Goal: Task Accomplishment & Management: Manage account settings

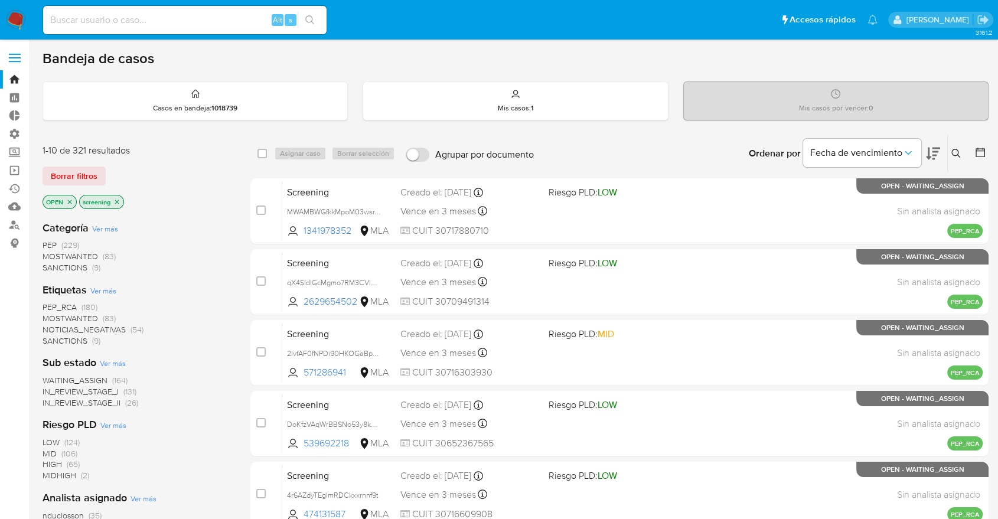
click at [19, 14] on img at bounding box center [16, 20] width 20 height 20
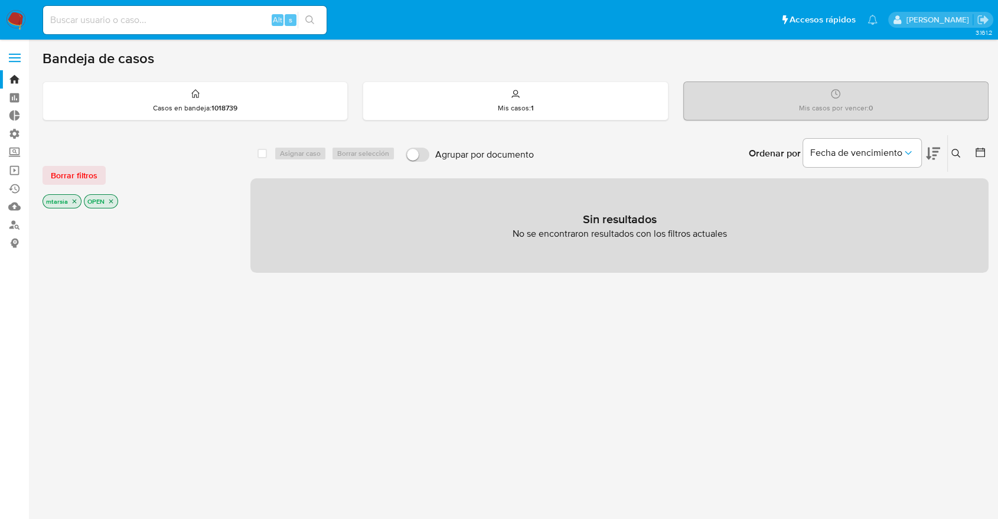
click at [122, 170] on div "Borrar filtros" at bounding box center [137, 175] width 189 height 19
click at [103, 169] on button "Borrar filtros" at bounding box center [74, 175] width 63 height 19
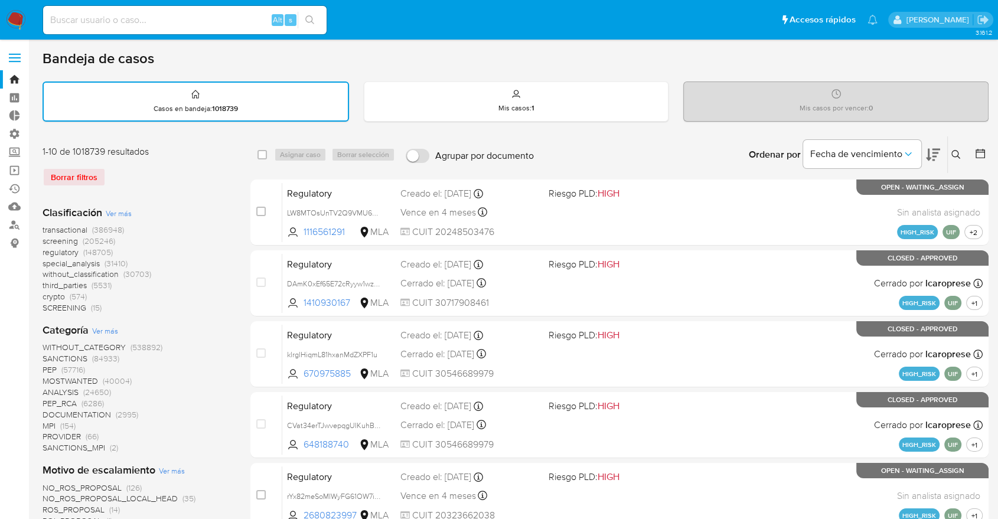
click at [47, 240] on span "screening" at bounding box center [60, 241] width 35 height 12
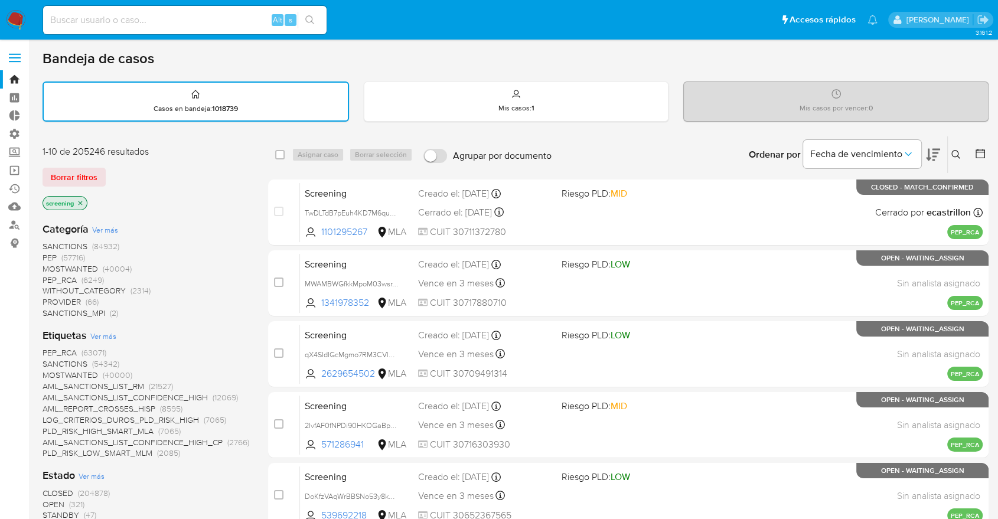
click at [939, 148] on icon at bounding box center [933, 155] width 14 height 14
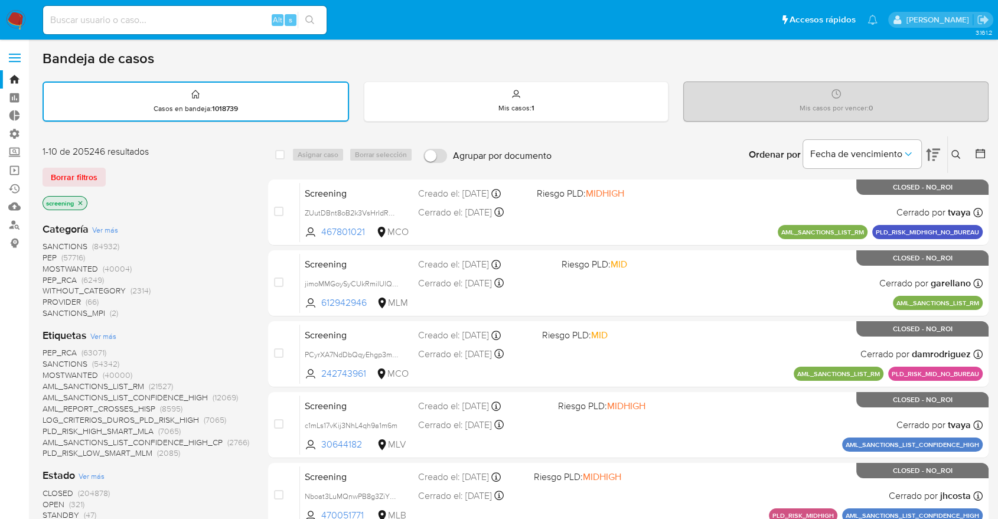
click at [109, 171] on div "Borrar filtros" at bounding box center [137, 177] width 189 height 19
click at [51, 500] on span "OPEN" at bounding box center [54, 504] width 22 height 12
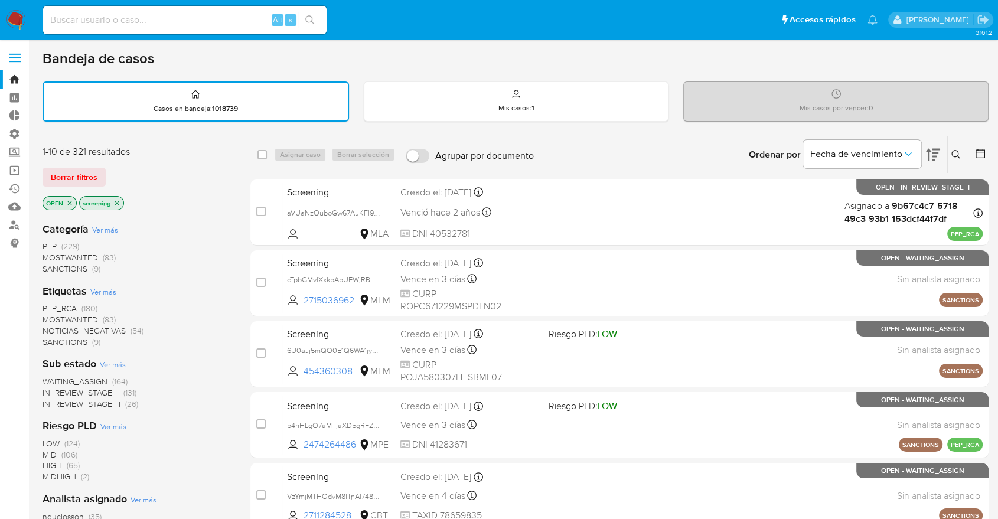
click at [50, 338] on span "SANCTIONS" at bounding box center [65, 342] width 45 height 12
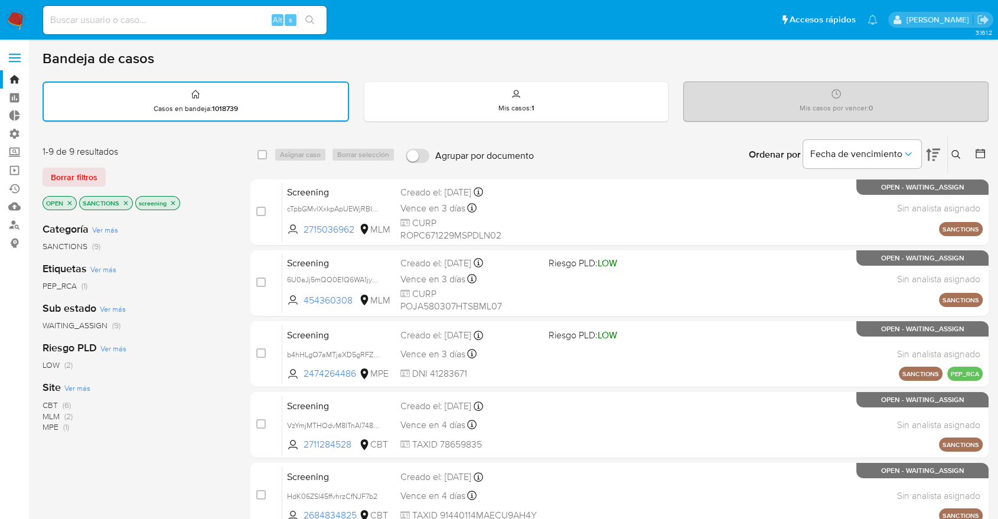
click at [721, 138] on div "Ordenar por Fecha de vencimiento No es posible ordenar los resultados mientras …" at bounding box center [764, 154] width 449 height 37
click at [50, 414] on span "MLM" at bounding box center [51, 416] width 17 height 12
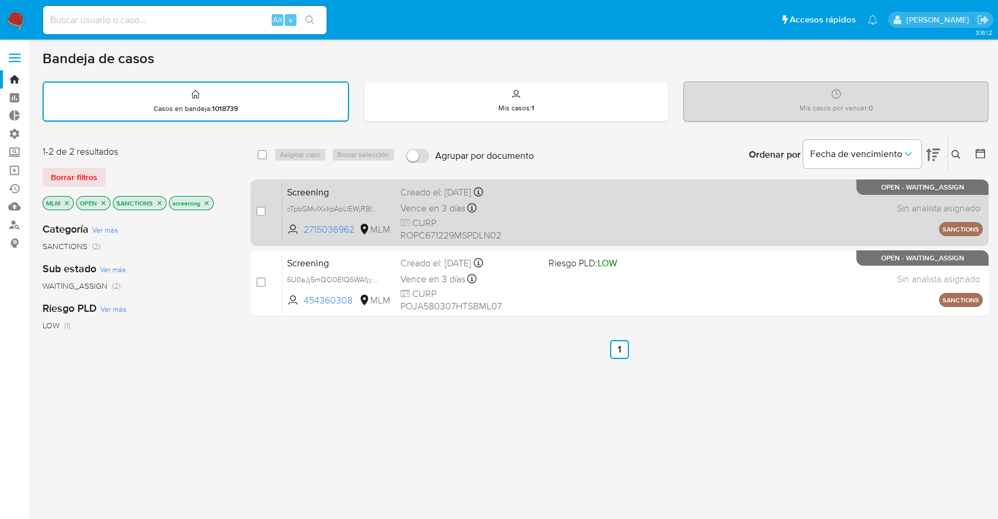
click at [352, 187] on span "Screening" at bounding box center [339, 191] width 104 height 15
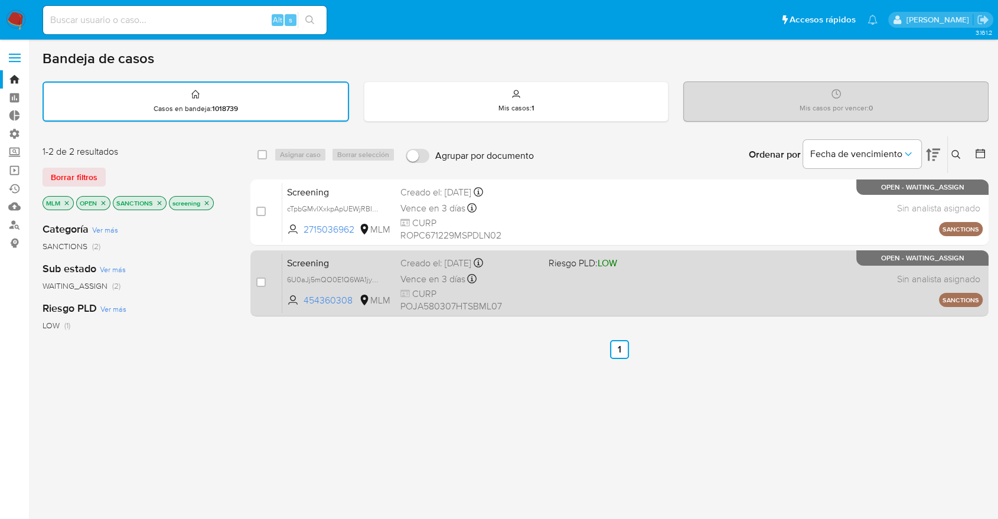
click at [341, 253] on div "Screening 6U0aJj5mQO0E1Q6WA1jyoJA1 454360308 MLM Riesgo PLD: LOW Creado el: 26/…" at bounding box center [632, 283] width 700 height 60
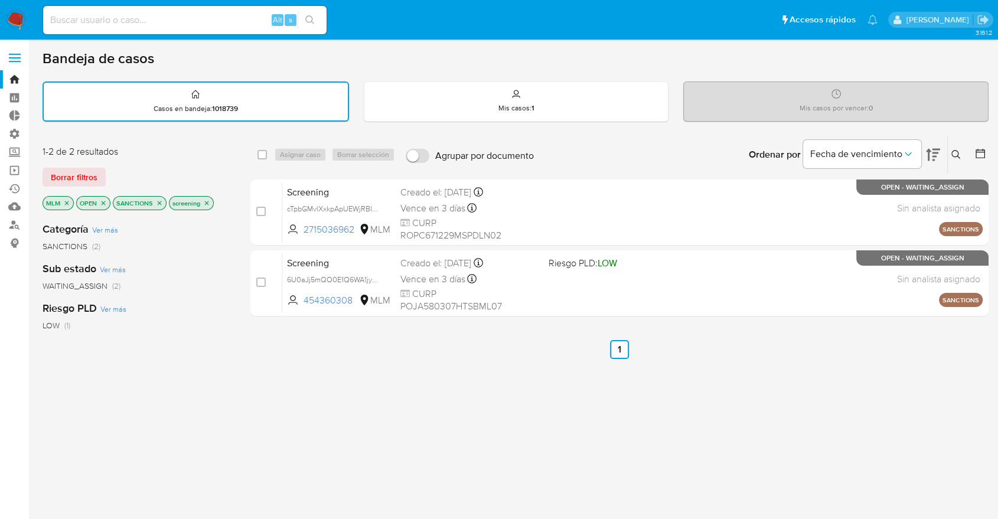
click at [685, 145] on div "Ordenar por Fecha de vencimiento No es posible ordenar los resultados mientras …" at bounding box center [764, 154] width 449 height 37
click at [64, 203] on icon "close-filter" at bounding box center [66, 203] width 7 height 7
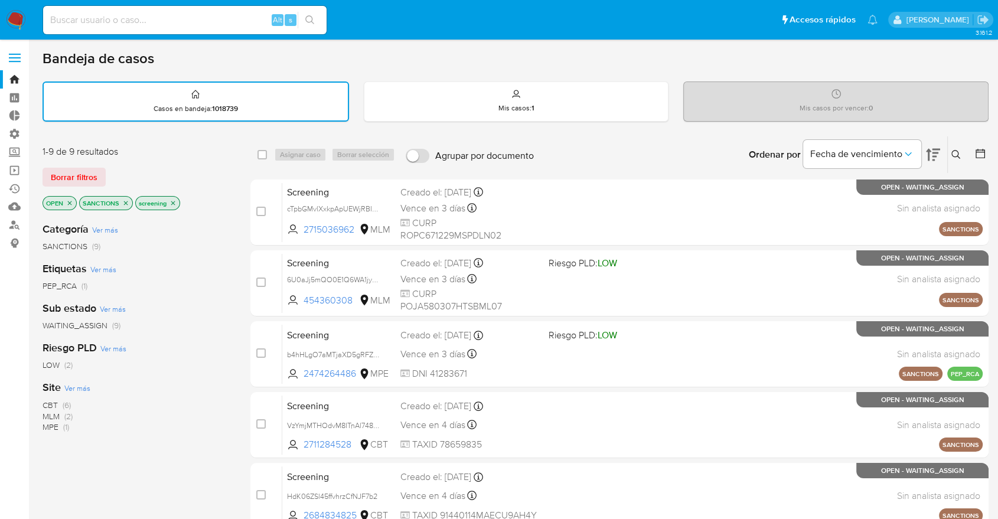
click at [50, 403] on span "CBT" at bounding box center [50, 405] width 15 height 12
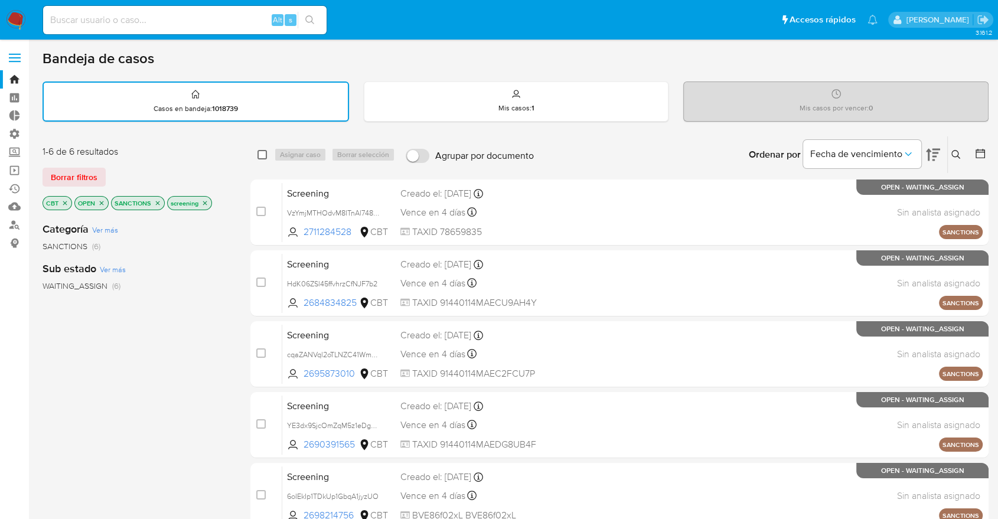
click at [259, 155] on input "checkbox" at bounding box center [261, 154] width 9 height 9
checkbox input "true"
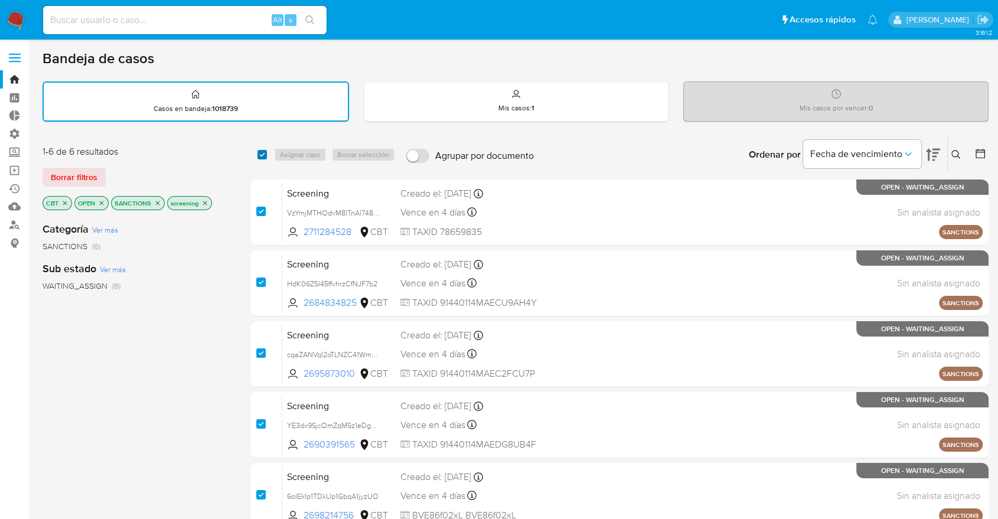
checkbox input "true"
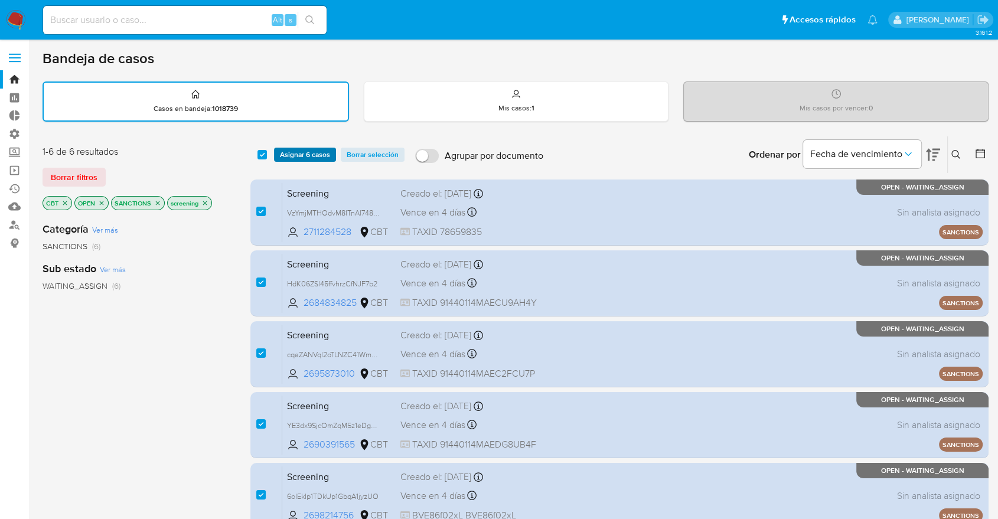
click at [280, 155] on span "Asignar 6 casos" at bounding box center [305, 155] width 50 height 12
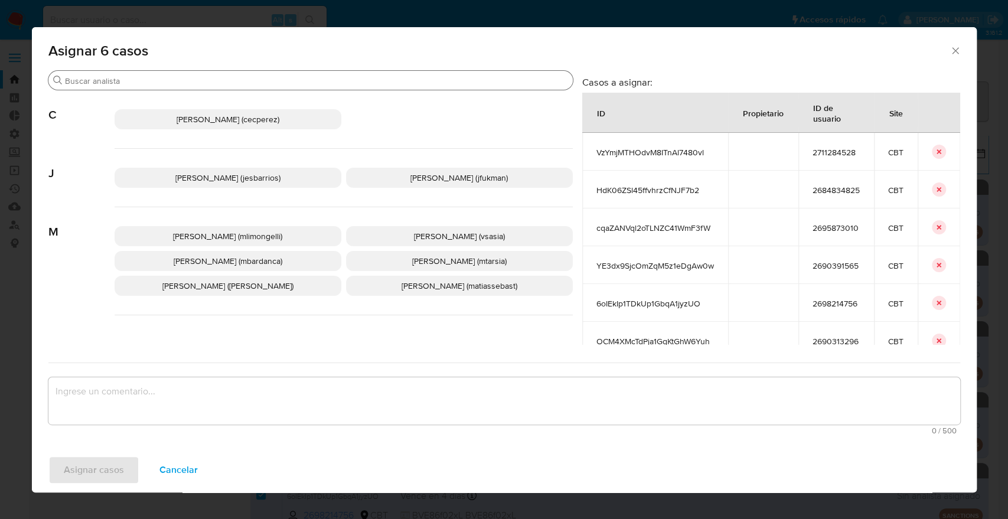
click at [269, 74] on div "Buscar" at bounding box center [310, 80] width 524 height 19
click at [280, 81] on input "Buscar" at bounding box center [316, 81] width 503 height 11
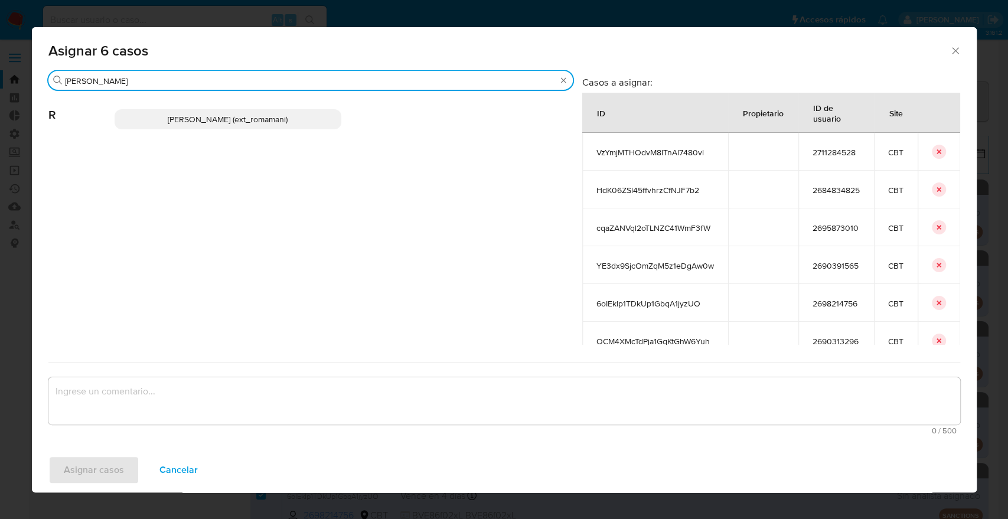
type input "rosa"
click at [308, 112] on p "Rosalia Mamani (ext_romamani)" at bounding box center [228, 119] width 227 height 20
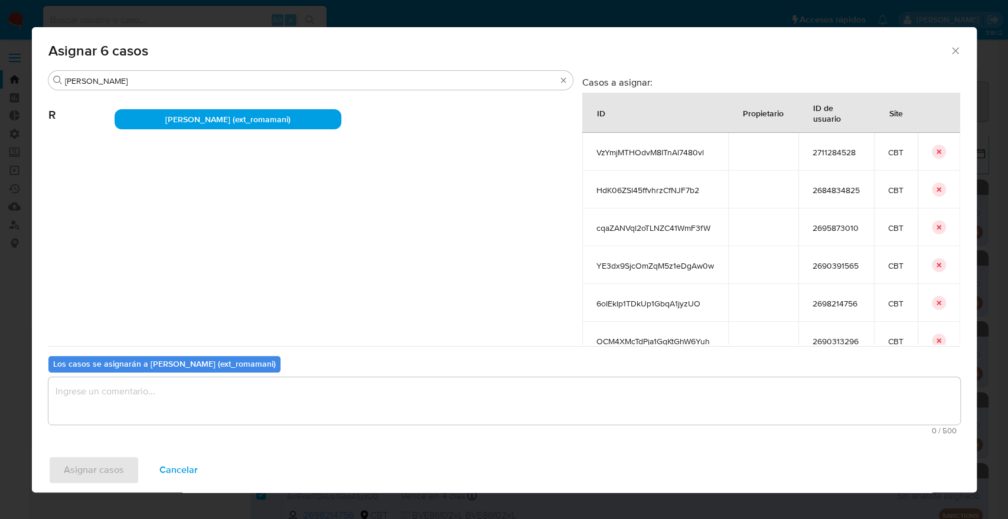
click at [250, 415] on textarea "assign-modal" at bounding box center [504, 400] width 912 height 47
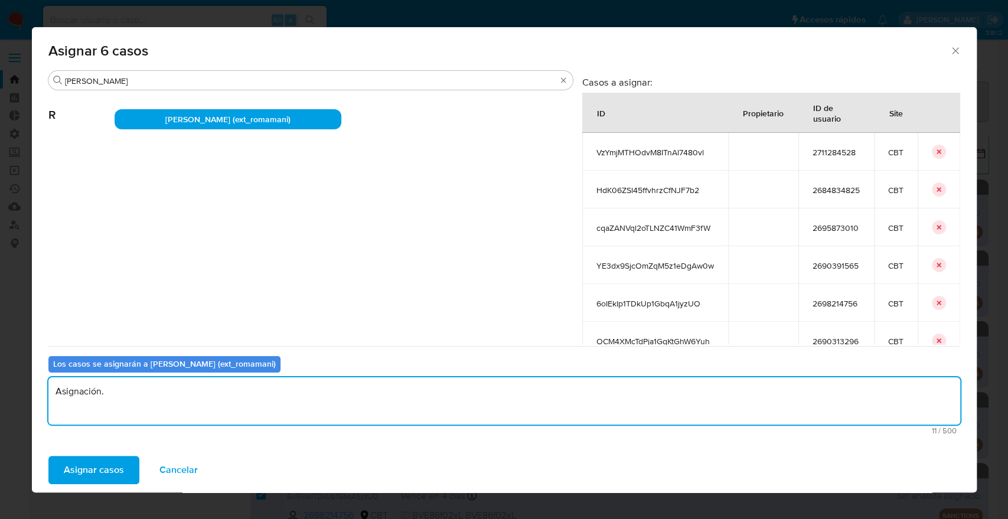
drag, startPoint x: 249, startPoint y: 397, endPoint x: 19, endPoint y: 404, distance: 230.3
click at [19, 404] on div "Asignar 6 casos Buscar rosa R Rosalia Mamani (ext_romamani) Casos a asignar: ID…" at bounding box center [504, 259] width 1008 height 519
type textarea "Asignación."
click at [130, 478] on button "Asignar casos" at bounding box center [93, 470] width 91 height 28
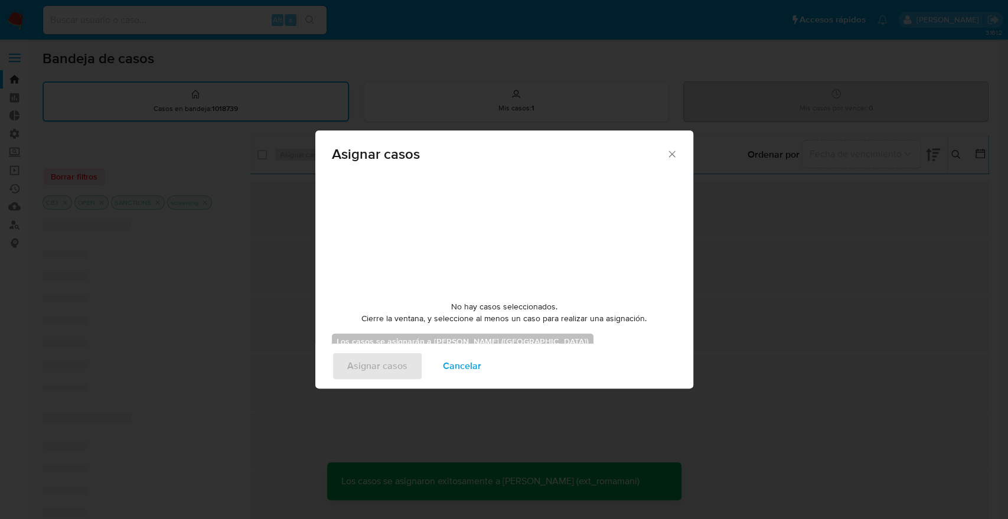
checkbox input "false"
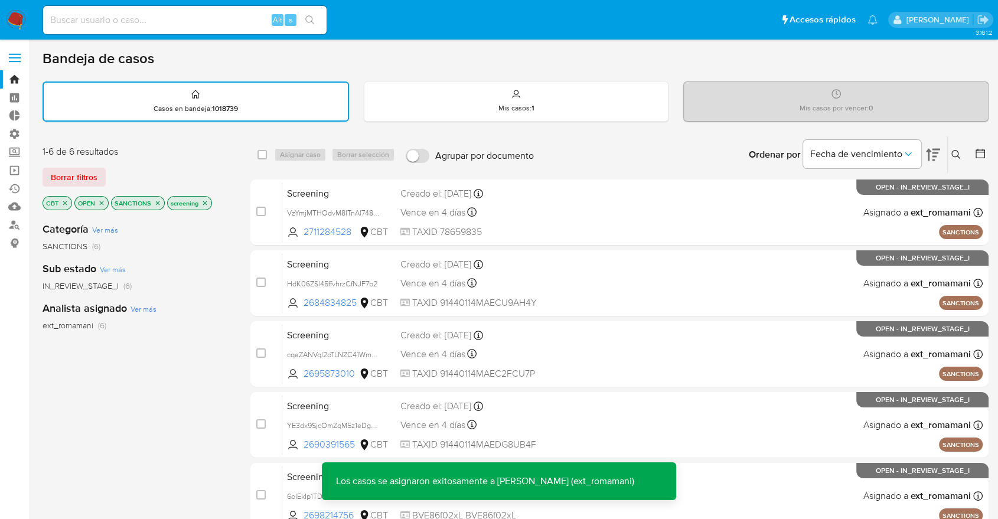
click at [683, 148] on div "Ordenar por Fecha de vencimiento No es posible ordenar los resultados mientras …" at bounding box center [764, 154] width 449 height 37
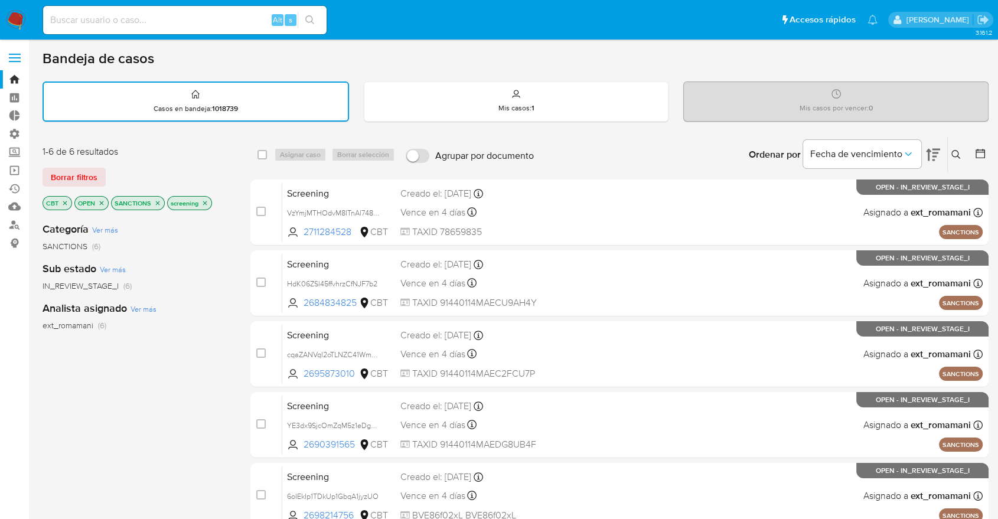
click at [64, 200] on icon "close-filter" at bounding box center [64, 203] width 7 height 7
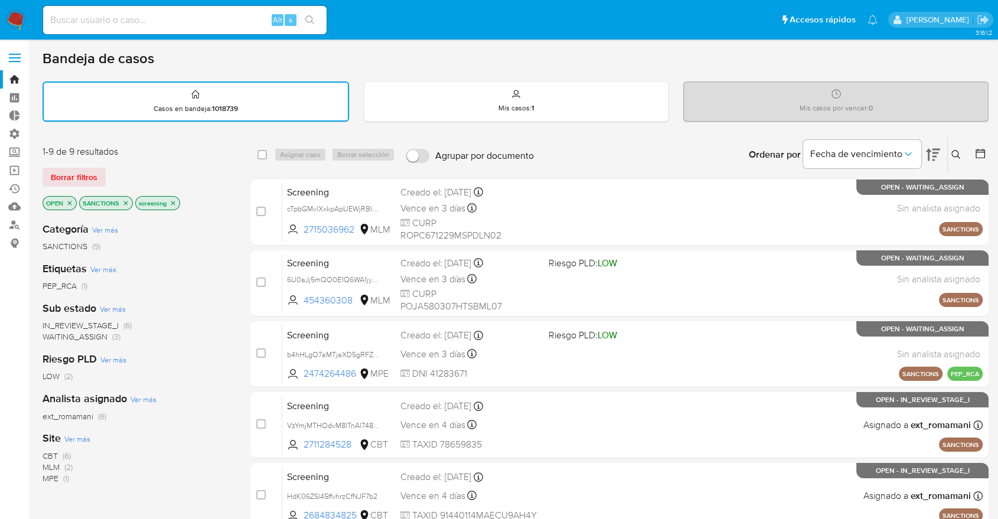
click at [47, 475] on span "MPE" at bounding box center [51, 478] width 16 height 12
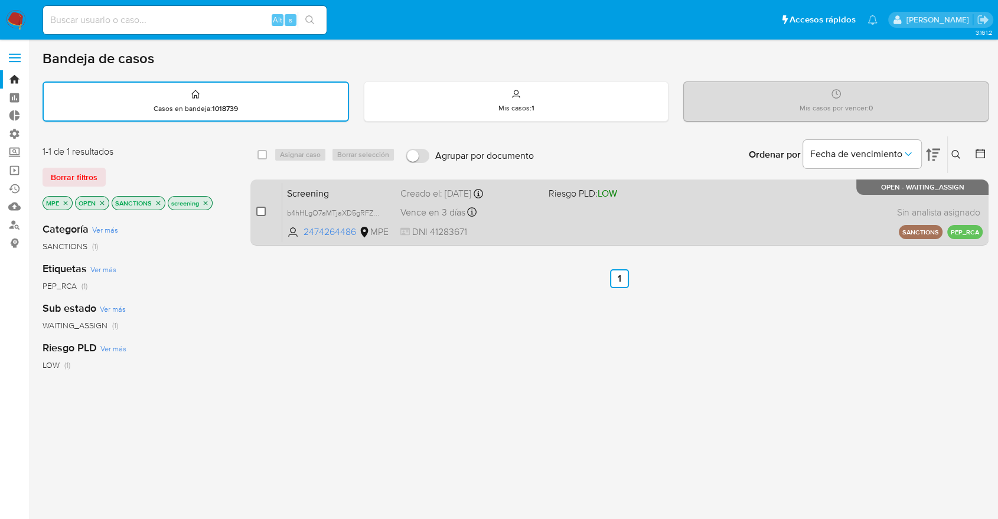
click at [261, 210] on input "checkbox" at bounding box center [260, 211] width 9 height 9
checkbox input "true"
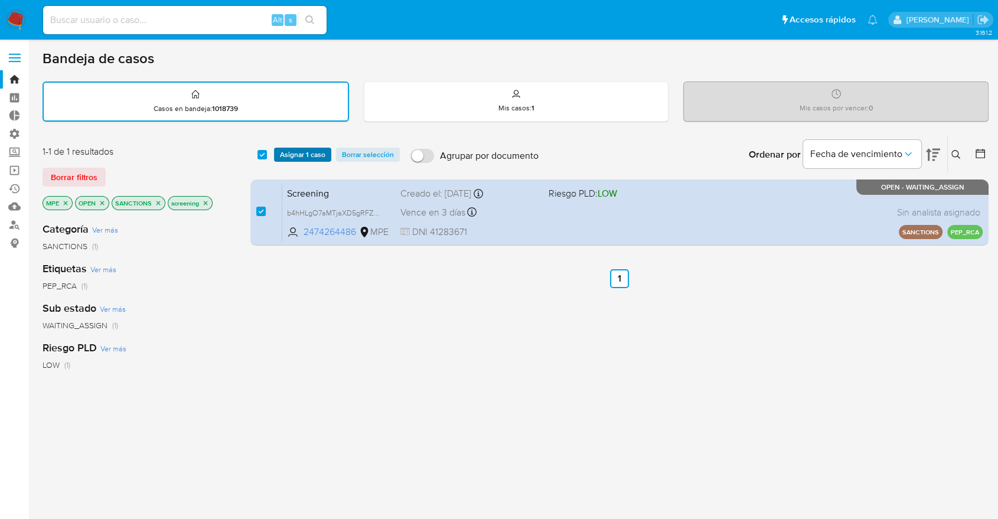
click at [324, 155] on span "Asignar 1 caso" at bounding box center [302, 155] width 45 height 12
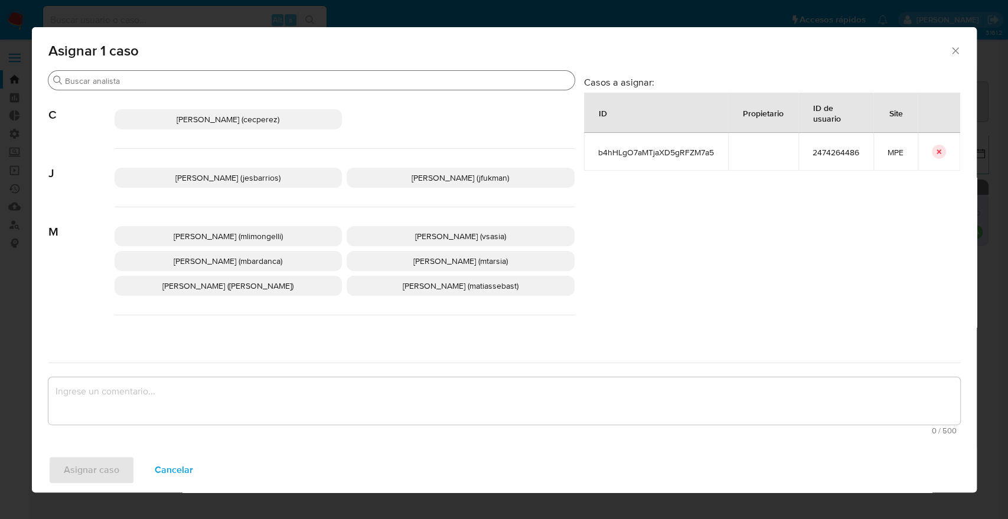
click at [312, 84] on input "Buscar" at bounding box center [317, 81] width 505 height 11
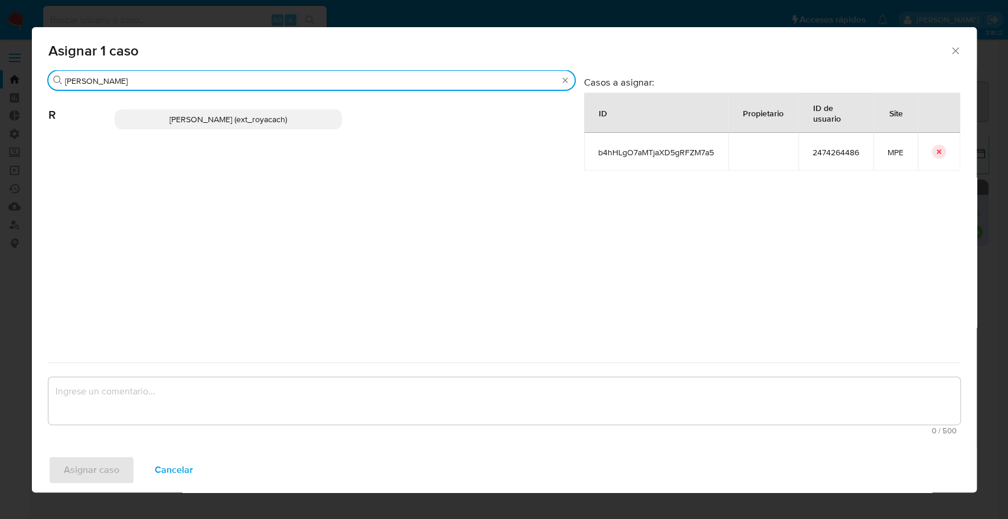
type input "romi"
click at [326, 115] on p "Romina Isabel Yacachury (ext_royacach)" at bounding box center [229, 119] width 228 height 20
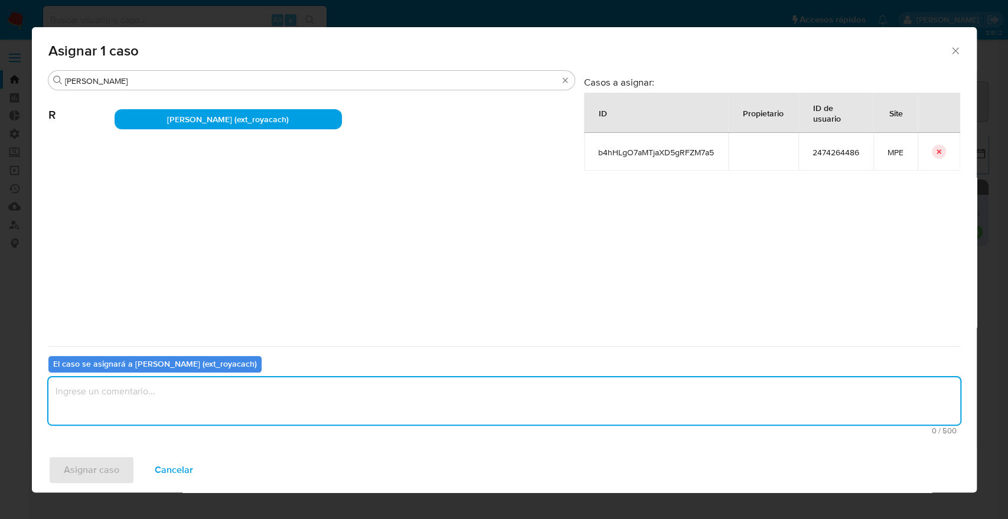
click at [270, 394] on textarea "assign-modal" at bounding box center [504, 400] width 912 height 47
paste textarea "Asignación."
type textarea "Asignación."
click at [118, 466] on button "Asignar caso" at bounding box center [91, 470] width 86 height 28
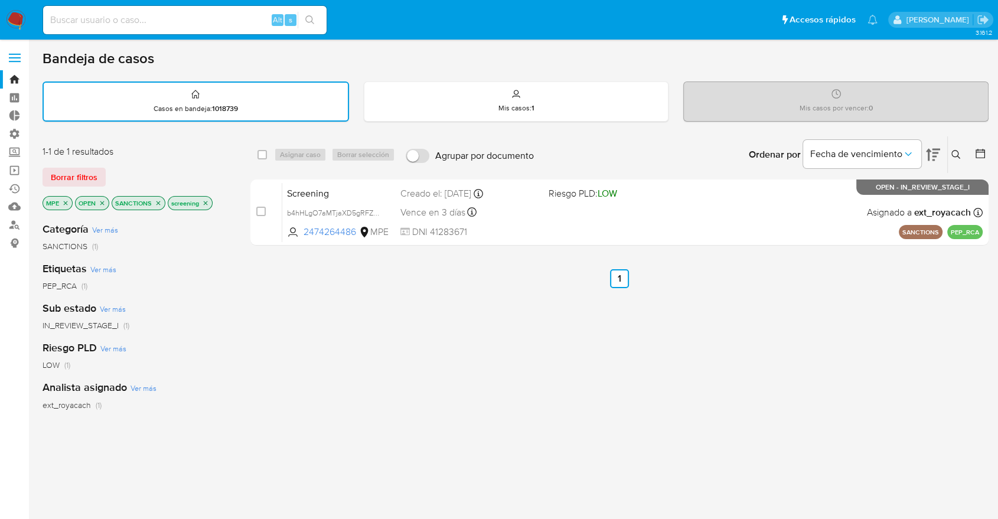
drag, startPoint x: 685, startPoint y: 150, endPoint x: 685, endPoint y: 159, distance: 8.9
click at [685, 150] on div "Ordenar por Fecha de vencimiento No es posible ordenar los resultados mientras …" at bounding box center [764, 154] width 449 height 37
click at [224, 284] on div "PEP_RCA (1)" at bounding box center [137, 285] width 189 height 11
click at [103, 168] on button "Borrar filtros" at bounding box center [74, 177] width 63 height 19
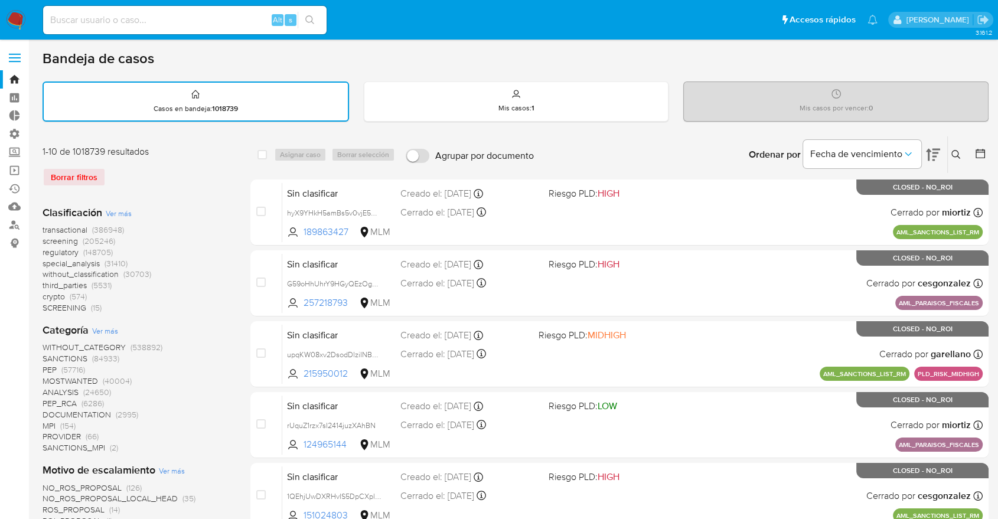
click at [47, 250] on span "regulatory" at bounding box center [61, 252] width 36 height 12
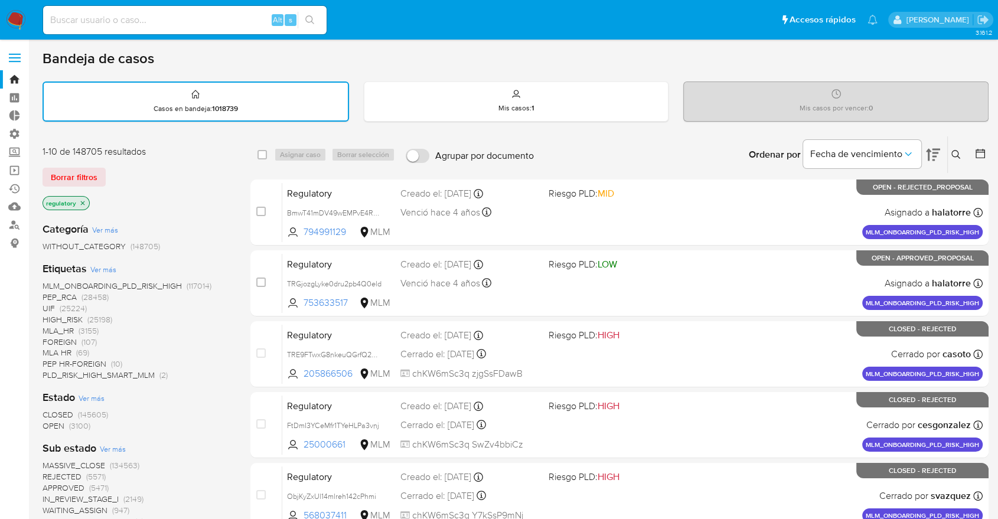
click at [50, 422] on span "OPEN" at bounding box center [54, 426] width 22 height 12
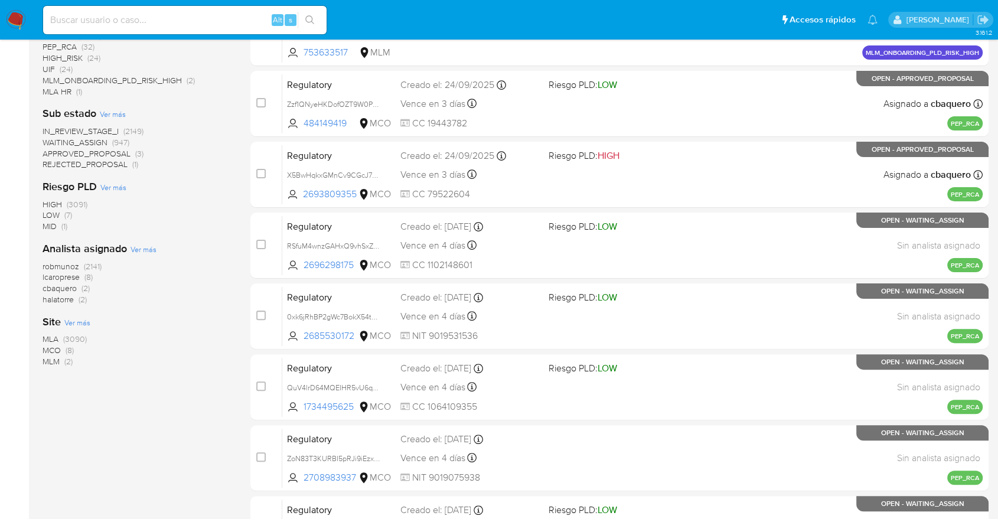
scroll to position [262, 0]
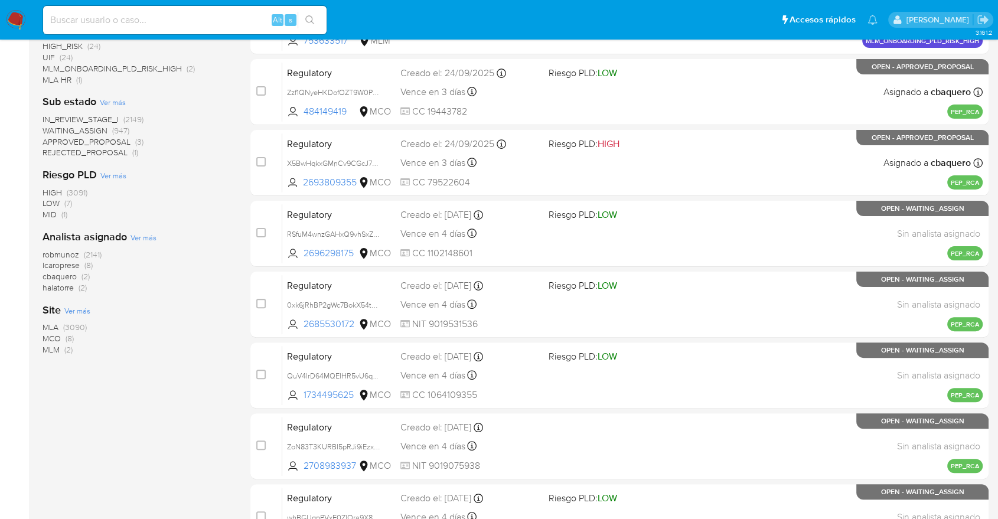
click at [47, 337] on span "MCO" at bounding box center [52, 338] width 18 height 12
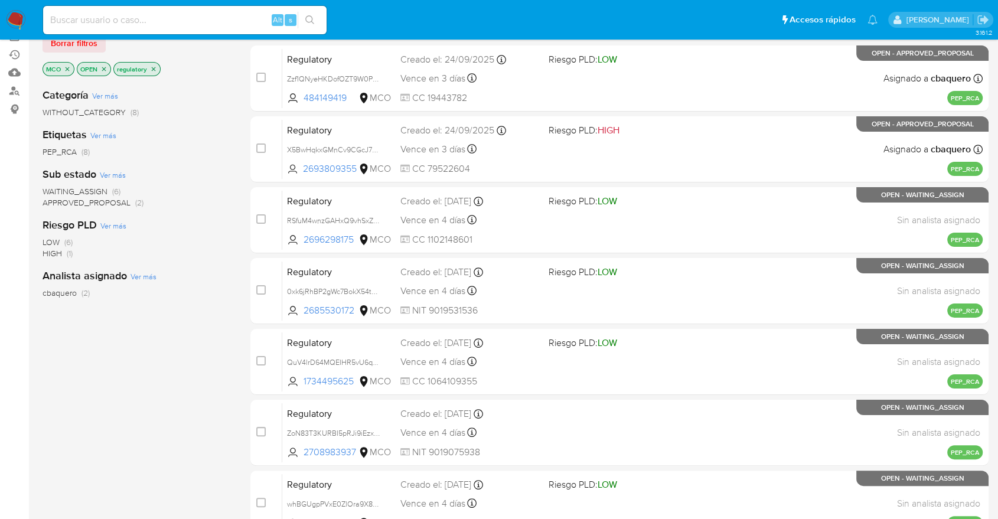
scroll to position [131, 0]
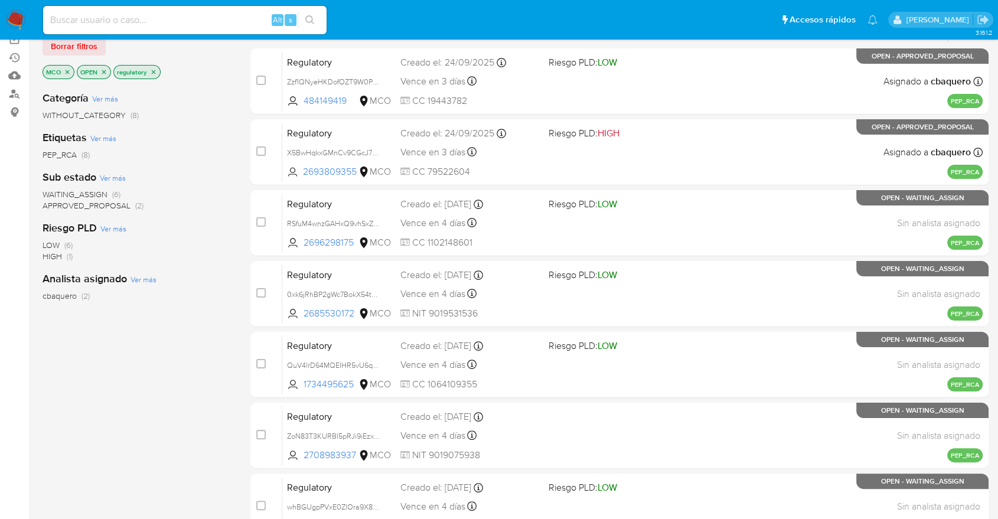
click at [52, 189] on span "WAITING_ASSIGN" at bounding box center [75, 194] width 65 height 12
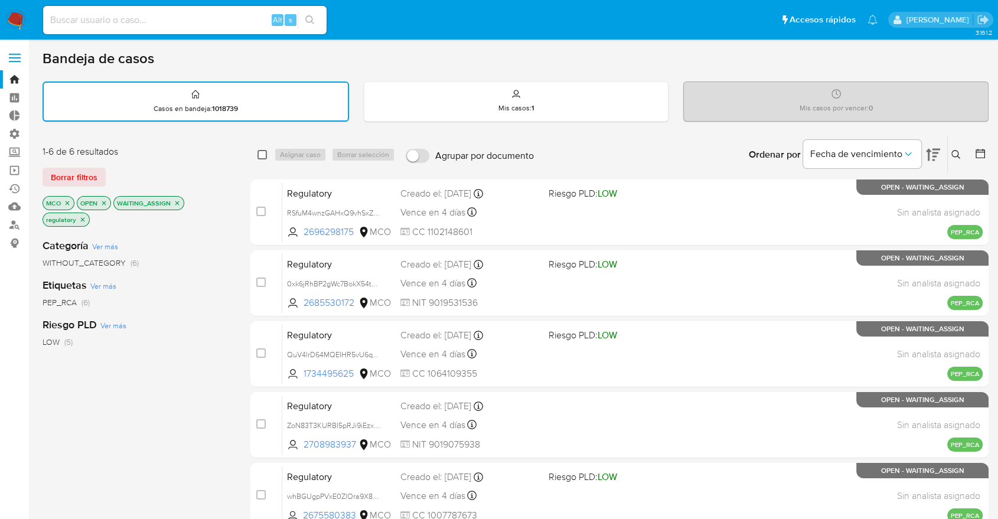
click at [260, 155] on input "checkbox" at bounding box center [261, 154] width 9 height 9
checkbox input "true"
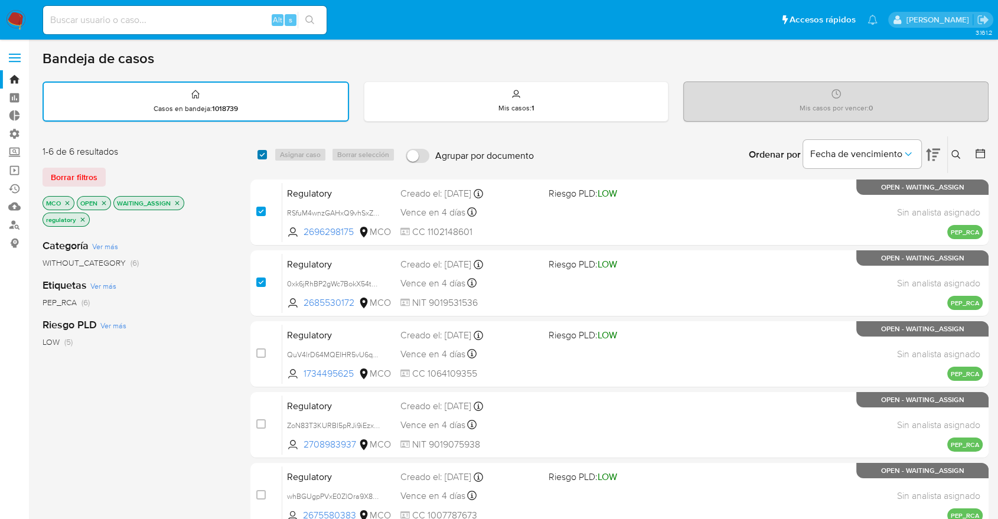
checkbox input "true"
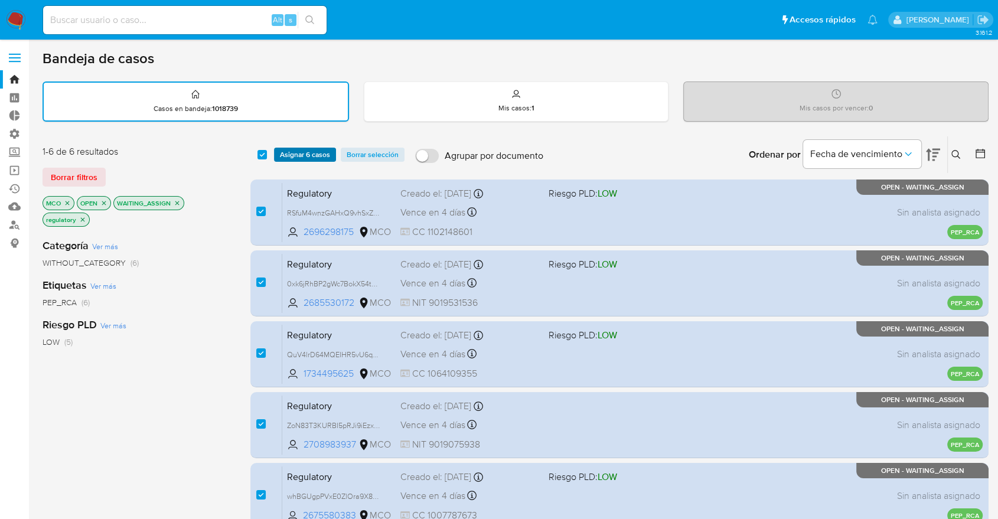
click at [283, 155] on span "Asignar 6 casos" at bounding box center [305, 155] width 50 height 12
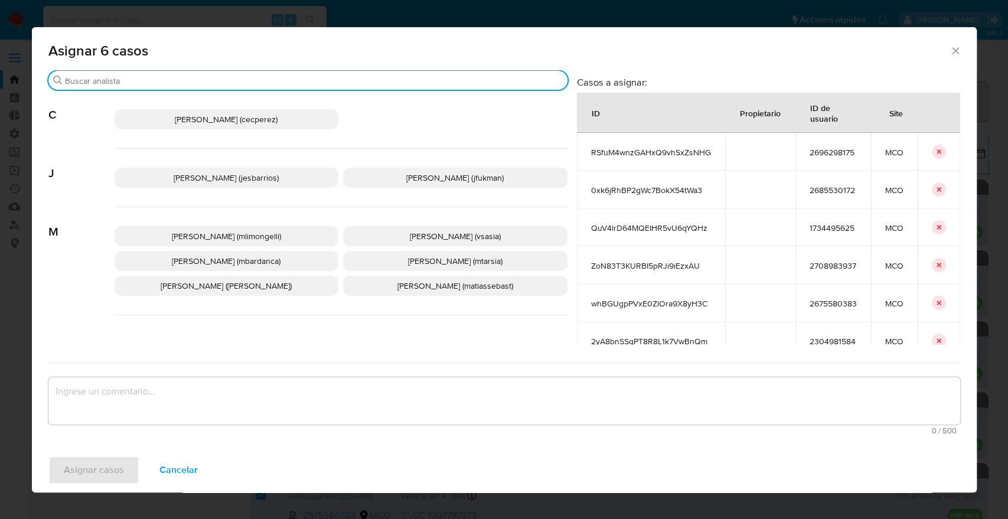
click at [228, 84] on input "Buscar" at bounding box center [314, 81] width 498 height 11
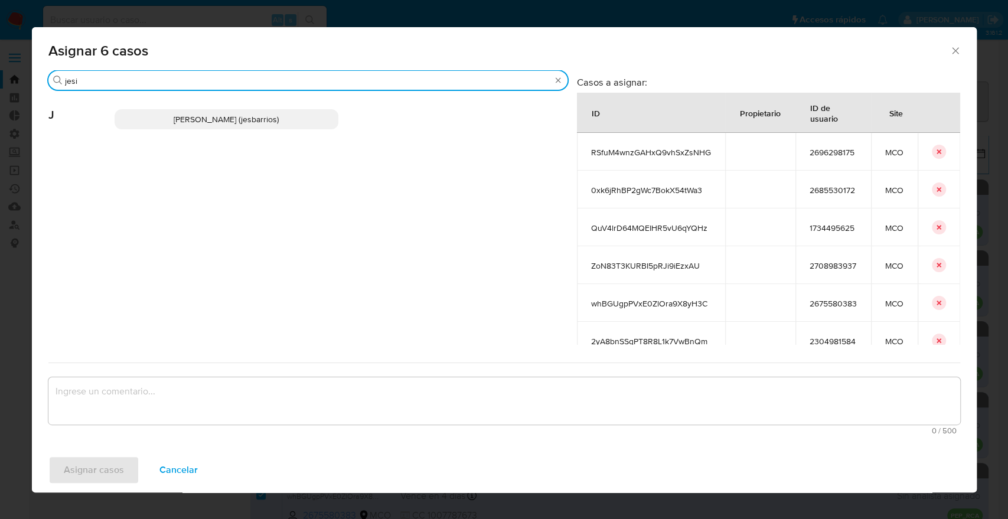
type input "jesi"
click at [307, 118] on p "Jesica Iris Barrios Leita (jesbarrios)" at bounding box center [227, 119] width 224 height 20
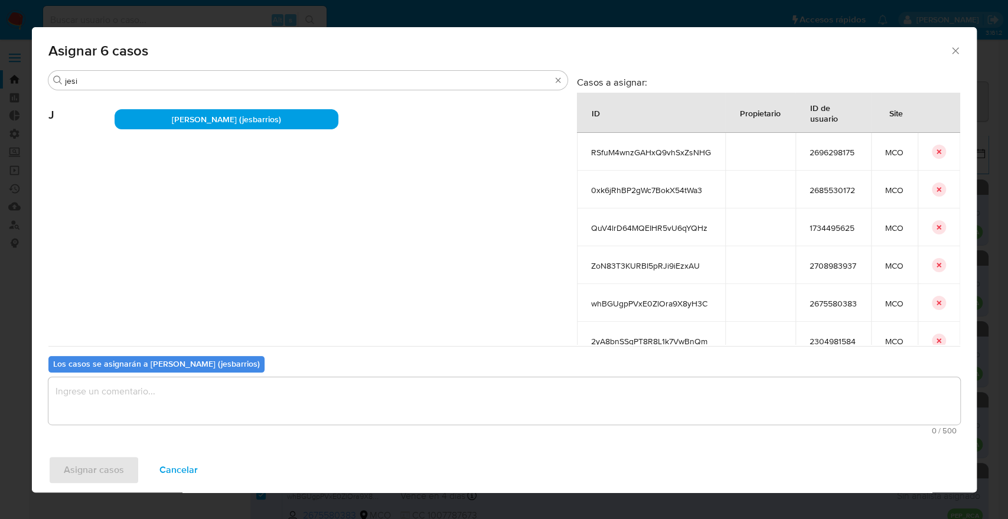
click at [262, 401] on textarea "assign-modal" at bounding box center [504, 400] width 912 height 47
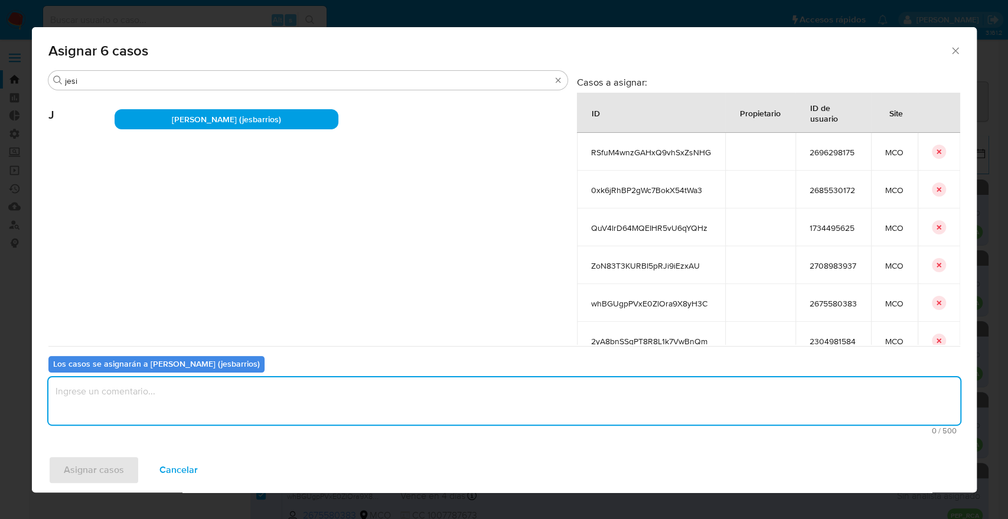
paste textarea "Asignación."
type textarea "Asignación."
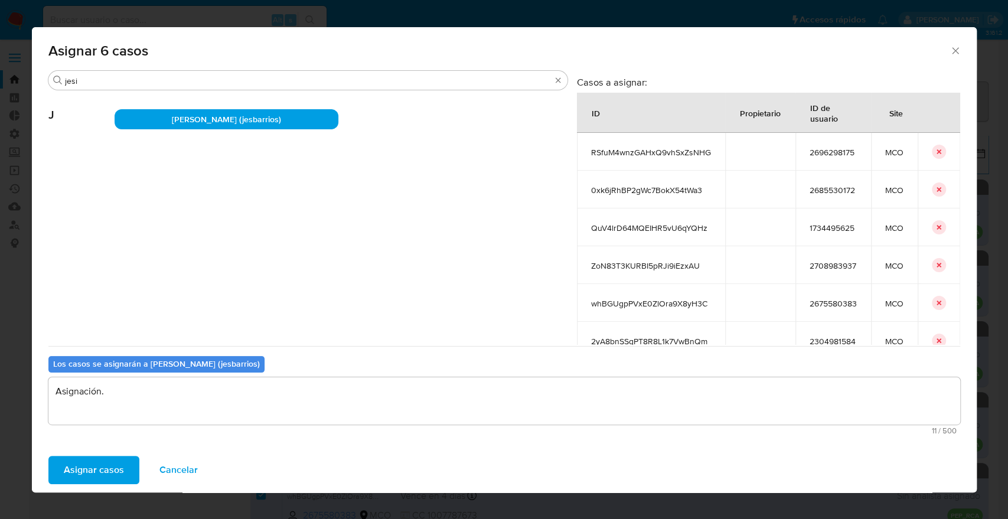
click at [129, 471] on button "Asignar casos" at bounding box center [93, 470] width 91 height 28
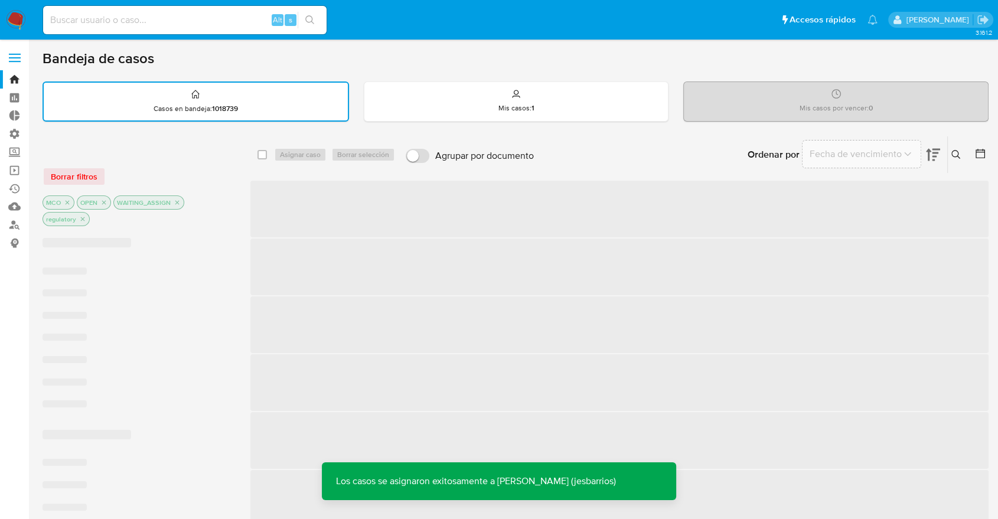
click at [713, 161] on div "Ordenar por Fecha de vencimiento No es posible ordenar los resultados mientras …" at bounding box center [764, 154] width 449 height 37
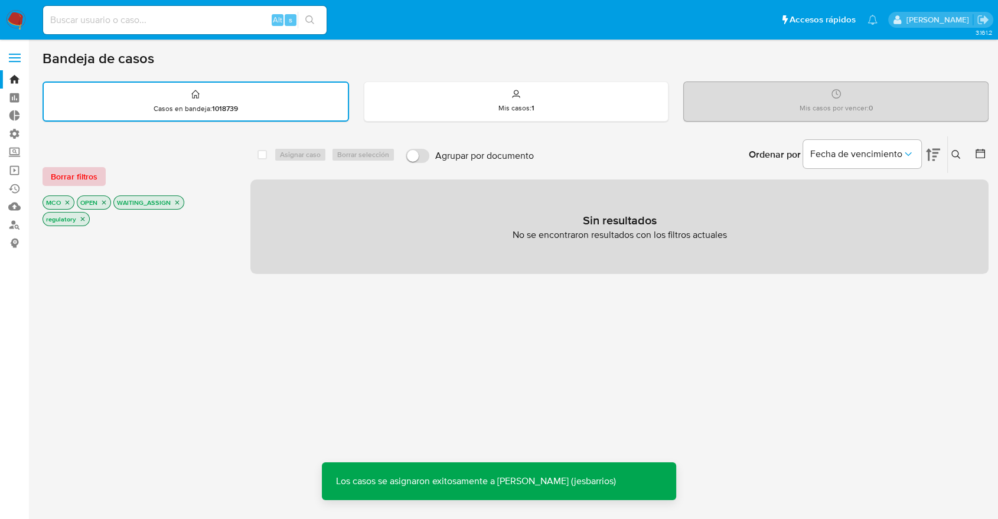
click at [104, 181] on button "Borrar filtros" at bounding box center [74, 176] width 63 height 19
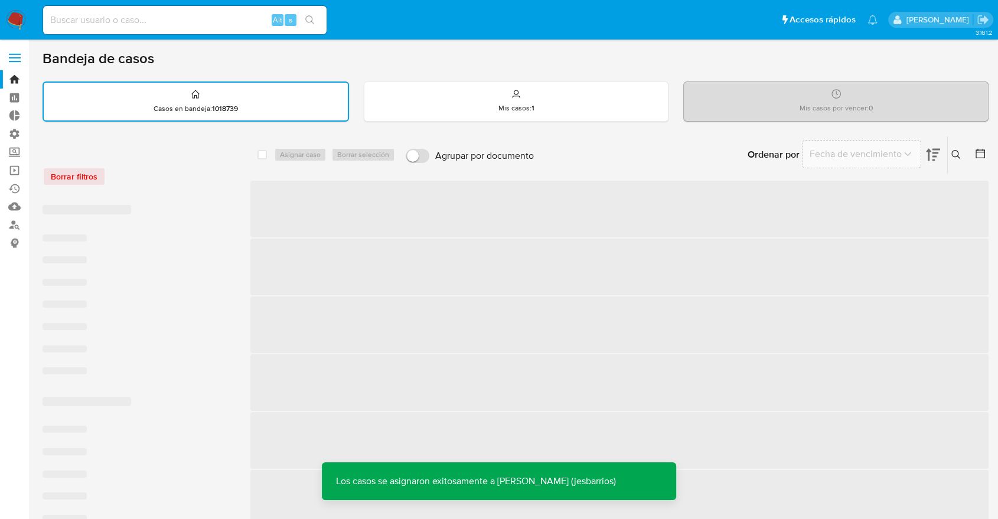
click at [173, 158] on div "Borrar filtros" at bounding box center [137, 170] width 189 height 50
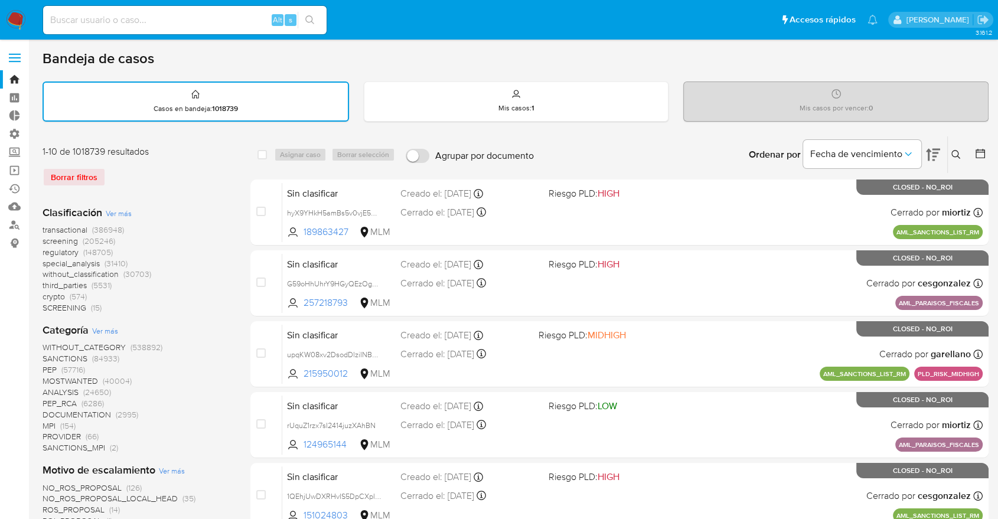
click at [45, 240] on span "screening" at bounding box center [60, 241] width 35 height 12
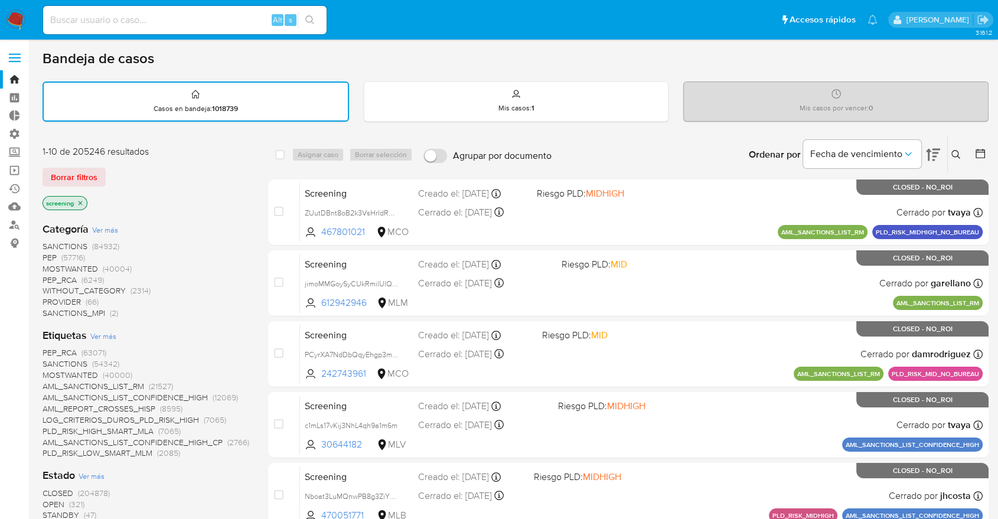
click at [50, 500] on span "OPEN" at bounding box center [54, 504] width 22 height 12
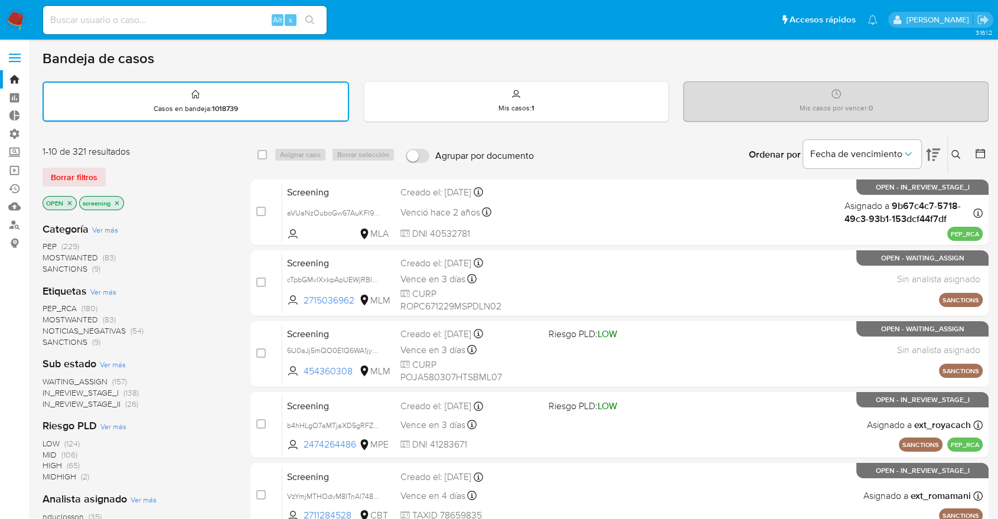
click at [56, 316] on span "MOSTWANTED" at bounding box center [70, 319] width 55 height 12
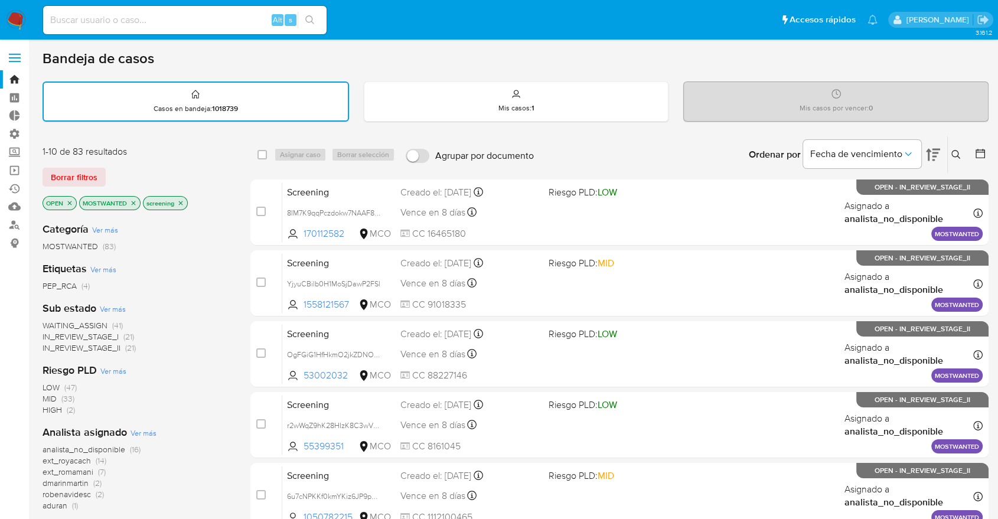
click at [127, 168] on div "Borrar filtros" at bounding box center [137, 177] width 189 height 19
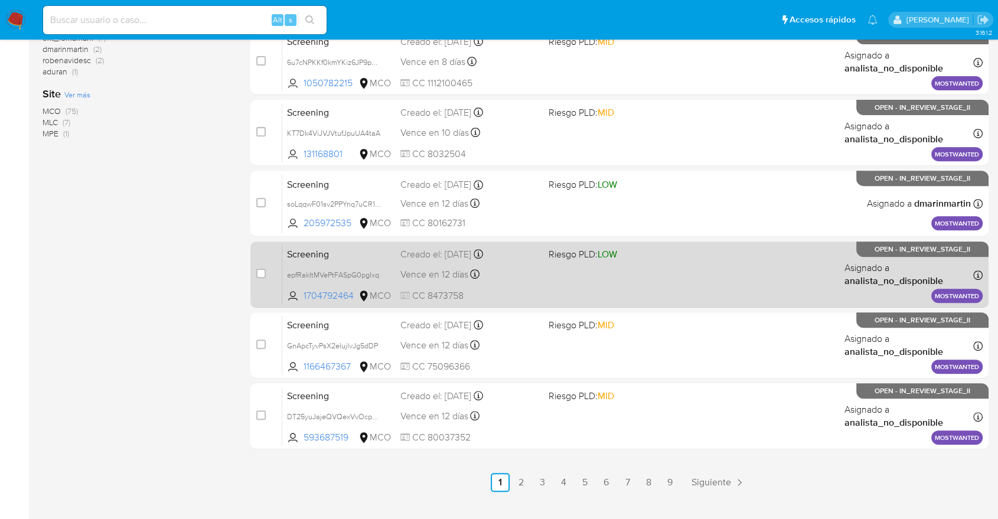
scroll to position [456, 0]
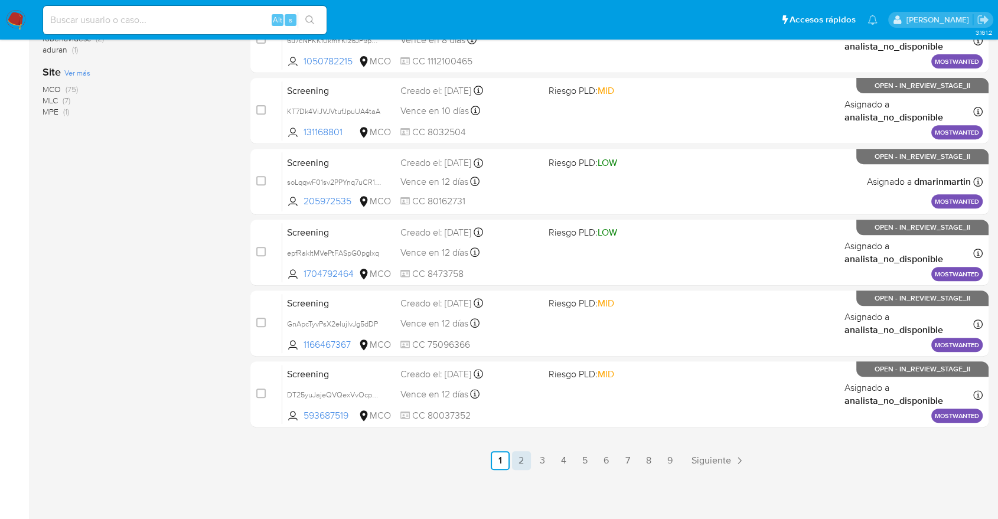
click at [520, 462] on link "2" at bounding box center [521, 460] width 19 height 19
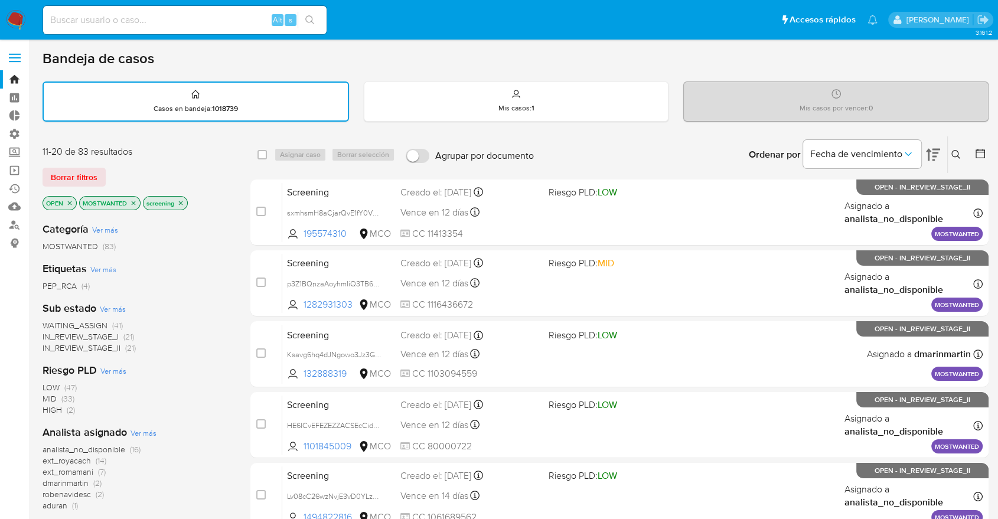
click at [53, 326] on span "WAITING_ASSIGN" at bounding box center [75, 325] width 65 height 12
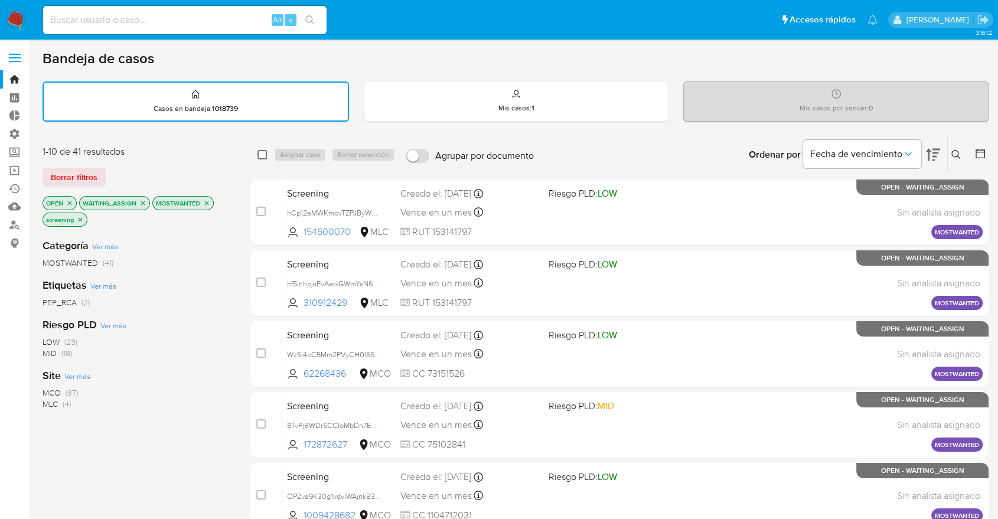
click at [262, 156] on input "checkbox" at bounding box center [261, 154] width 9 height 9
checkbox input "true"
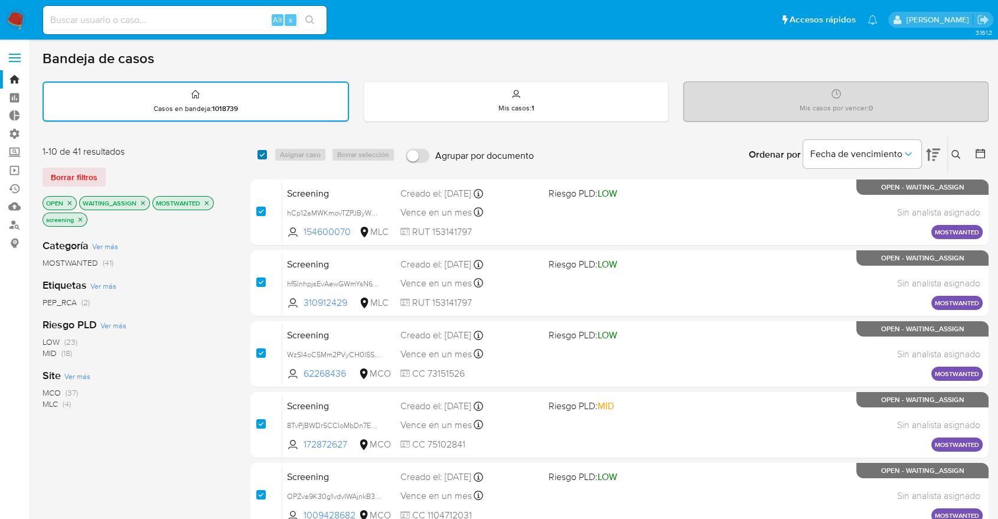
checkbox input "true"
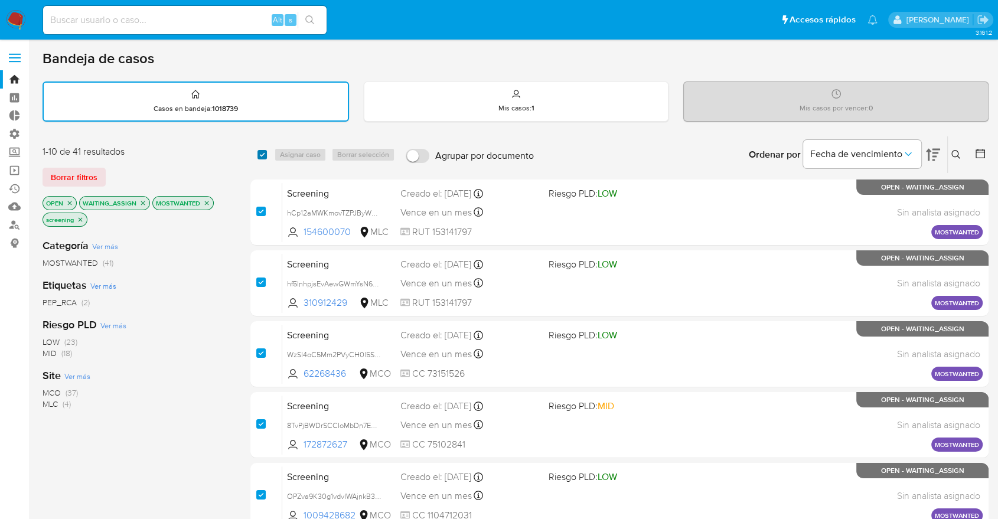
checkbox input "true"
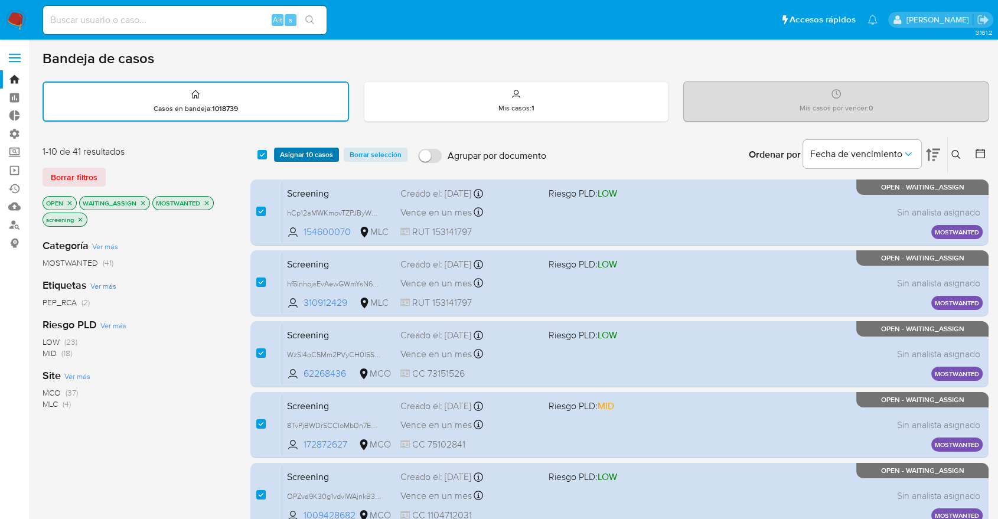
click at [337, 154] on button "Asignar 10 casos" at bounding box center [306, 155] width 65 height 14
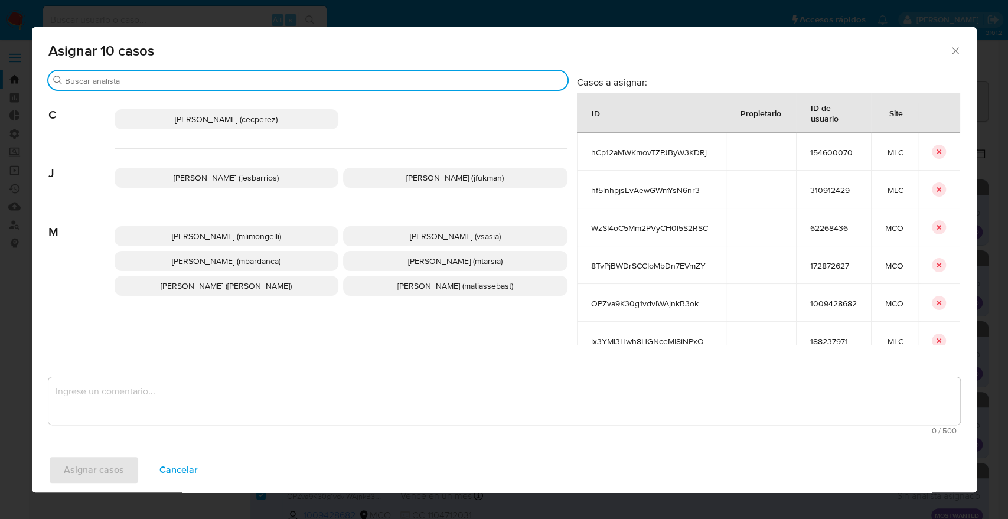
click at [326, 76] on input "Buscar" at bounding box center [314, 81] width 498 height 11
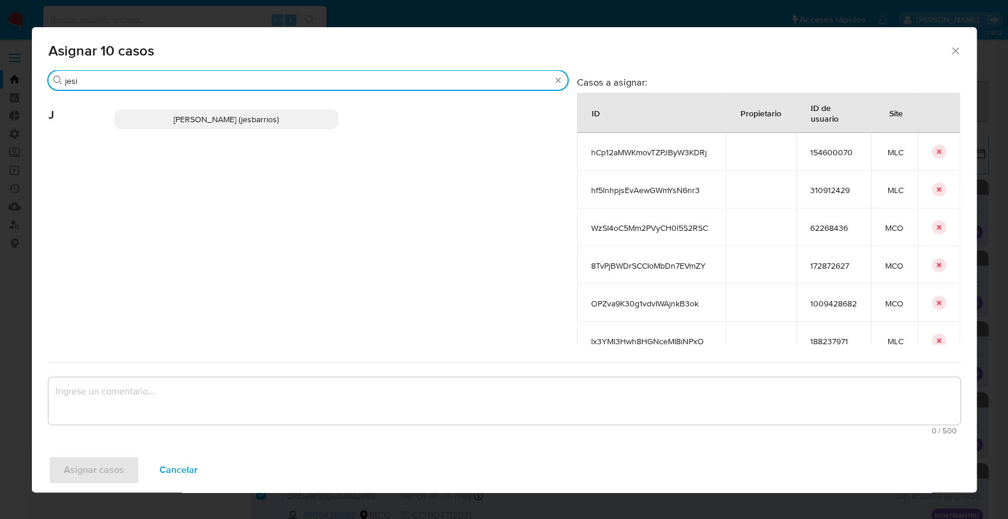
type input "jesi"
click at [316, 117] on p "Jesica Iris Barrios Leita (jesbarrios)" at bounding box center [227, 119] width 224 height 20
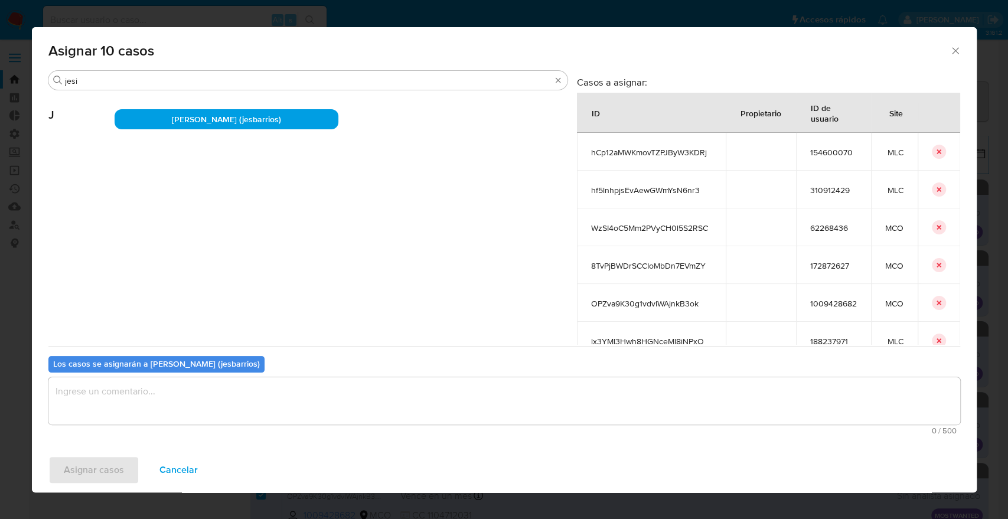
click at [299, 397] on textarea "assign-modal" at bounding box center [504, 400] width 912 height 47
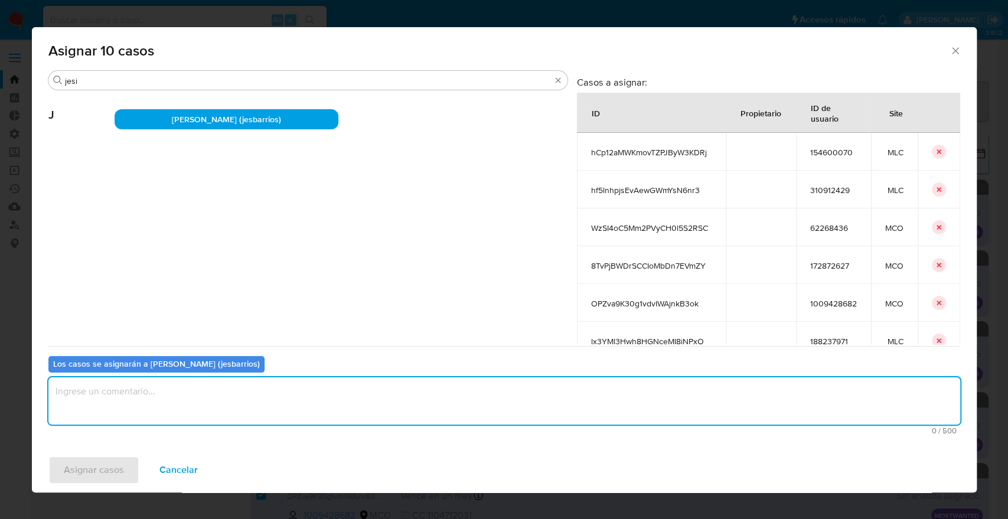
paste textarea "Asignación."
type textarea "Asignación."
click at [132, 472] on button "Asignar casos" at bounding box center [93, 470] width 91 height 28
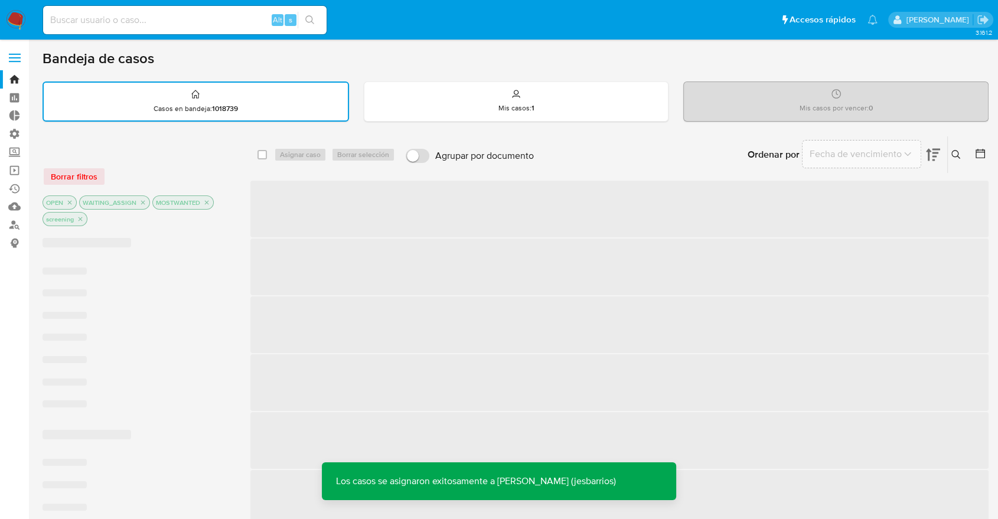
click at [225, 169] on div "Borrar filtros" at bounding box center [137, 176] width 189 height 19
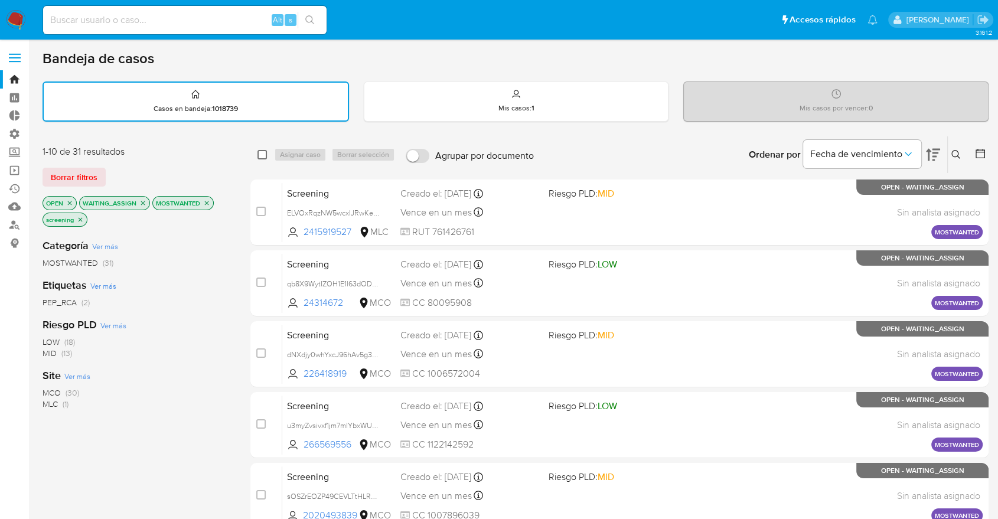
click at [260, 155] on input "checkbox" at bounding box center [261, 154] width 9 height 9
checkbox input "true"
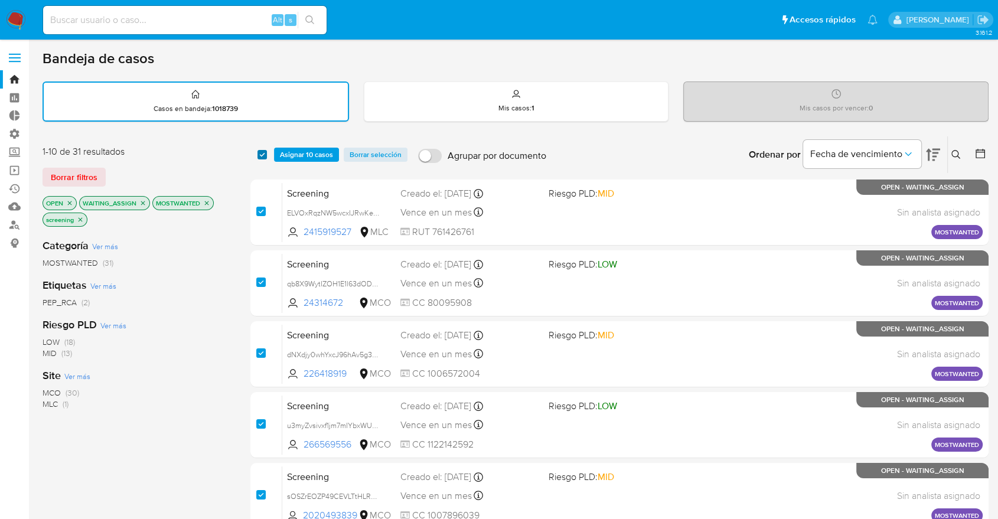
checkbox input "true"
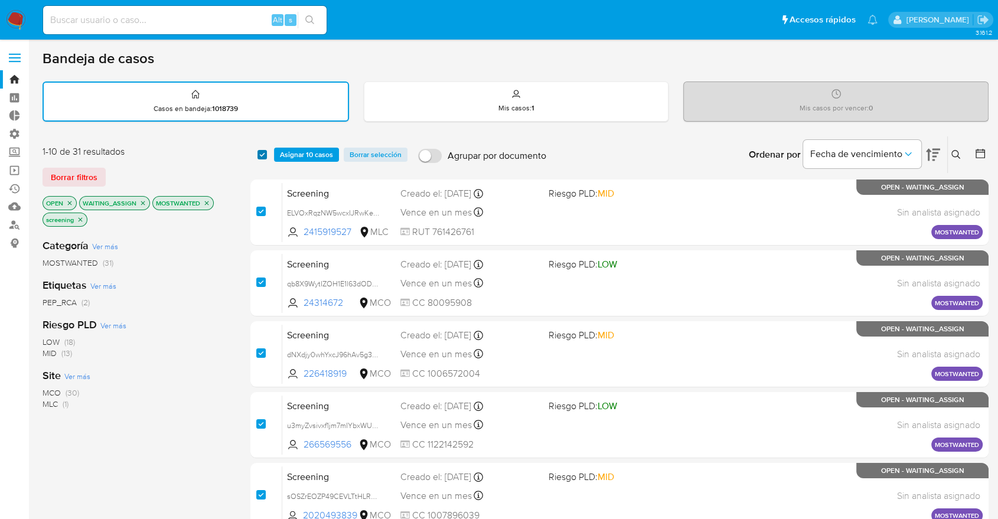
checkbox input "true"
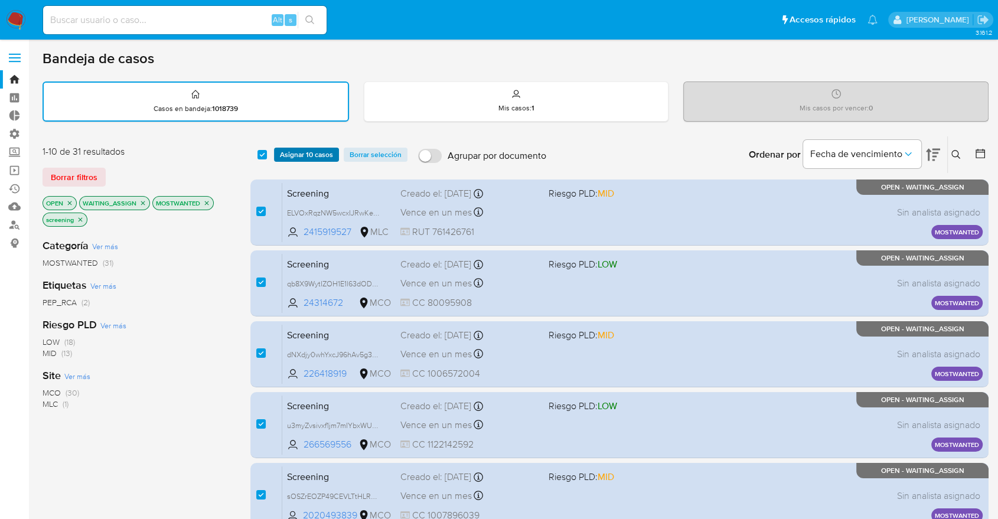
click at [287, 155] on span "Asignar 10 casos" at bounding box center [306, 155] width 53 height 12
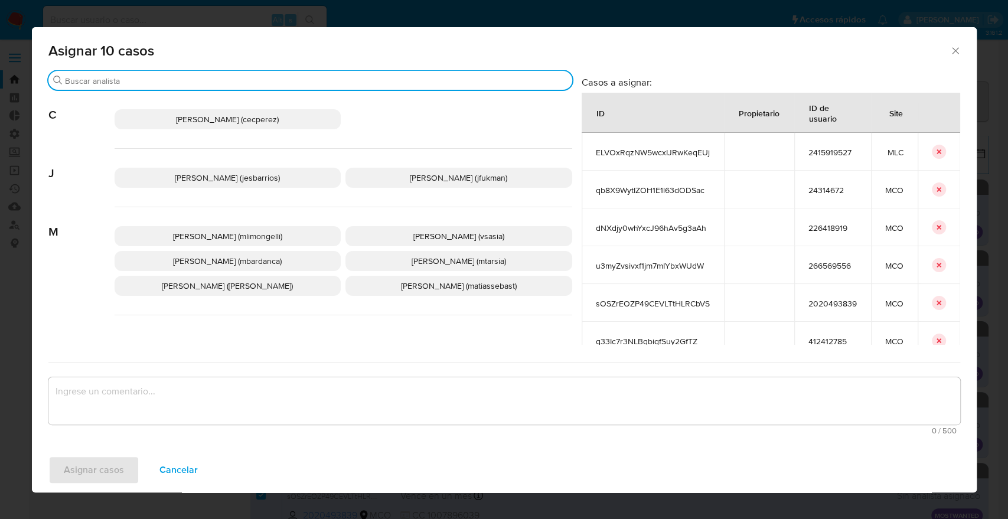
click at [254, 81] on input "Buscar" at bounding box center [316, 81] width 502 height 11
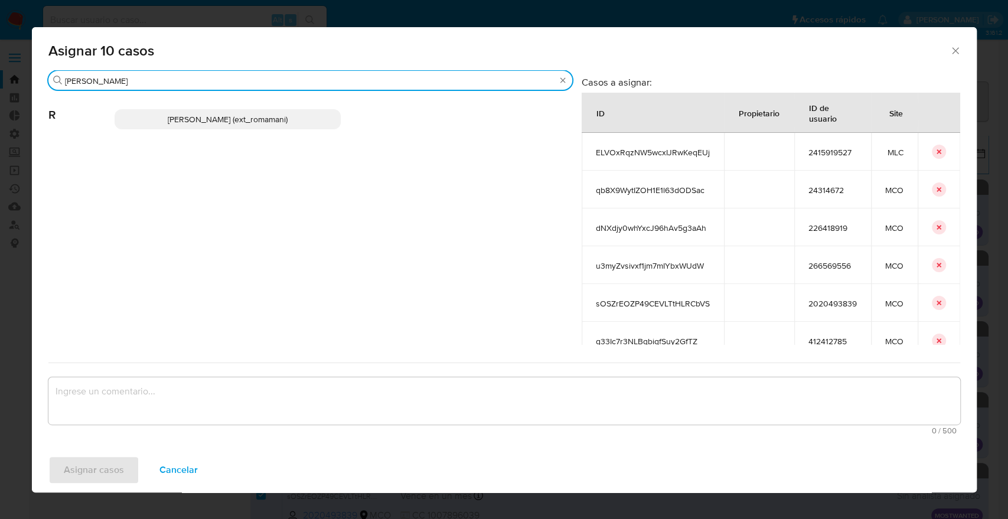
type input "rosa"
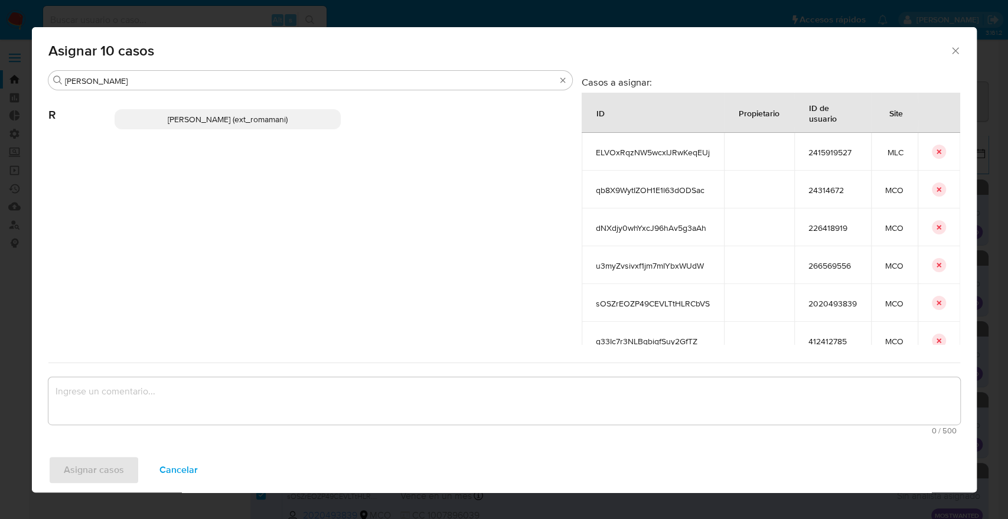
click at [288, 130] on div "Rosalia Mamani (ext_romamani)" at bounding box center [344, 119] width 458 height 58
click at [293, 126] on p "Rosalia Mamani (ext_romamani)" at bounding box center [228, 119] width 227 height 20
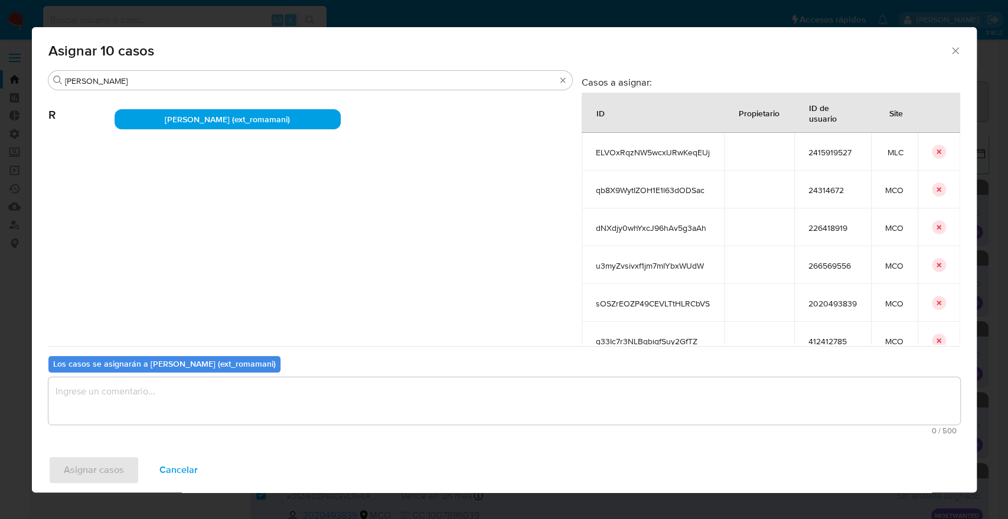
click at [275, 401] on textarea "assign-modal" at bounding box center [504, 400] width 912 height 47
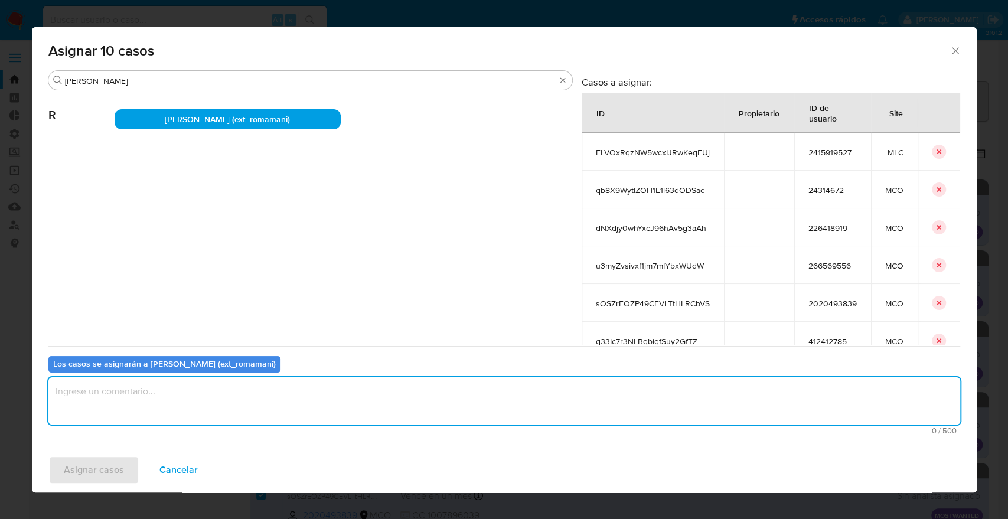
paste textarea "Asignación."
type textarea "Asignación."
click at [120, 469] on span "Asignar casos" at bounding box center [94, 470] width 60 height 26
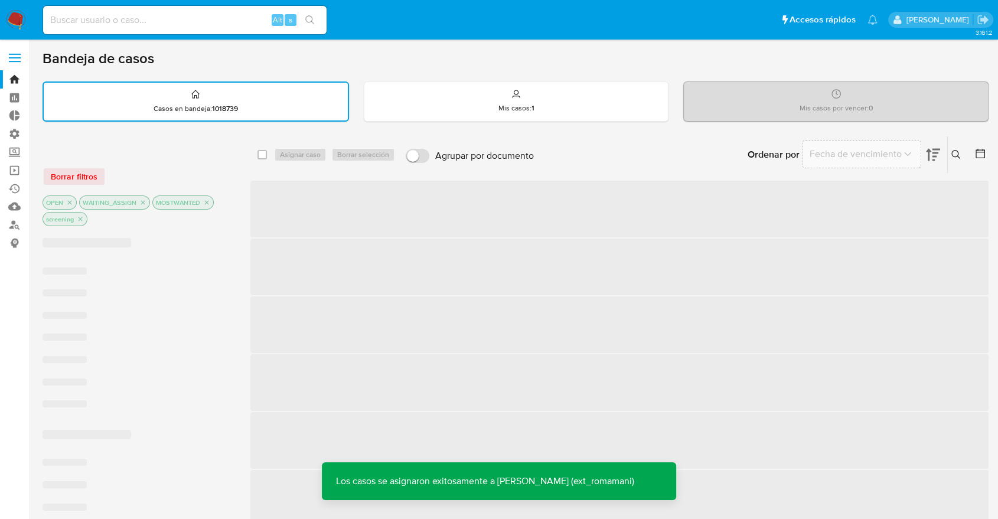
click at [662, 151] on div "Ordenar por Fecha de vencimiento No es posible ordenar los resultados mientras …" at bounding box center [764, 154] width 449 height 37
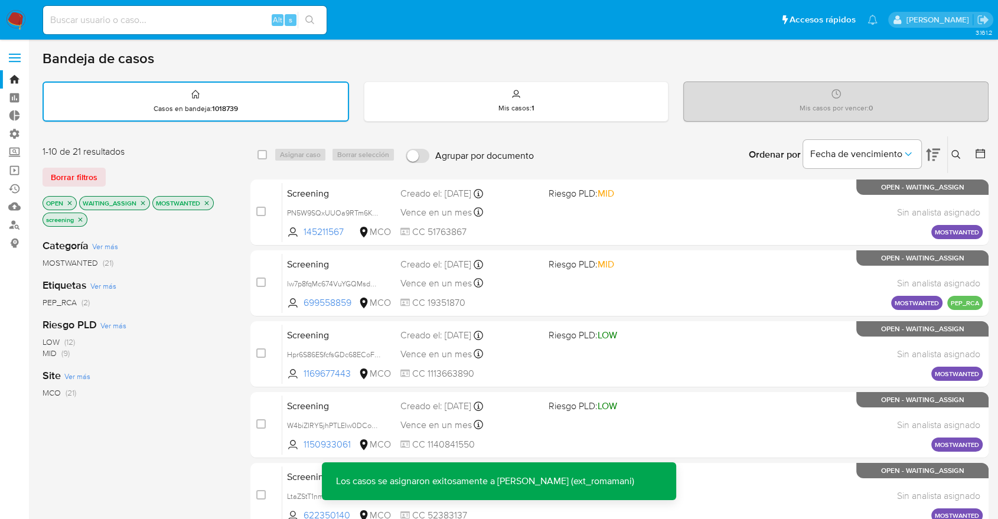
click at [681, 143] on div "Ordenar por Fecha de vencimiento No es posible ordenar los resultados mientras …" at bounding box center [764, 154] width 449 height 37
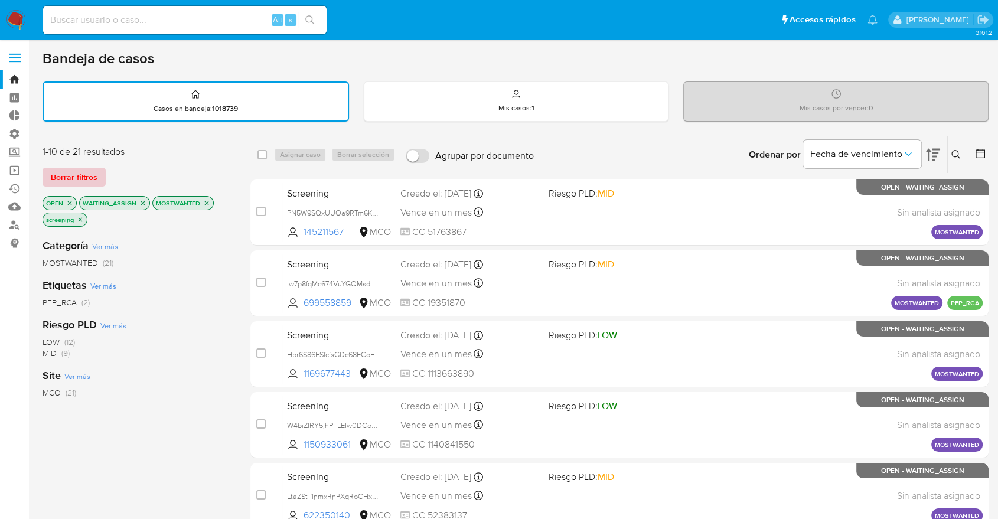
click at [89, 177] on span "Borrar filtros" at bounding box center [74, 177] width 47 height 17
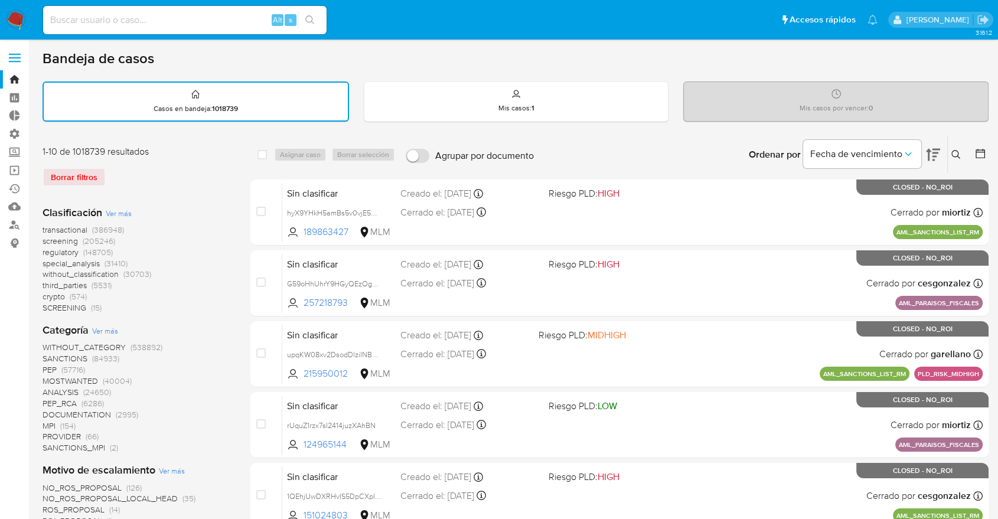
click at [43, 240] on span "screening" at bounding box center [60, 241] width 35 height 12
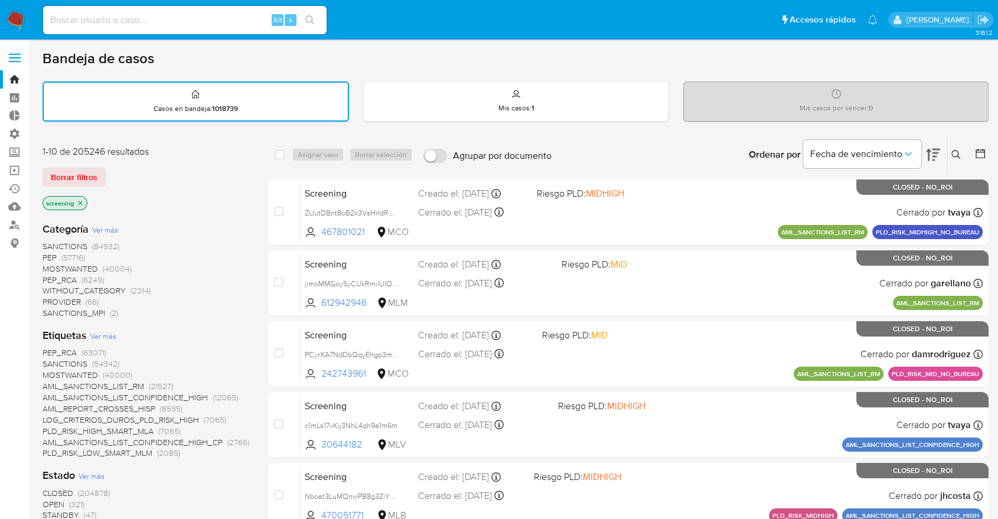
click at [51, 502] on span "OPEN" at bounding box center [54, 504] width 22 height 12
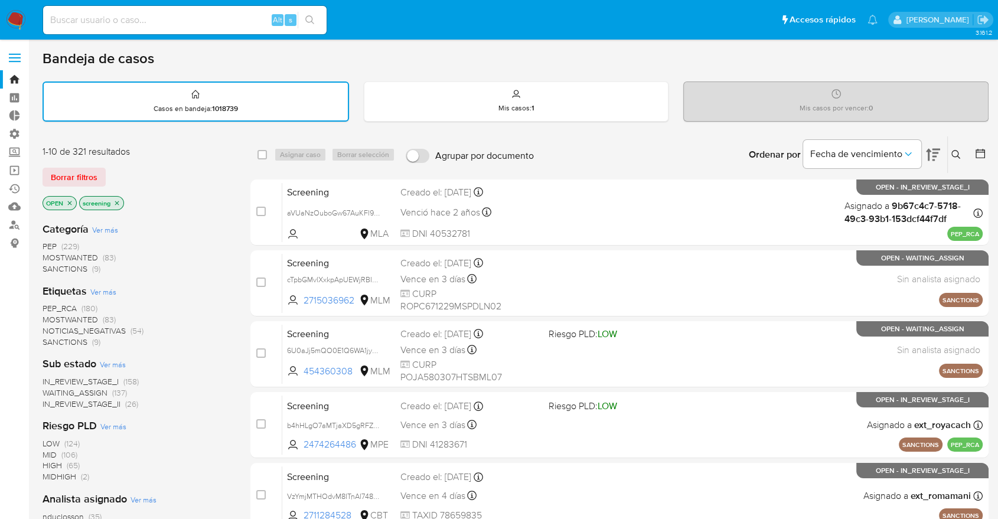
click at [47, 306] on span "PEP_RCA" at bounding box center [60, 308] width 34 height 12
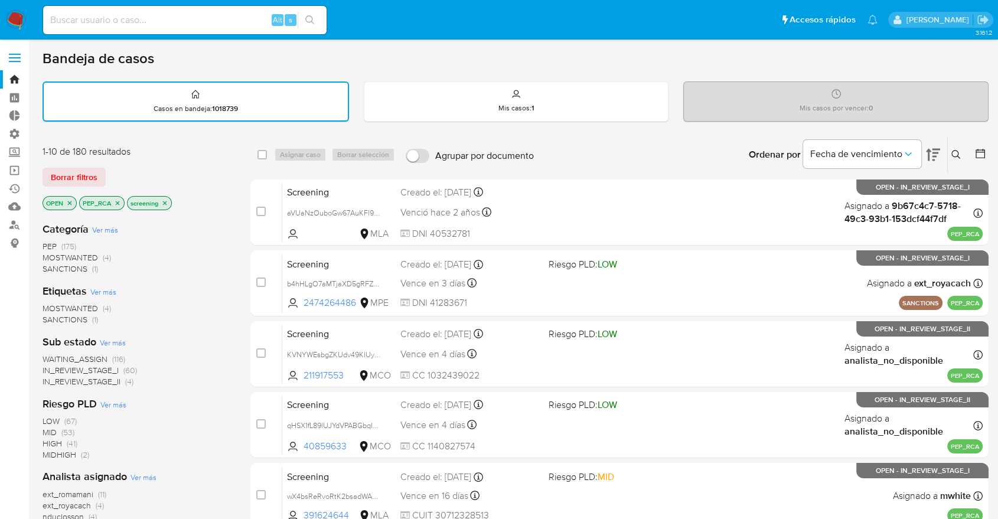
click at [125, 168] on div "Borrar filtros" at bounding box center [137, 177] width 189 height 19
click at [125, 165] on div "1-10 de 180 resultados Borrar filtros OPEN PEP_RCA screening" at bounding box center [137, 178] width 189 height 67
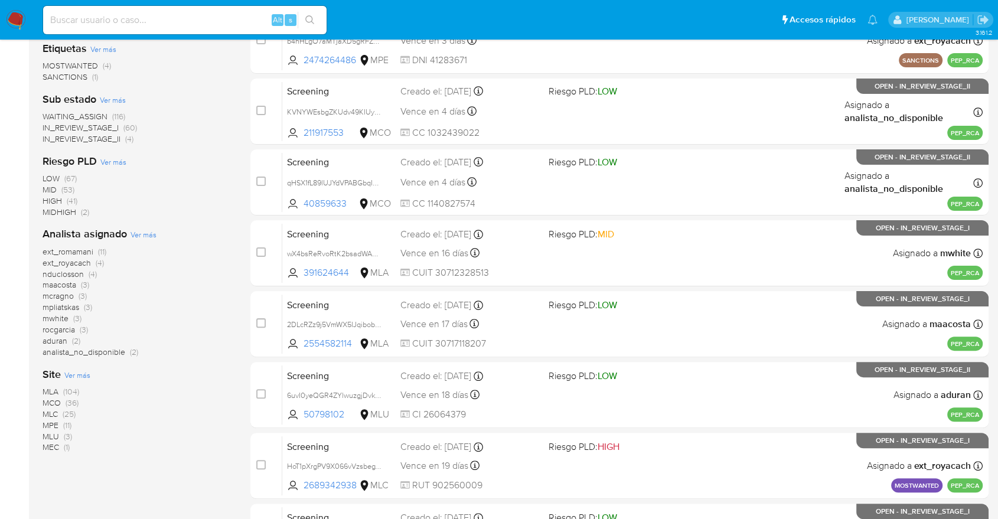
scroll to position [262, 0]
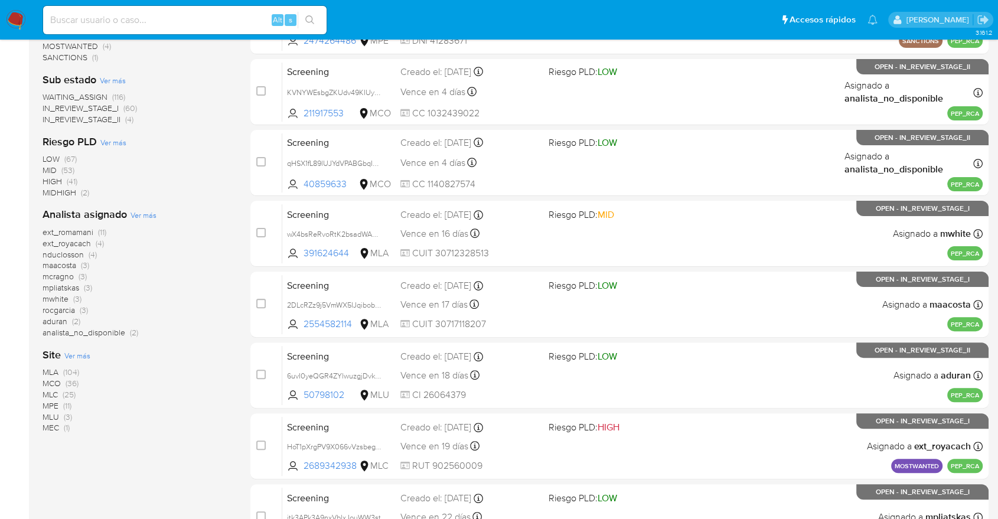
click at [69, 351] on span "Ver más" at bounding box center [77, 355] width 26 height 11
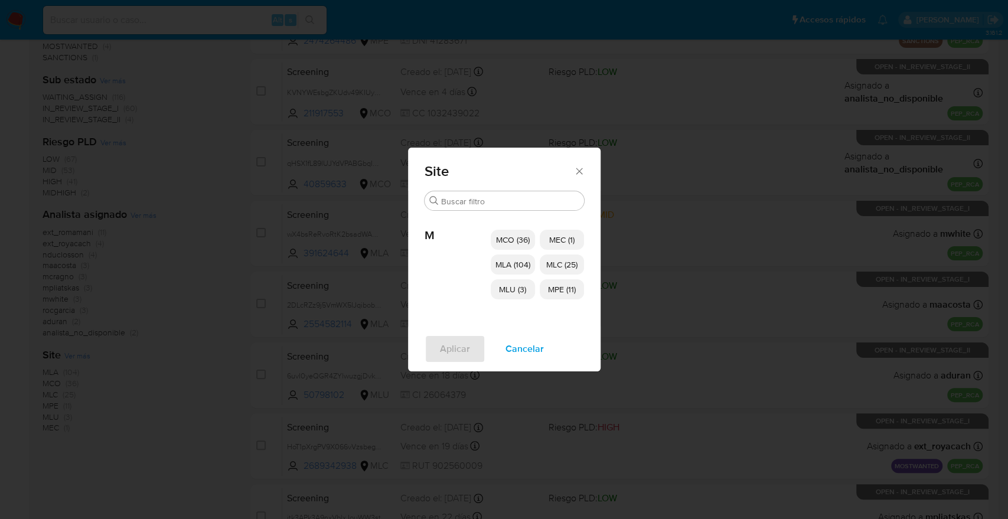
click at [505, 235] on span "MCO (36)" at bounding box center [513, 240] width 34 height 12
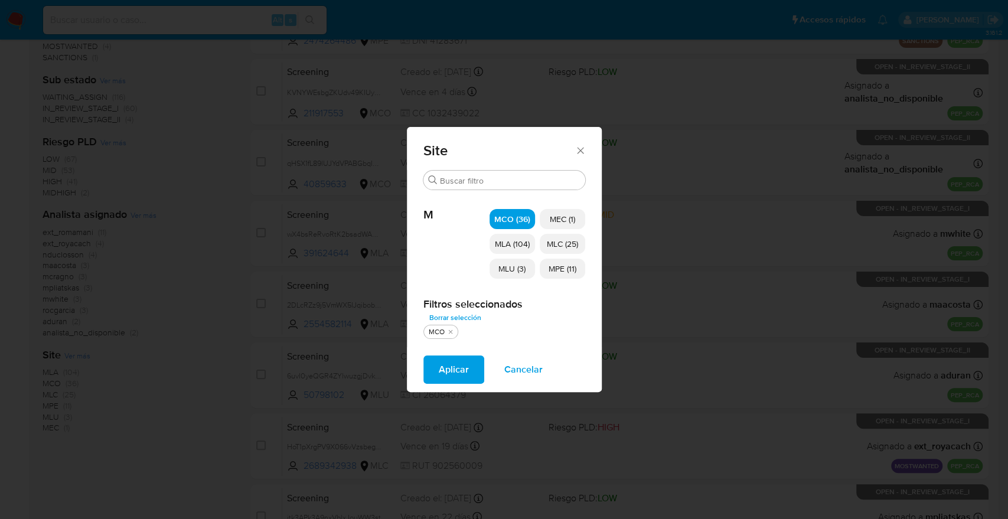
click at [501, 267] on span "MLU (3)" at bounding box center [511, 269] width 27 height 12
click at [555, 216] on span "MEC (1)" at bounding box center [562, 219] width 25 height 12
click at [557, 240] on span "MLC (25)" at bounding box center [562, 244] width 31 height 12
click at [556, 273] on span "MPE (11)" at bounding box center [562, 269] width 28 height 12
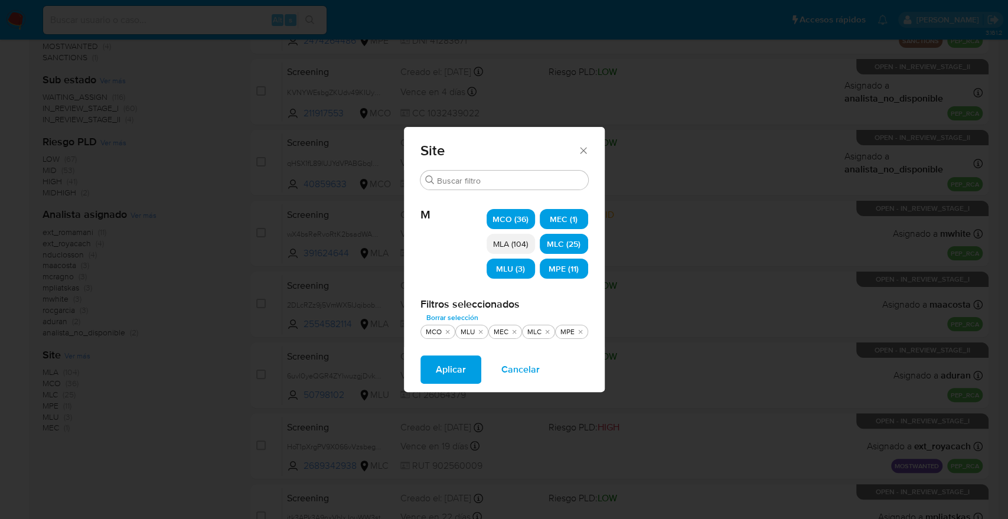
click at [465, 374] on span "Aplicar" at bounding box center [451, 370] width 30 height 26
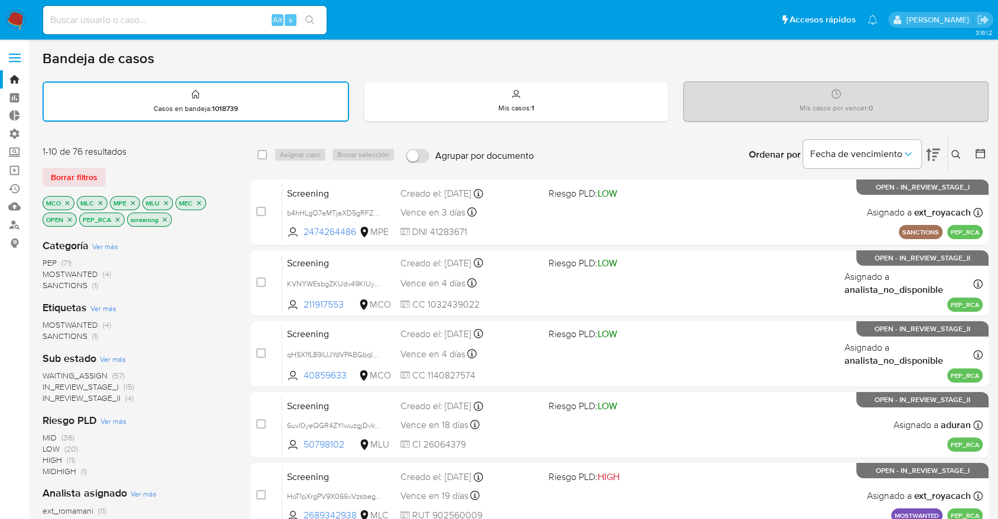
click at [143, 171] on div "Borrar filtros" at bounding box center [137, 177] width 189 height 19
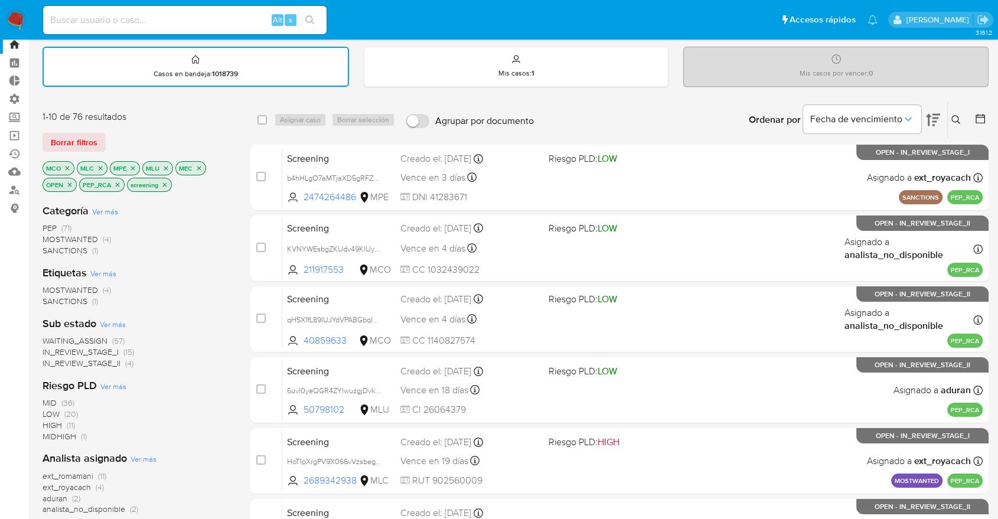
scroll to position [66, 0]
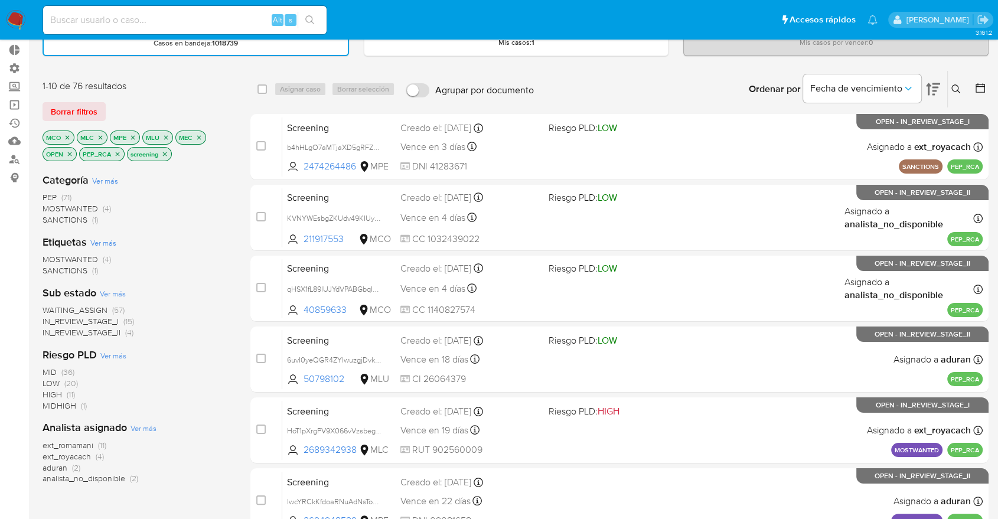
click at [52, 307] on span "WAITING_ASSIGN" at bounding box center [75, 310] width 65 height 12
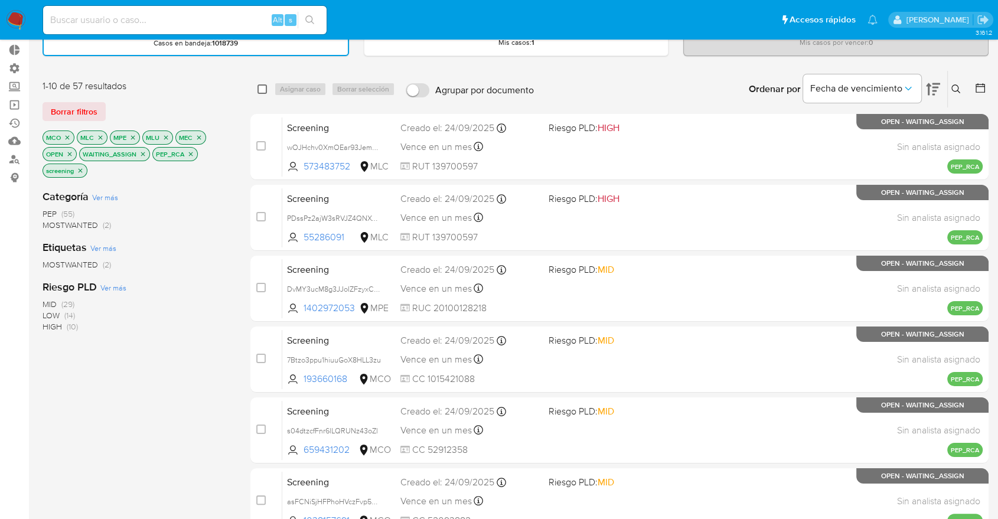
click at [262, 90] on input "checkbox" at bounding box center [261, 88] width 9 height 9
checkbox input "true"
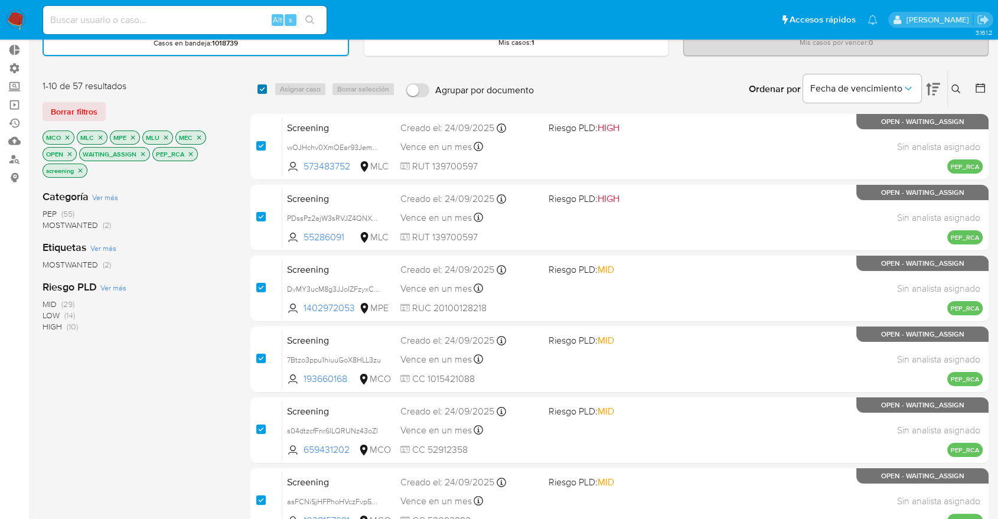
checkbox input "true"
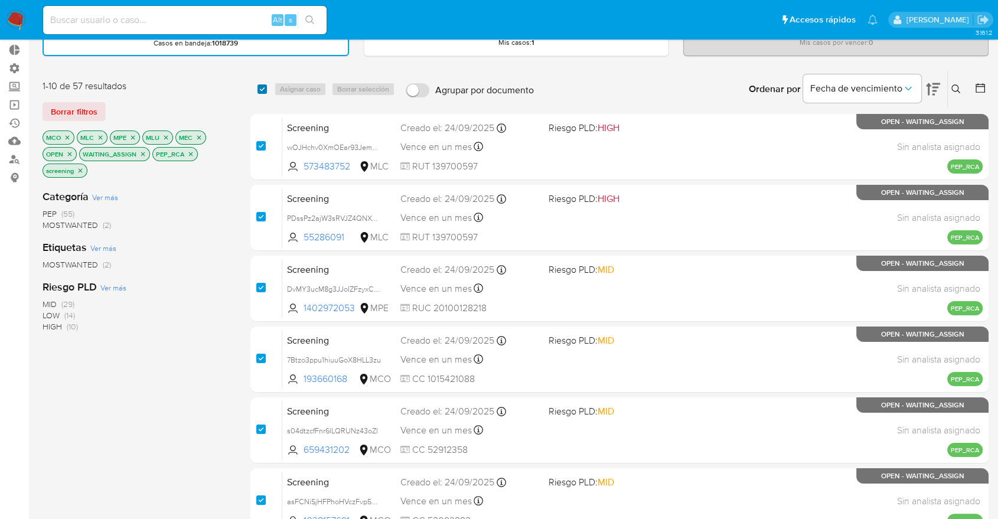
checkbox input "true"
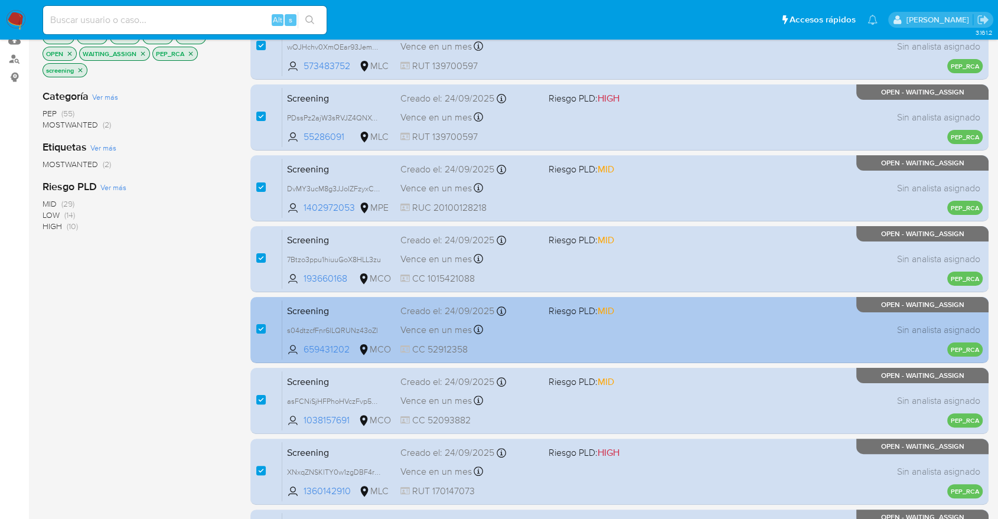
scroll to position [456, 0]
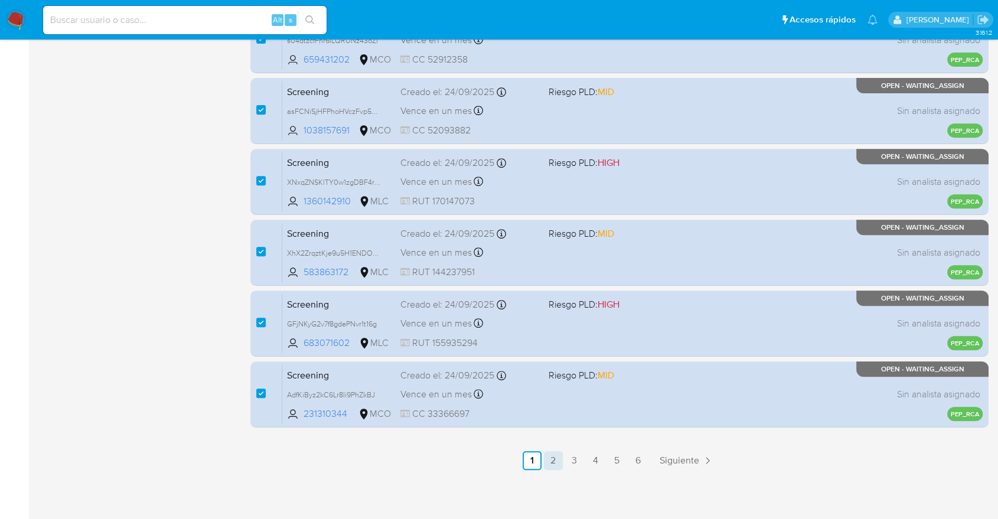
click at [551, 454] on link "2" at bounding box center [553, 460] width 19 height 19
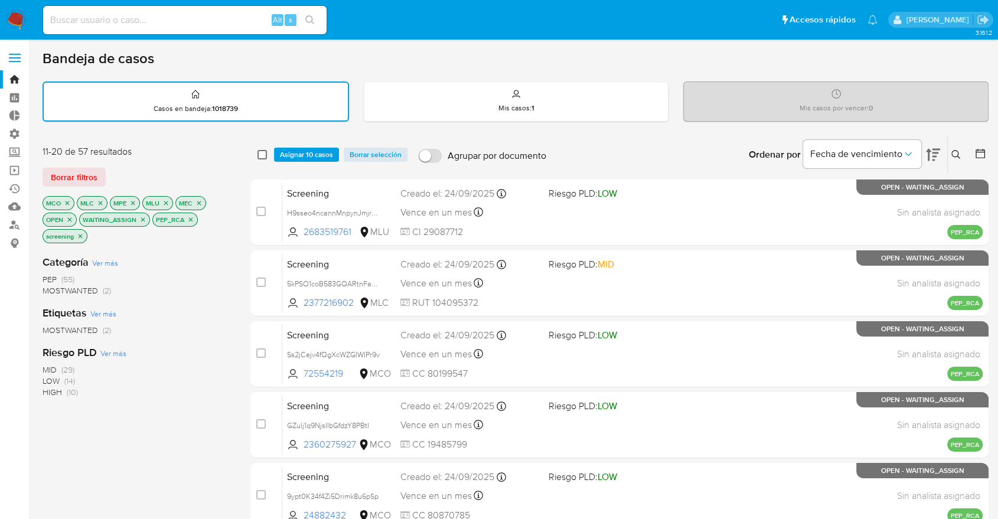
click at [259, 152] on input "checkbox" at bounding box center [261, 154] width 9 height 9
checkbox input "true"
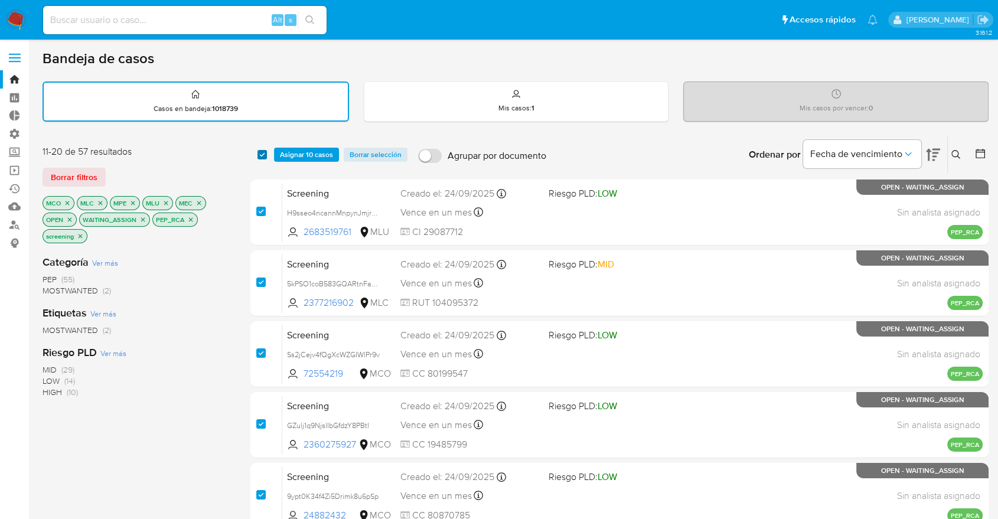
checkbox input "true"
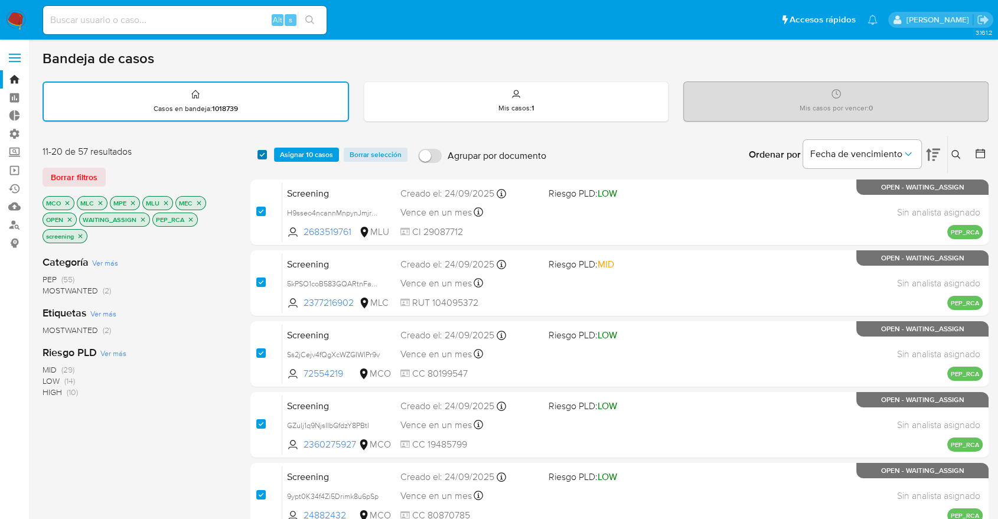
checkbox input "true"
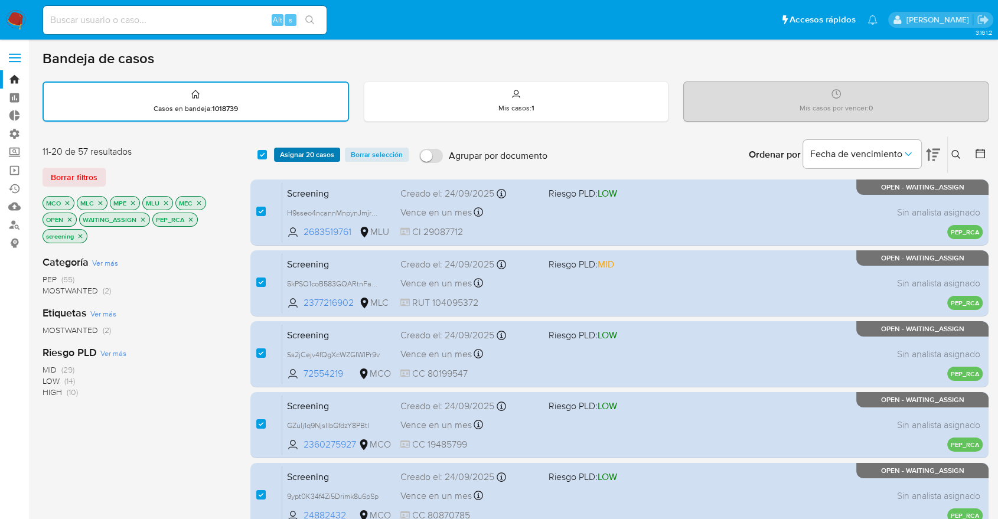
click at [285, 152] on span "Asignar 20 casos" at bounding box center [307, 155] width 54 height 12
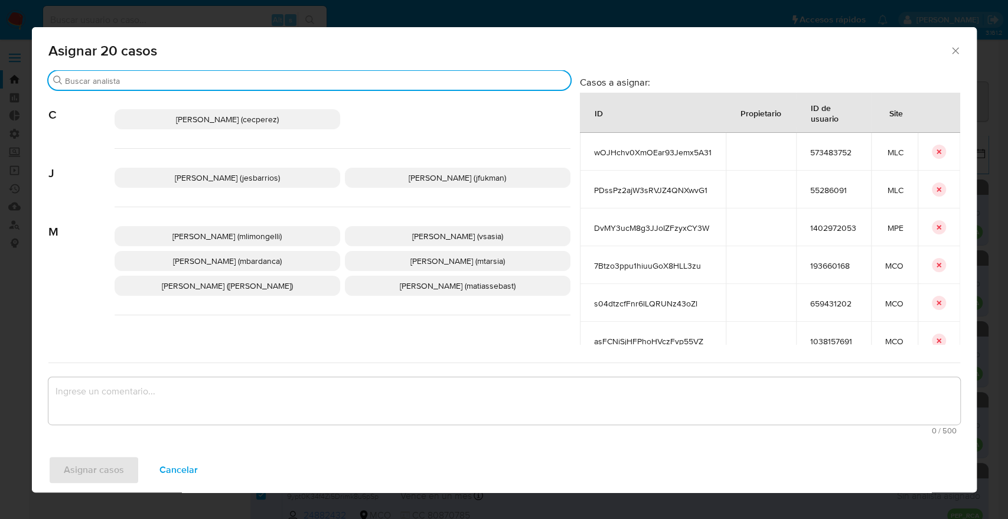
click at [244, 77] on input "Buscar" at bounding box center [315, 81] width 501 height 11
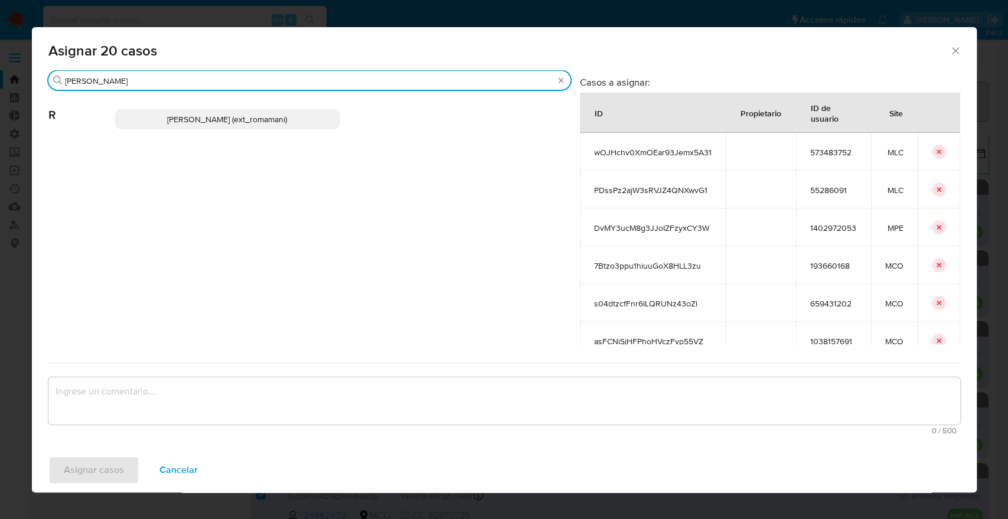
type input "rosa"
click at [295, 112] on p "Rosalia Mamani (ext_romamani)" at bounding box center [228, 119] width 226 height 20
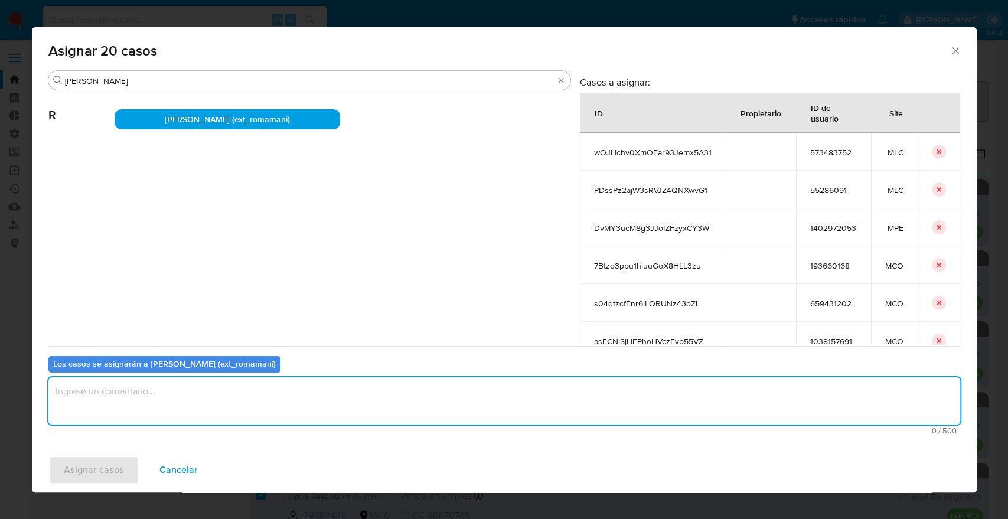
click at [277, 397] on textarea "assign-modal" at bounding box center [504, 400] width 912 height 47
paste textarea "Asignación."
type textarea "Asignación."
click at [125, 475] on button "Asignar casos" at bounding box center [93, 470] width 91 height 28
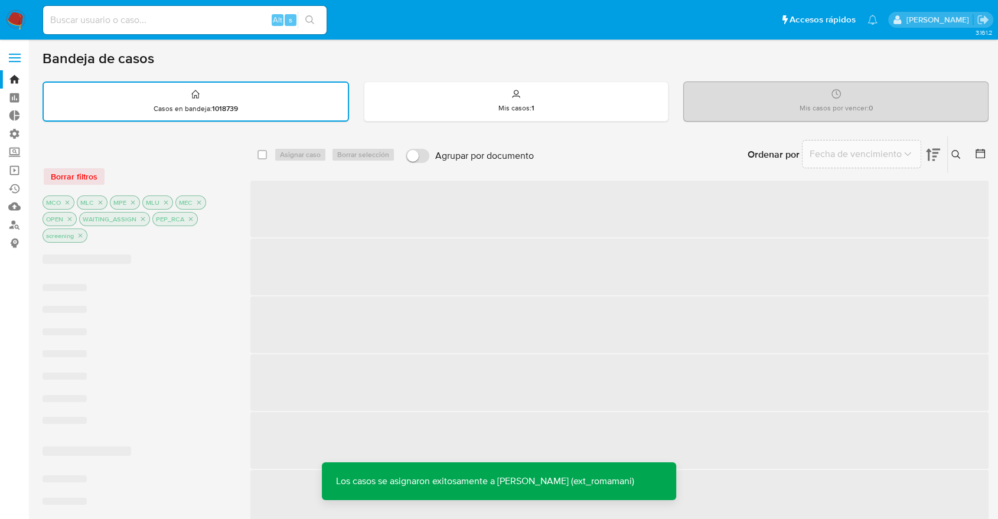
click at [694, 145] on div "Ordenar por Fecha de vencimiento No es posible ordenar los resultados mientras …" at bounding box center [764, 154] width 449 height 37
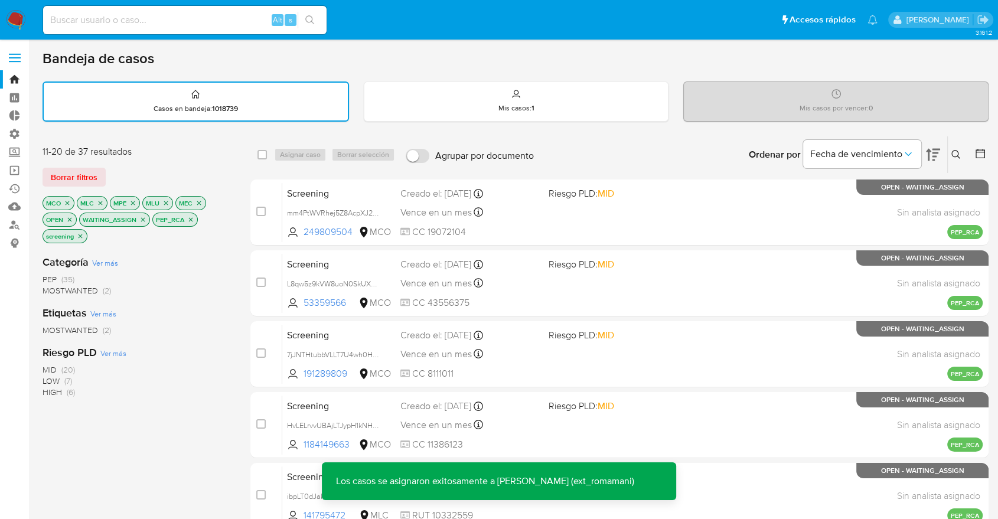
click at [723, 140] on div "Ordenar por Fecha de vencimiento No es posible ordenar los resultados mientras …" at bounding box center [764, 154] width 449 height 37
click at [264, 155] on input "checkbox" at bounding box center [261, 154] width 9 height 9
checkbox input "true"
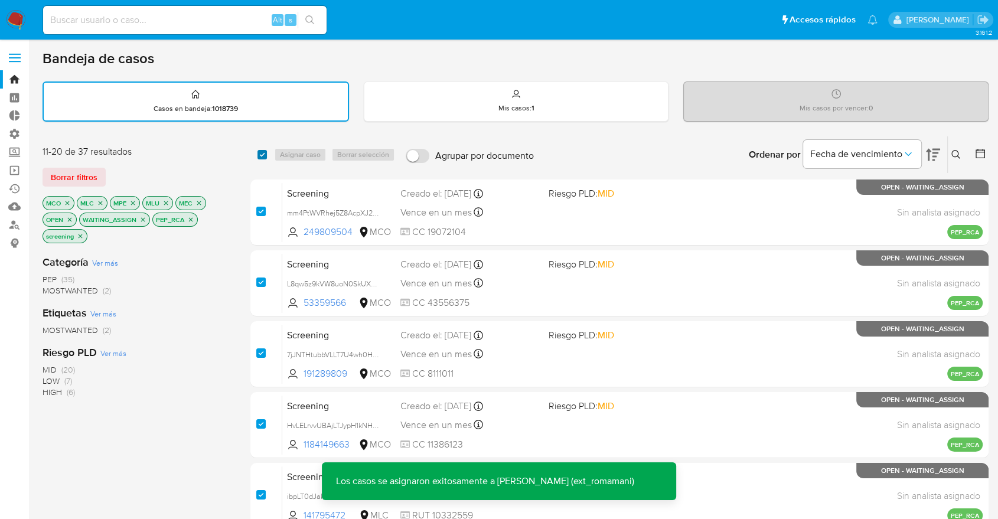
checkbox input "true"
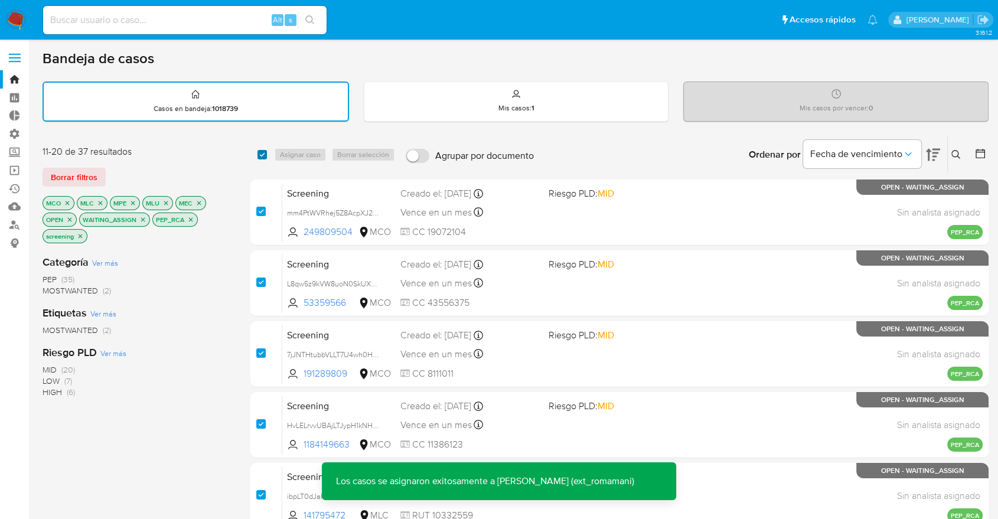
checkbox input "true"
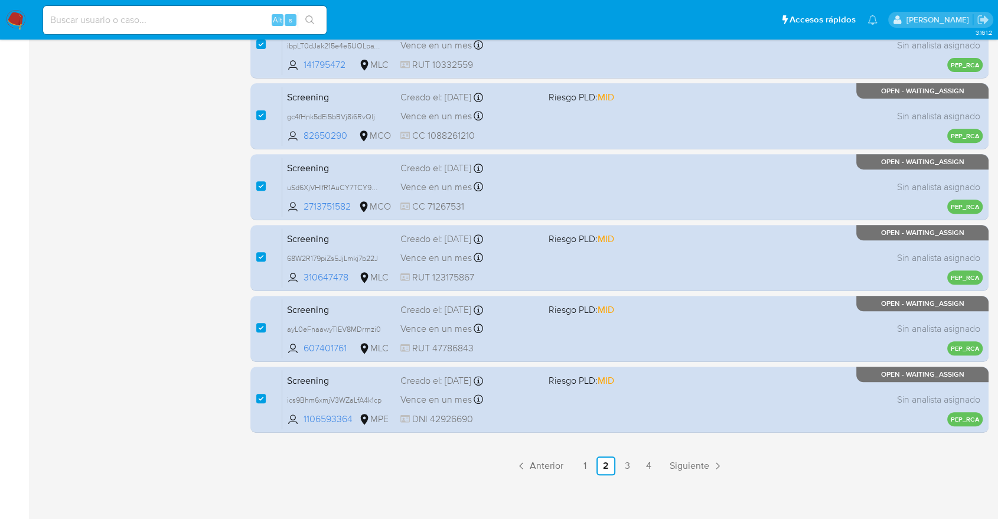
scroll to position [456, 0]
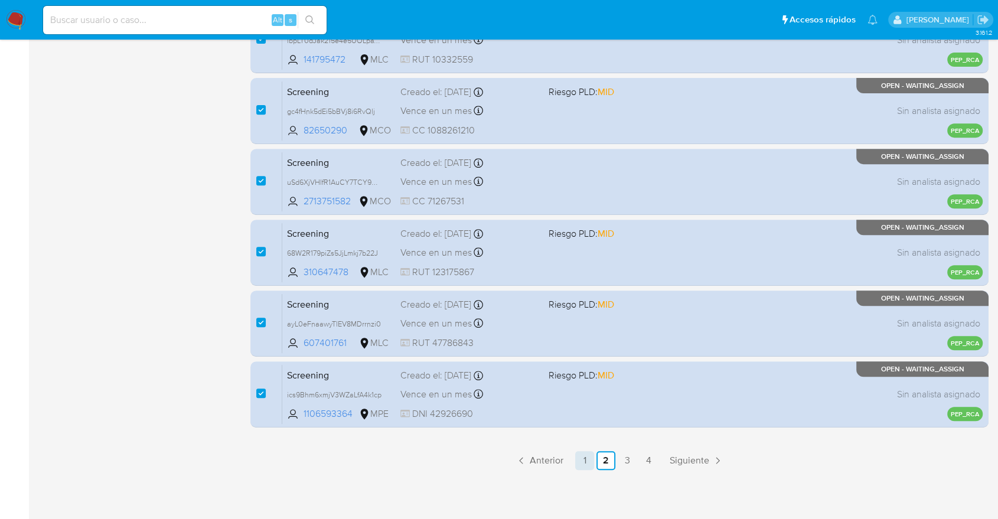
click at [583, 460] on link "1" at bounding box center [584, 460] width 19 height 19
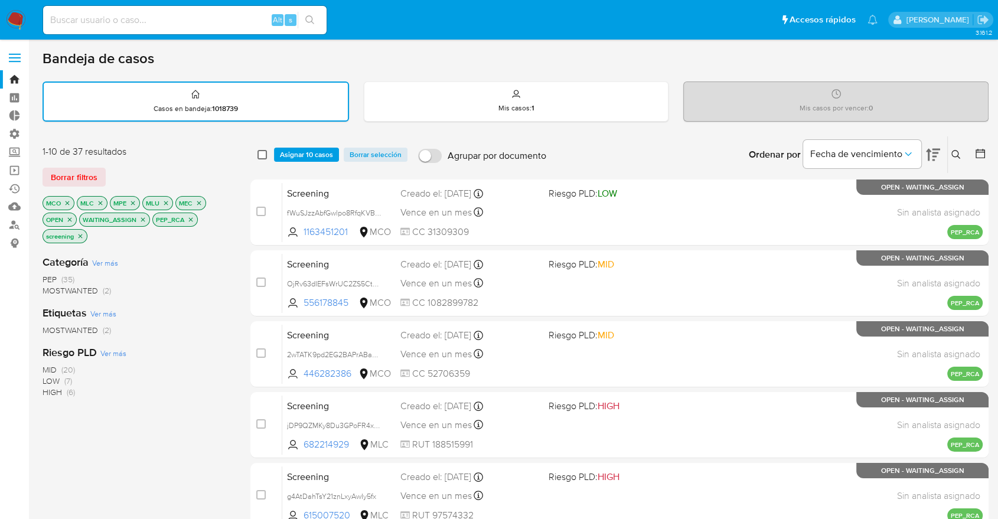
click at [265, 154] on input "checkbox" at bounding box center [261, 154] width 9 height 9
checkbox input "true"
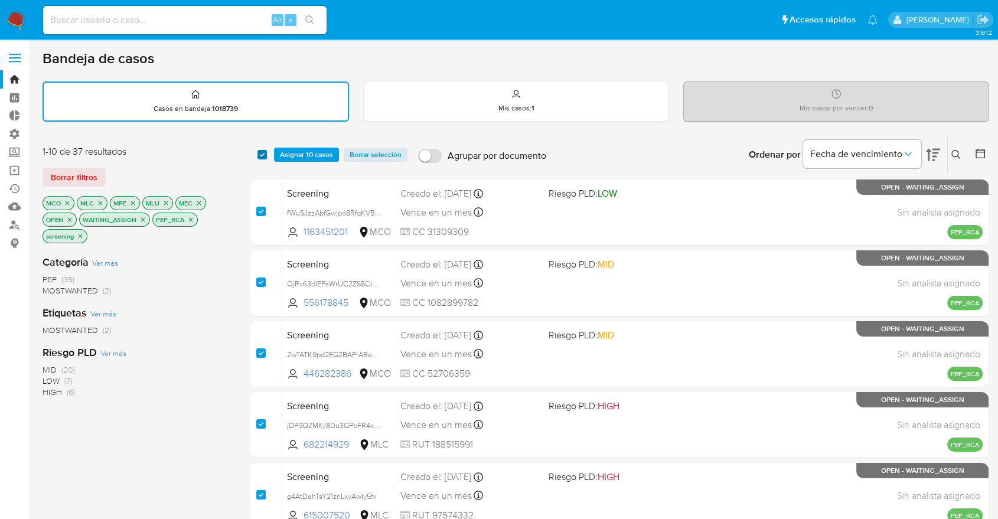
checkbox input "true"
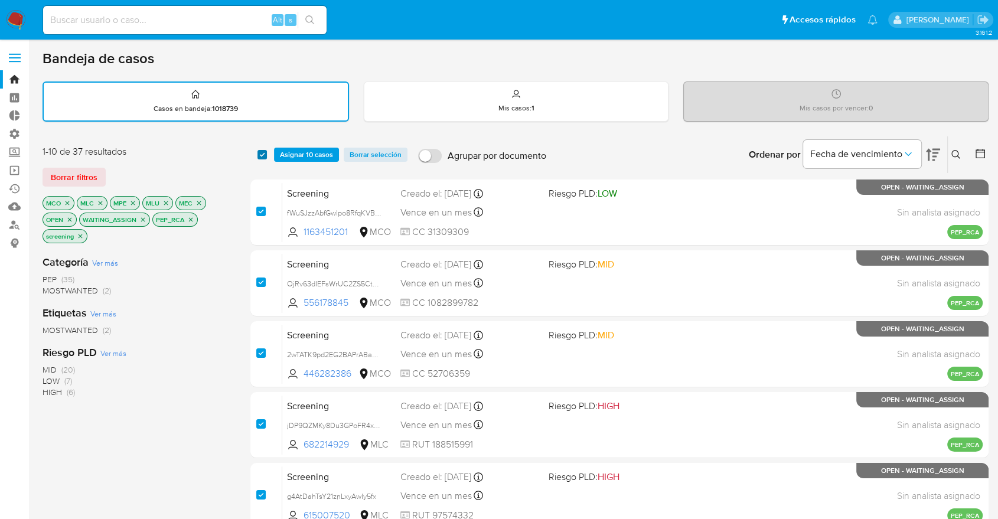
checkbox input "true"
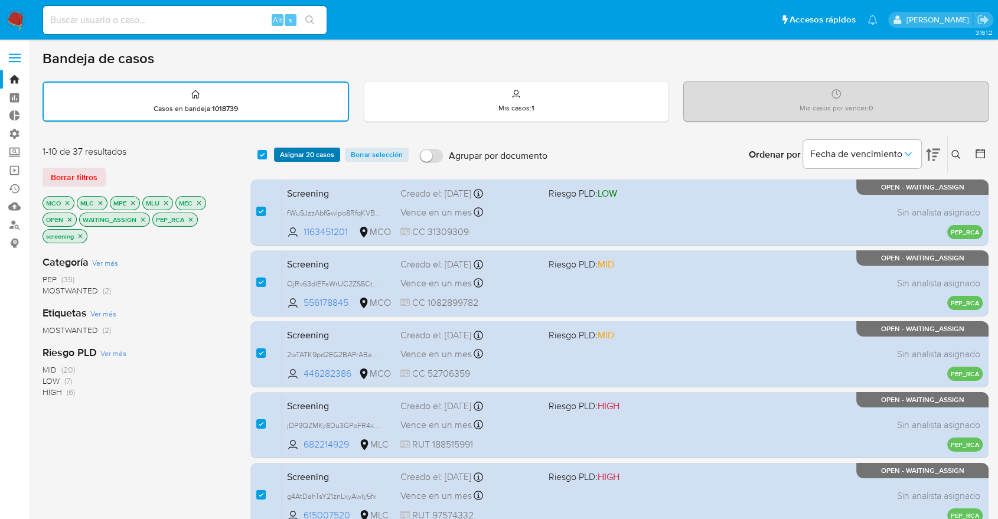
click at [286, 153] on span "Asignar 20 casos" at bounding box center [307, 155] width 54 height 12
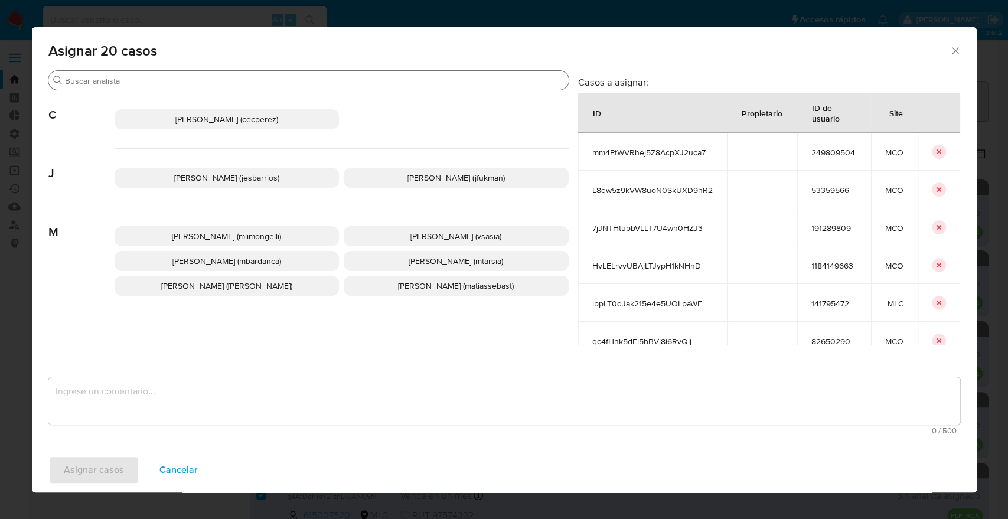
click at [273, 79] on input "Buscar" at bounding box center [314, 81] width 499 height 11
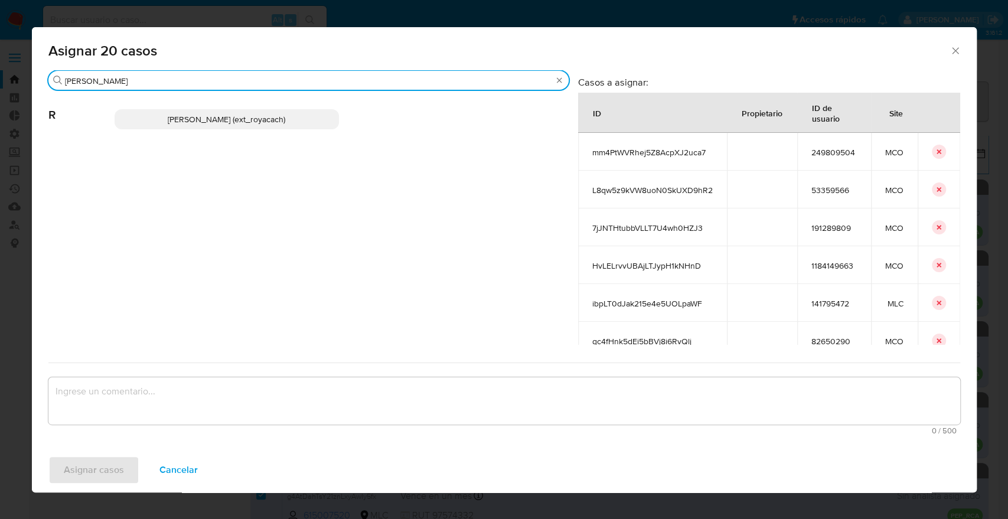
type input "romi"
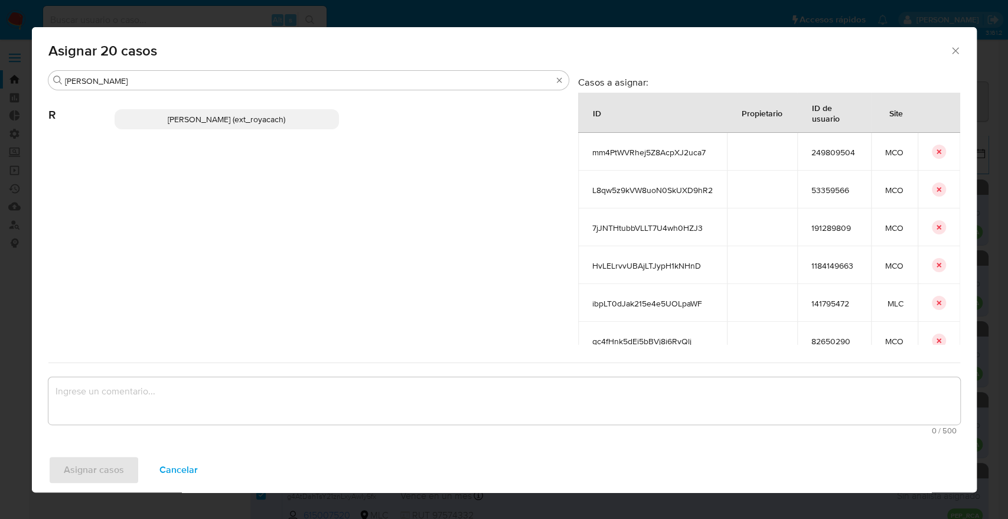
click at [313, 117] on p "Romina Isabel Yacachury (ext_royacach)" at bounding box center [227, 119] width 225 height 20
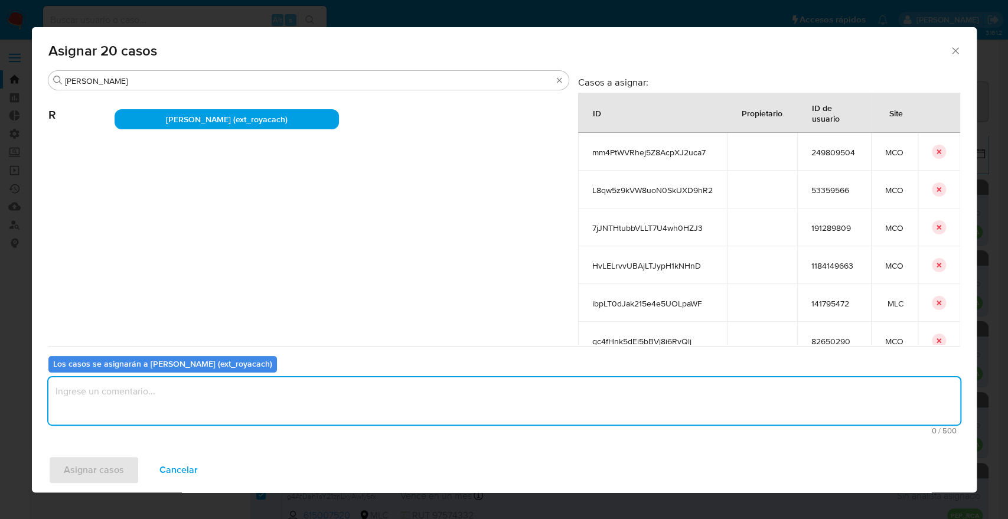
click at [250, 398] on textarea "assign-modal" at bounding box center [504, 400] width 912 height 47
paste textarea "Asignación."
type textarea "Asignación."
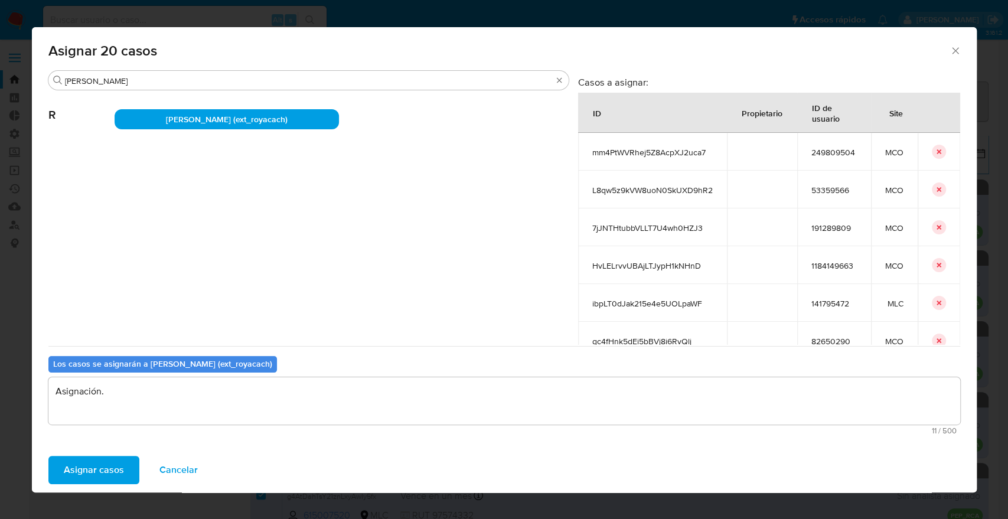
click at [135, 472] on button "Asignar casos" at bounding box center [93, 470] width 91 height 28
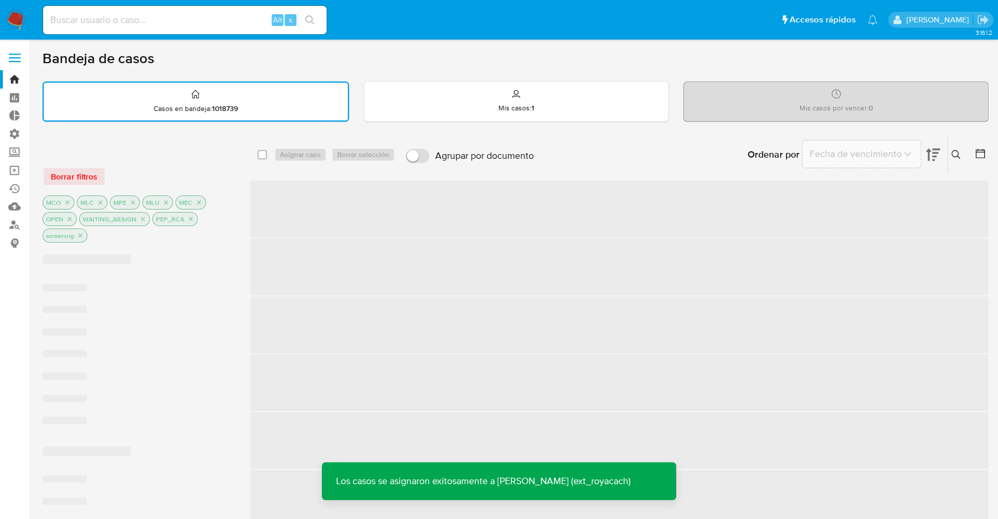
click at [221, 168] on div "Borrar filtros" at bounding box center [137, 176] width 189 height 19
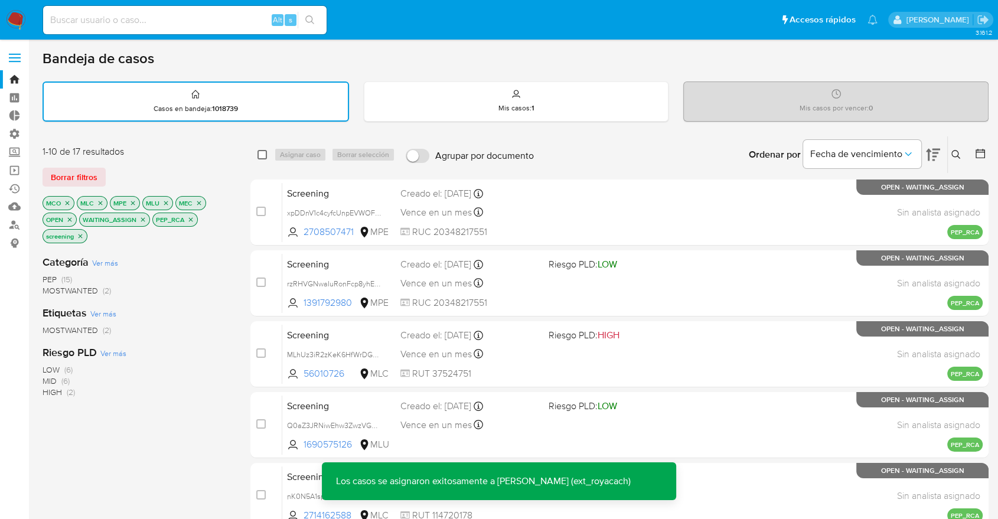
click at [262, 151] on input "checkbox" at bounding box center [261, 154] width 9 height 9
checkbox input "true"
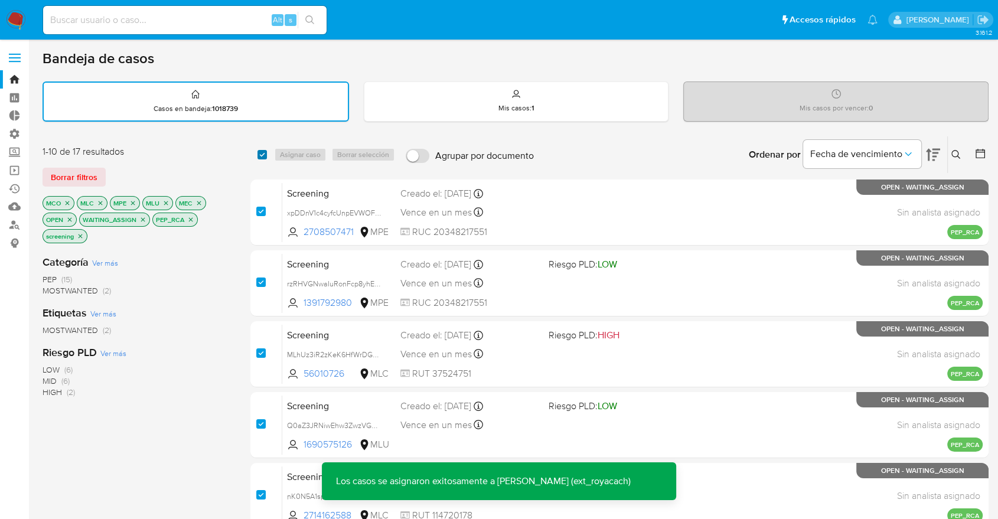
checkbox input "true"
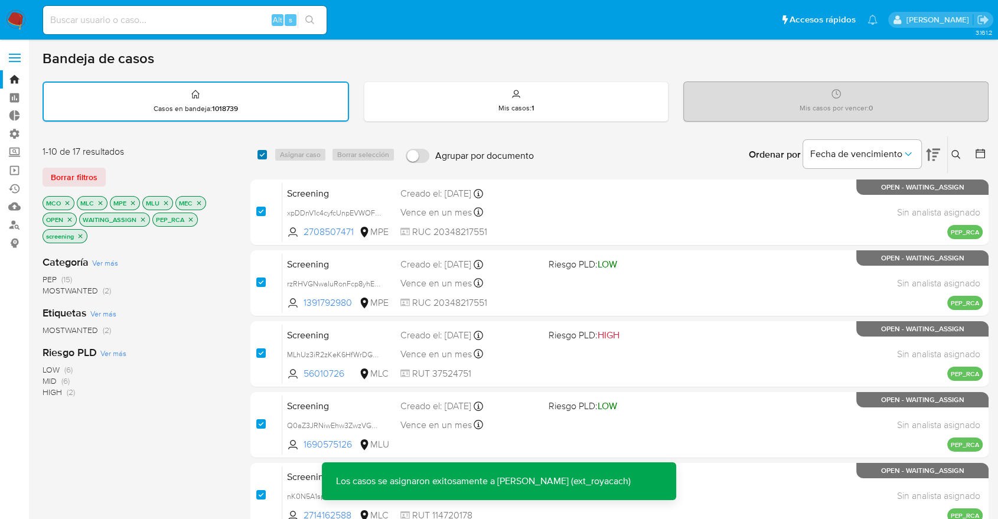
checkbox input "true"
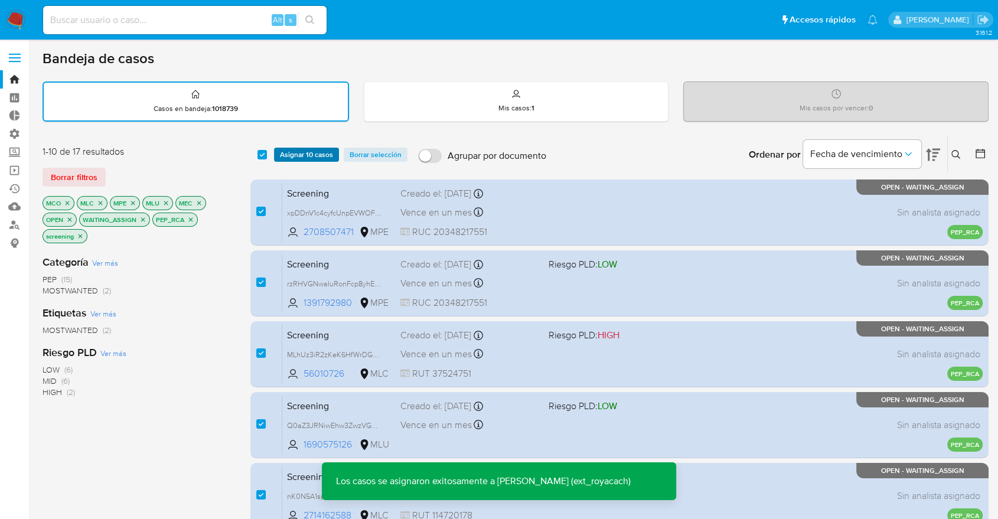
click at [281, 149] on span "Asignar 10 casos" at bounding box center [306, 155] width 53 height 12
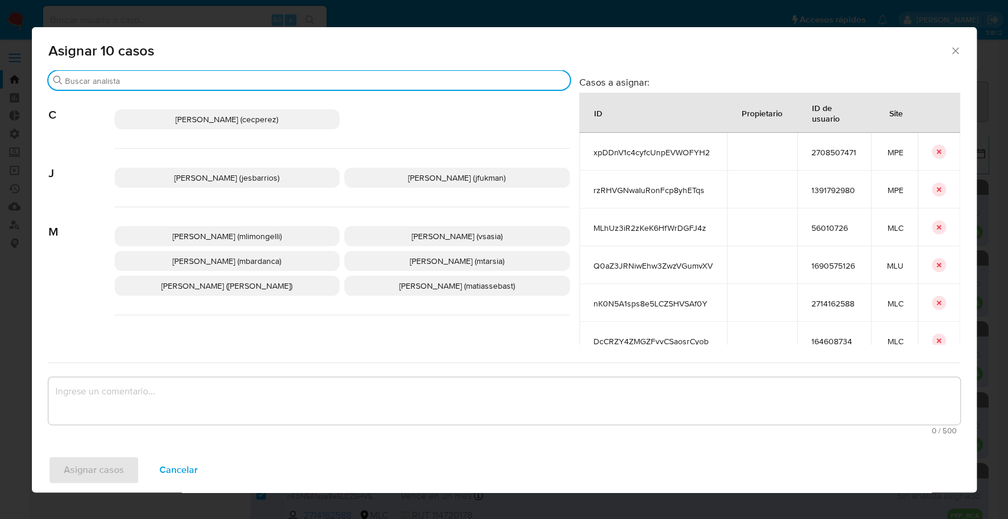
click at [297, 78] on input "Buscar" at bounding box center [315, 81] width 500 height 11
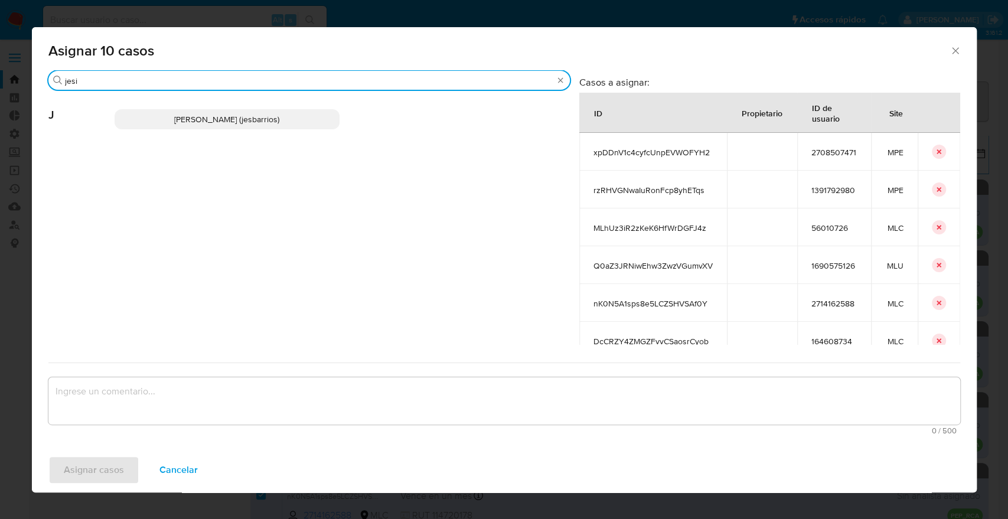
type input "jesi"
click at [312, 125] on p "Jesica Iris Barrios Leita (jesbarrios)" at bounding box center [228, 119] width 226 height 20
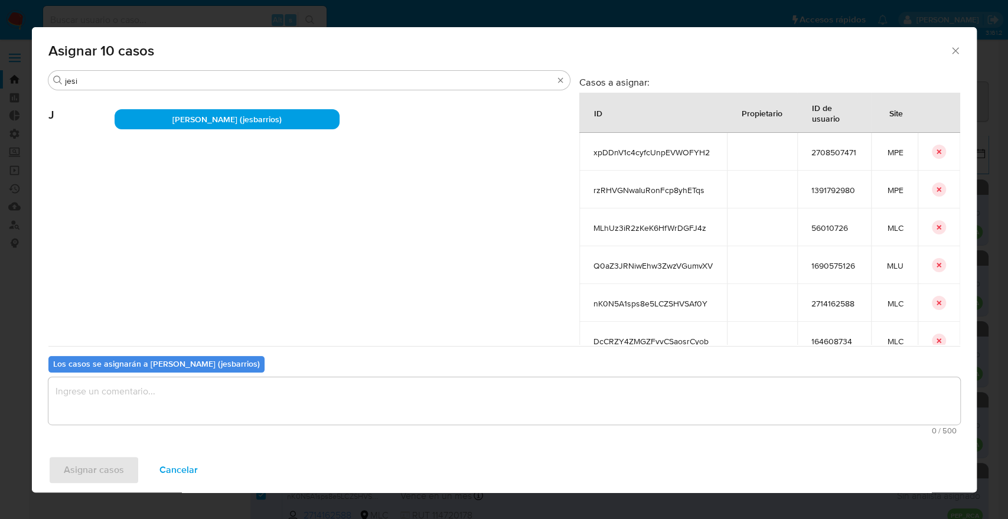
click at [302, 417] on textarea "assign-modal" at bounding box center [504, 400] width 912 height 47
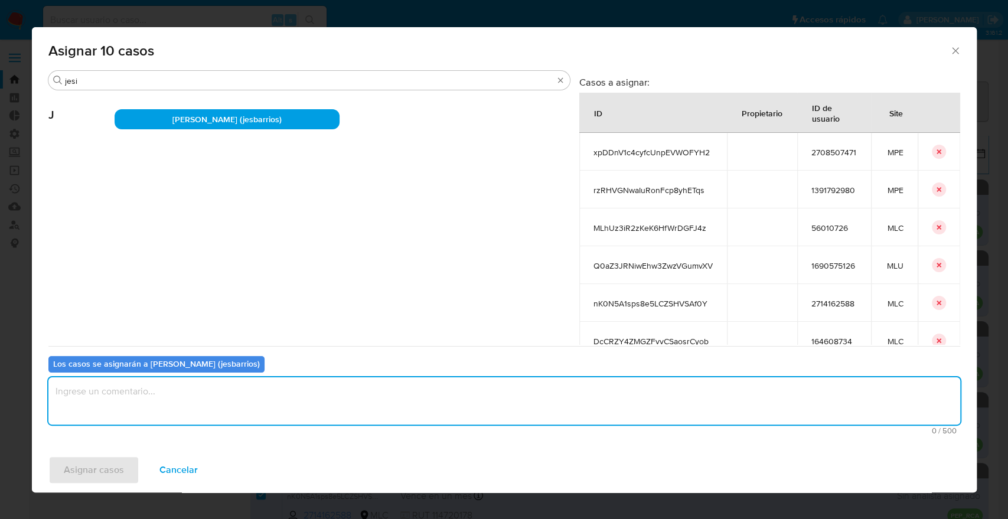
paste textarea "Asignación."
type textarea "Asignación."
click at [121, 467] on span "Asignar casos" at bounding box center [94, 470] width 60 height 26
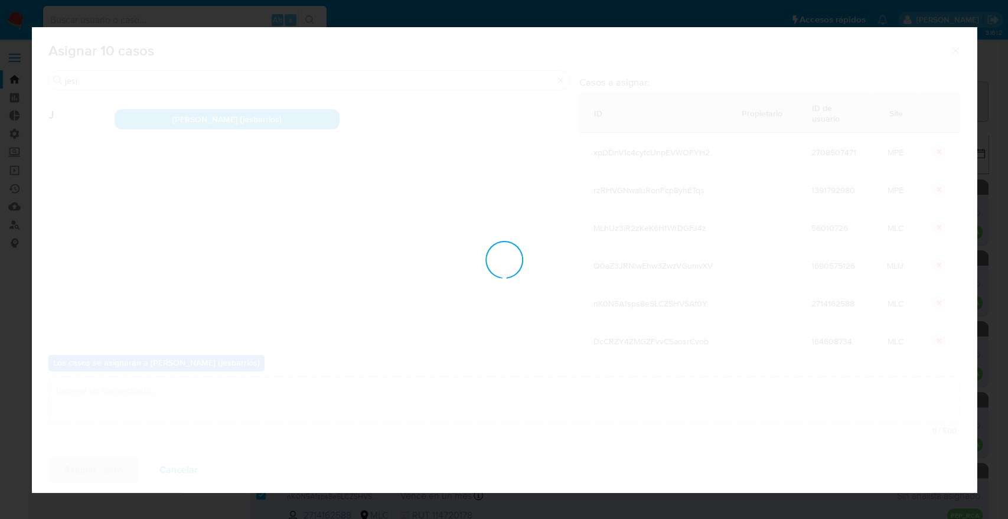
checkbox input "false"
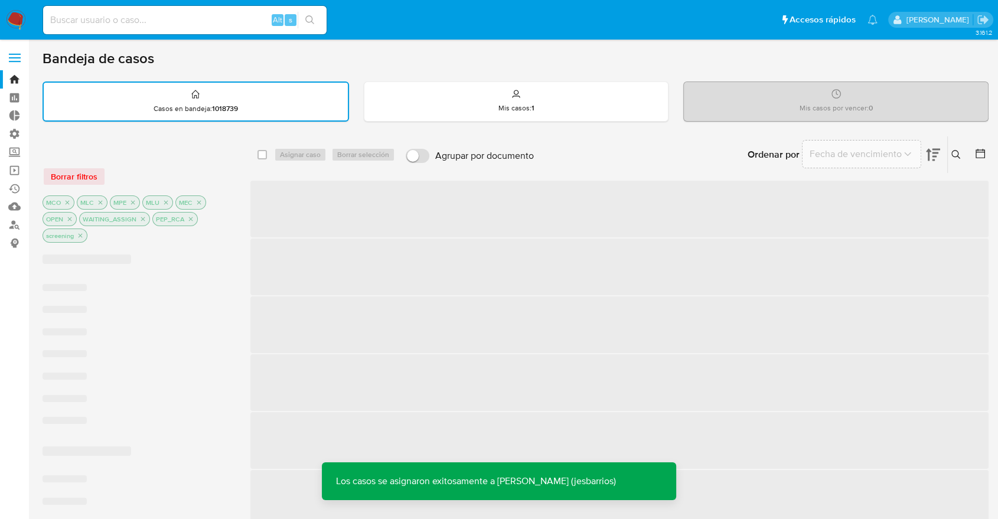
click at [149, 171] on div "Borrar filtros" at bounding box center [137, 176] width 189 height 19
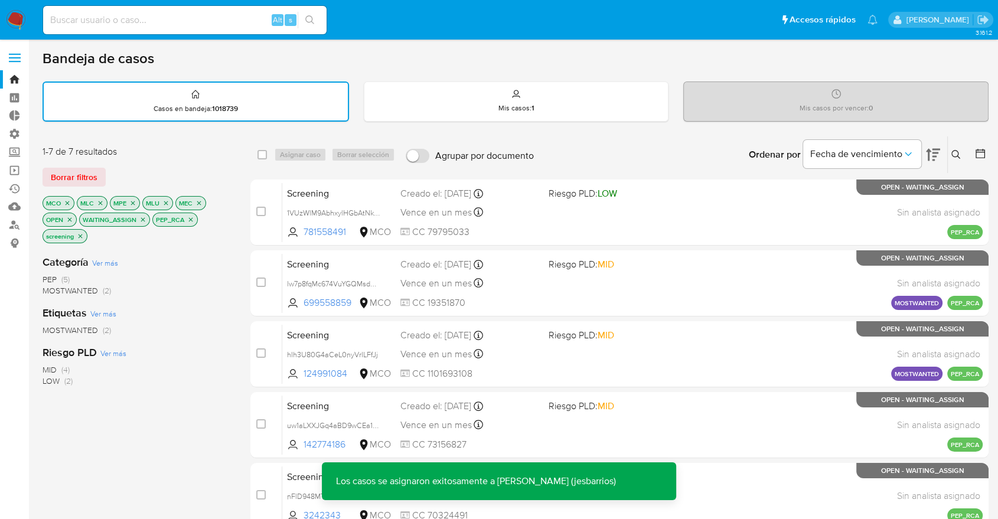
click at [659, 148] on div "Ordenar por Fecha de vencimiento No es posible ordenar los resultados mientras …" at bounding box center [764, 154] width 449 height 37
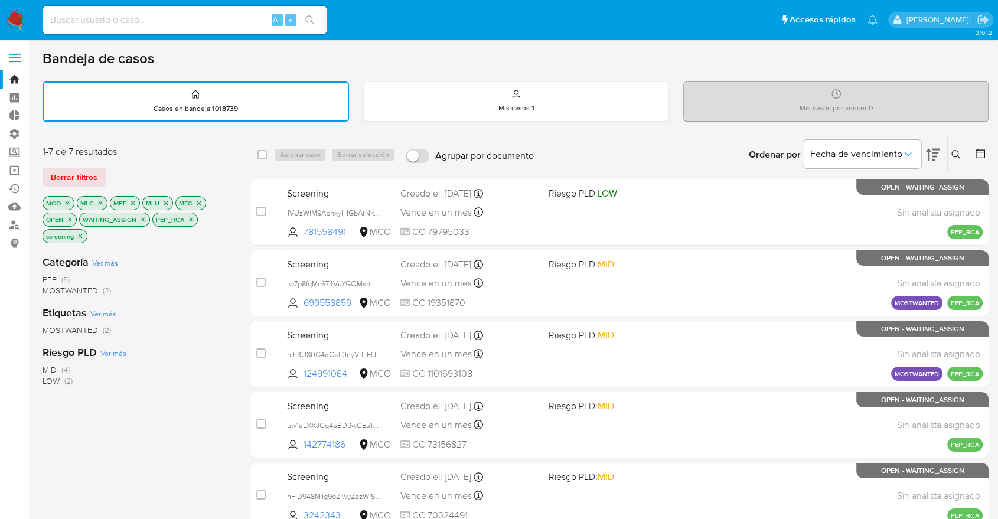
click at [705, 156] on div "Ordenar por Fecha de vencimiento No es posible ordenar los resultados mientras …" at bounding box center [764, 154] width 449 height 37
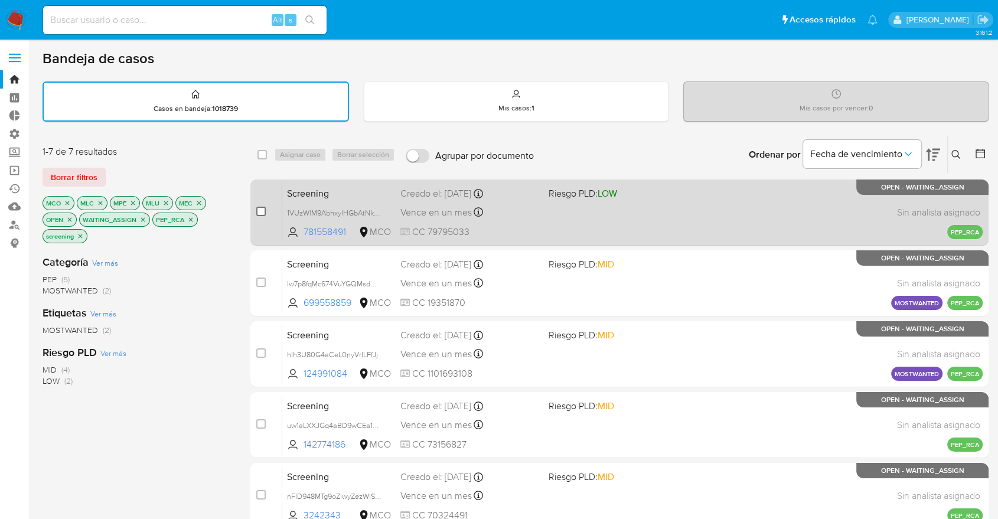
click at [259, 210] on input "checkbox" at bounding box center [260, 211] width 9 height 9
checkbox input "true"
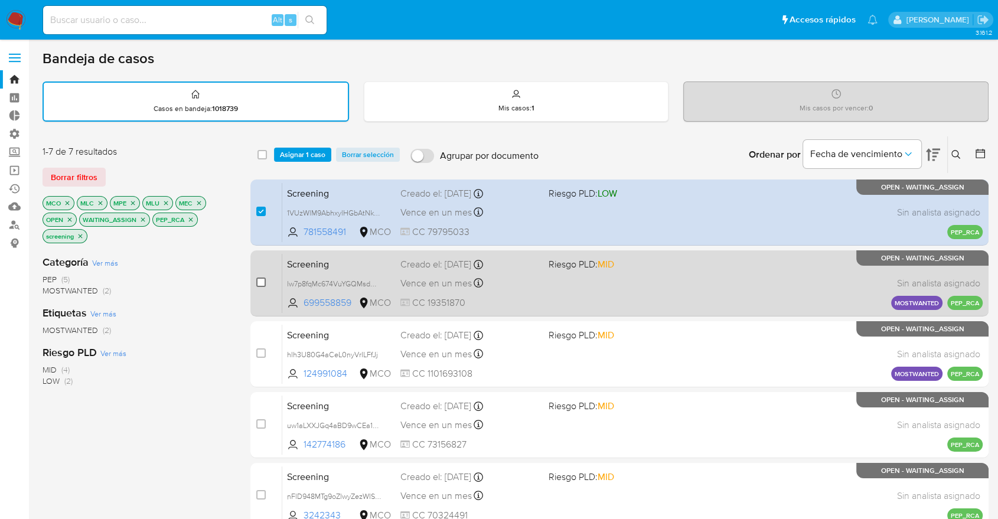
click at [262, 277] on input "checkbox" at bounding box center [260, 281] width 9 height 9
checkbox input "true"
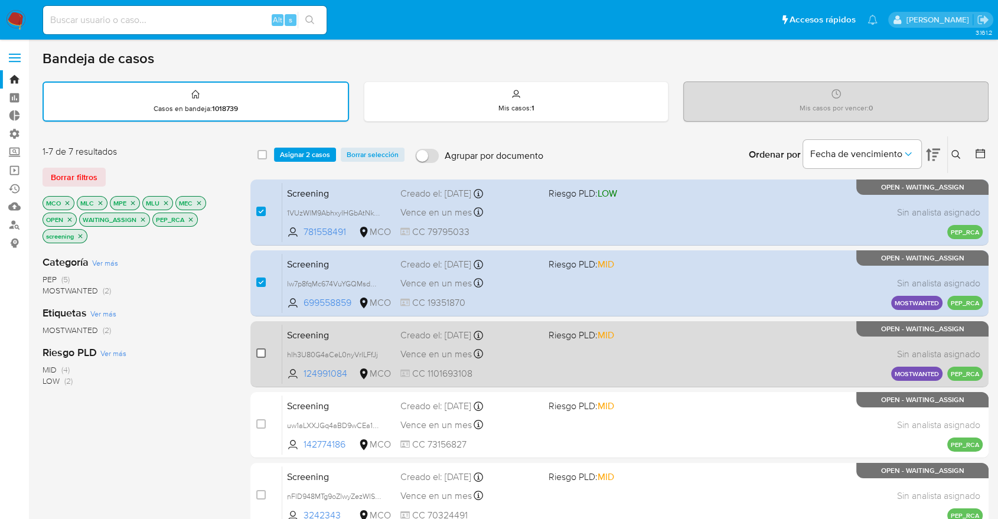
click at [262, 348] on input "checkbox" at bounding box center [260, 352] width 9 height 9
checkbox input "true"
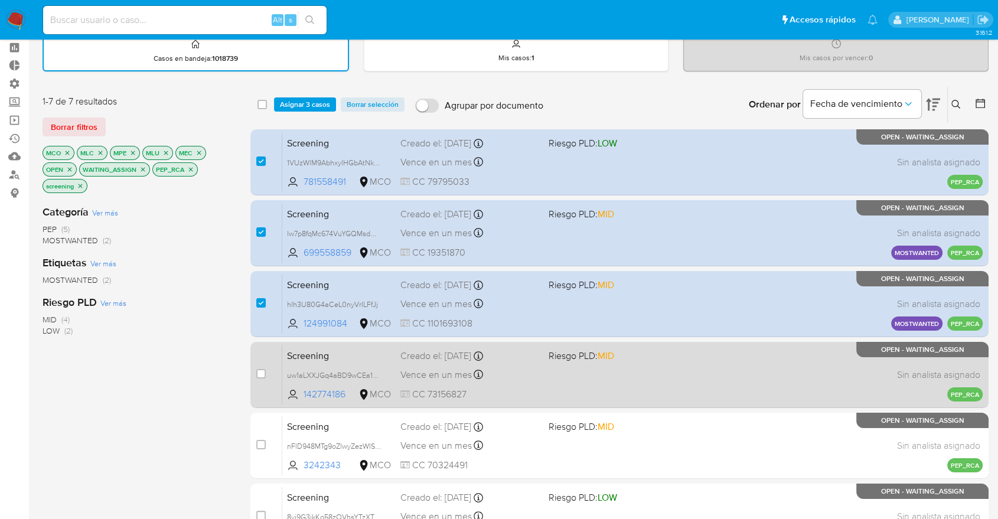
scroll to position [131, 0]
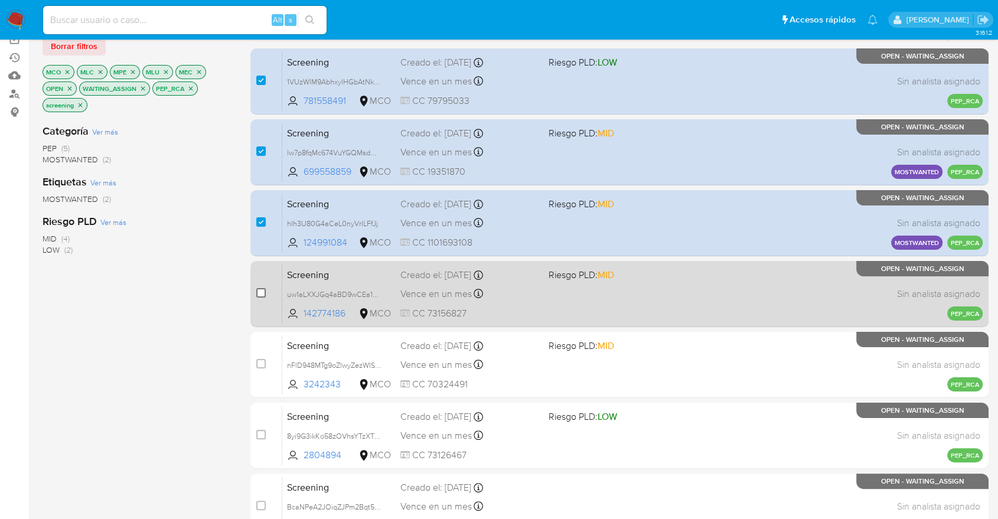
click at [260, 295] on input "checkbox" at bounding box center [260, 292] width 9 height 9
checkbox input "true"
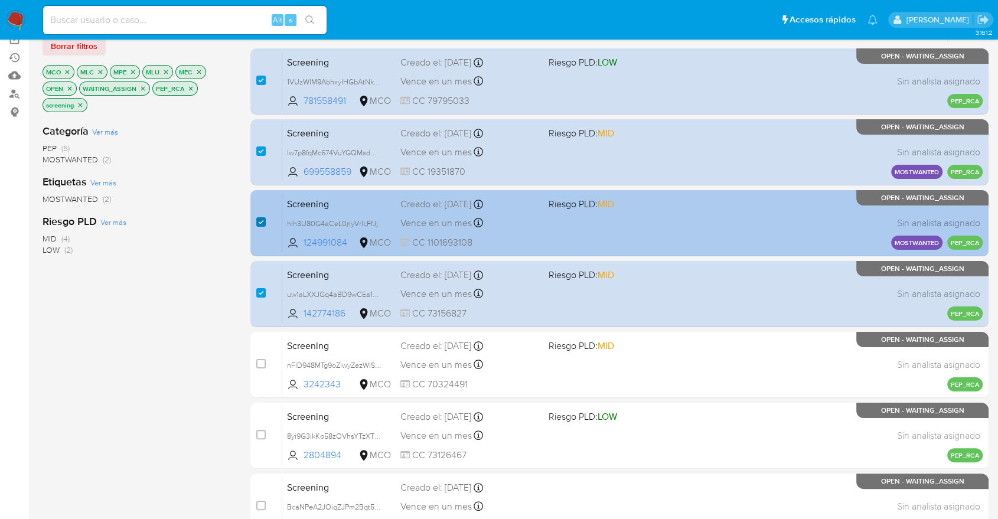
click at [260, 221] on input "checkbox" at bounding box center [260, 221] width 9 height 9
checkbox input "false"
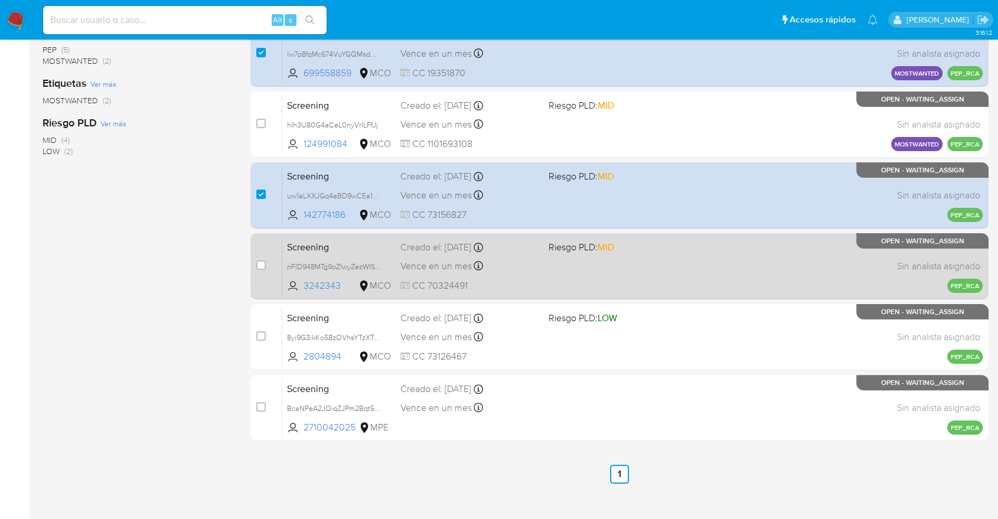
scroll to position [243, 0]
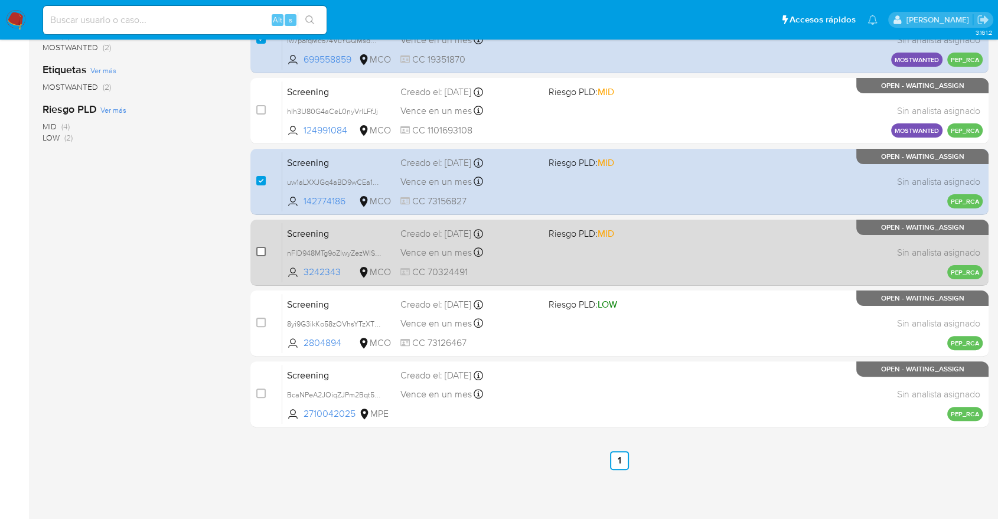
click at [260, 251] on input "checkbox" at bounding box center [260, 251] width 9 height 9
checkbox input "true"
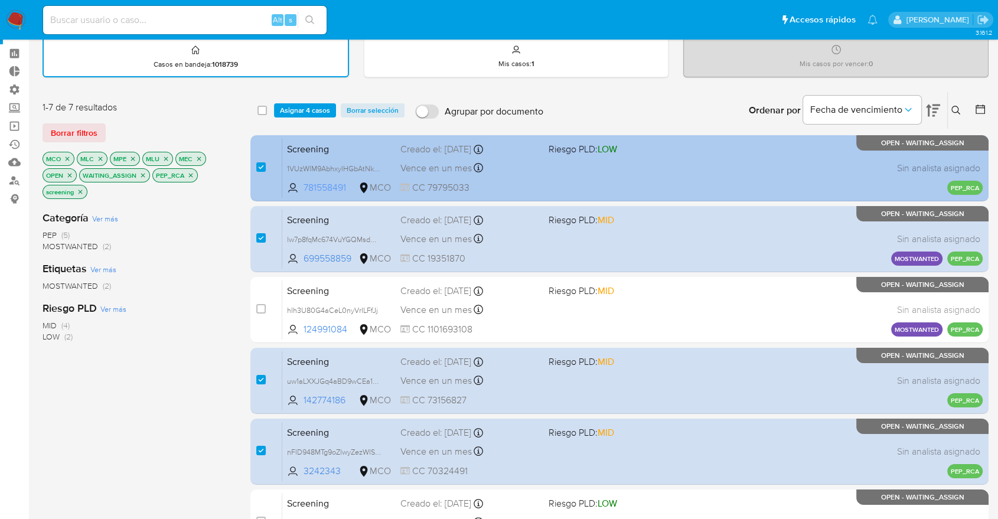
scroll to position [0, 0]
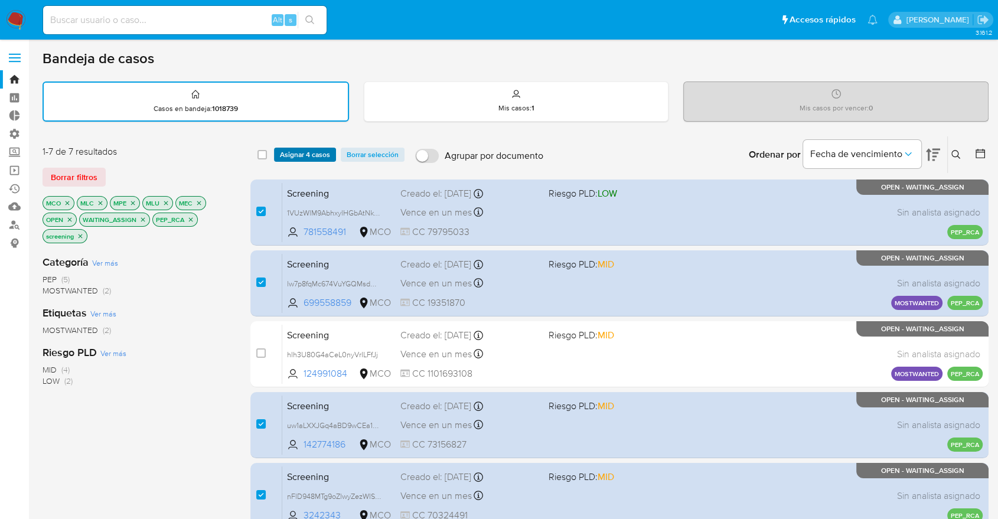
click at [331, 157] on button "Asignar 4 casos" at bounding box center [305, 155] width 62 height 14
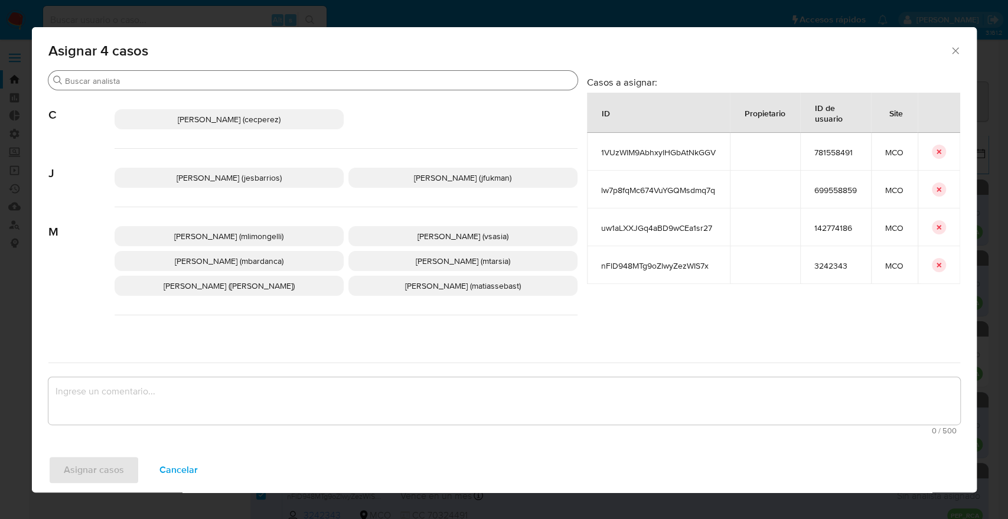
click at [266, 84] on input "Buscar" at bounding box center [319, 81] width 508 height 11
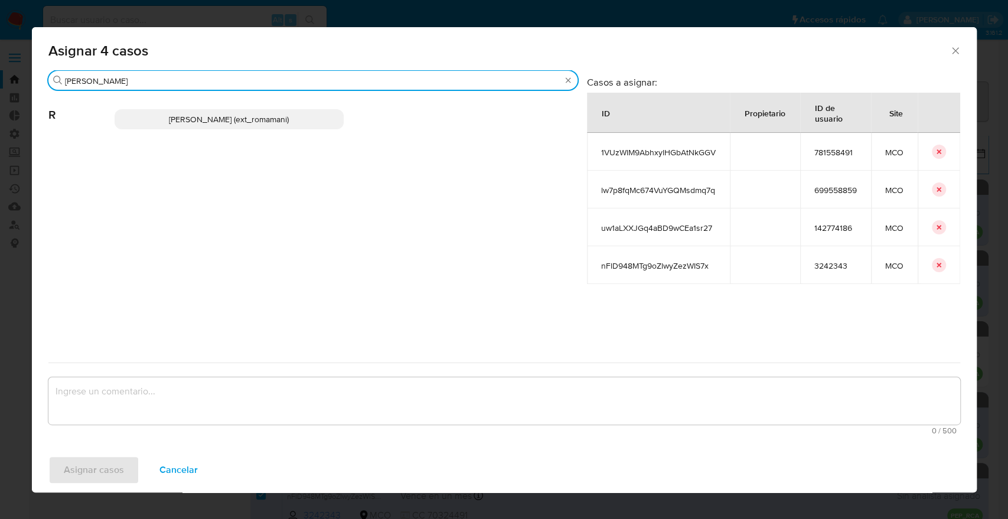
type input "rosa"
click at [293, 130] on div "Rosalia Mamani (ext_romamani)" at bounding box center [346, 119] width 463 height 58
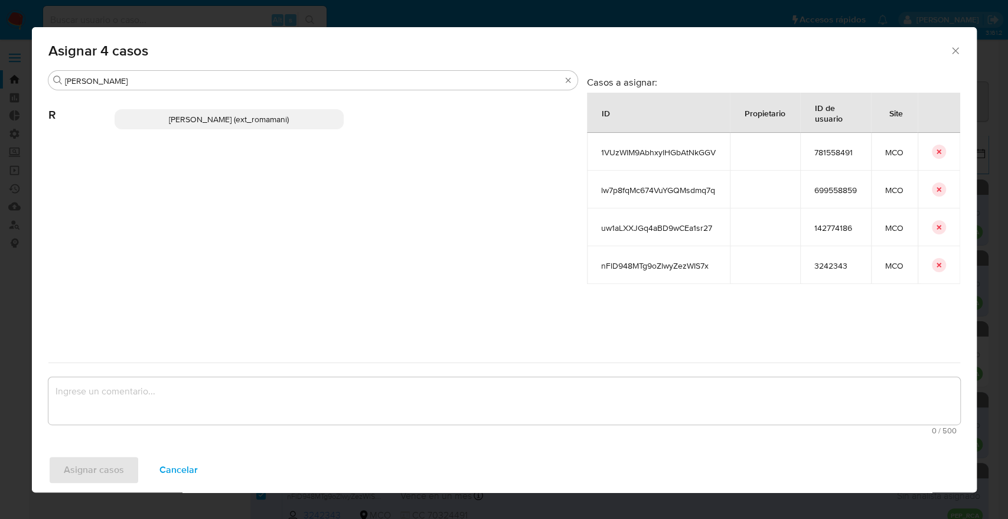
click at [296, 128] on p "Rosalia Mamani (ext_romamani)" at bounding box center [229, 119] width 229 height 20
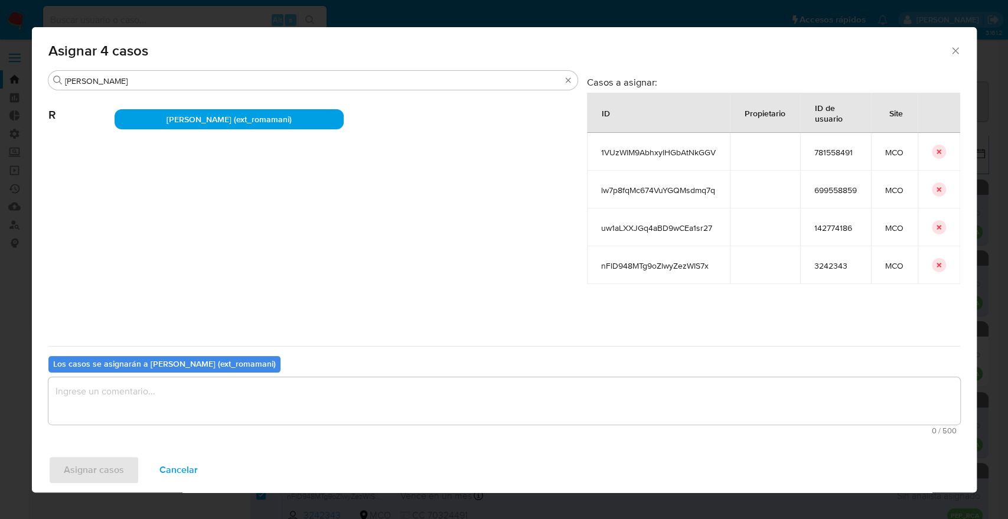
click at [243, 391] on textarea "assign-modal" at bounding box center [504, 400] width 912 height 47
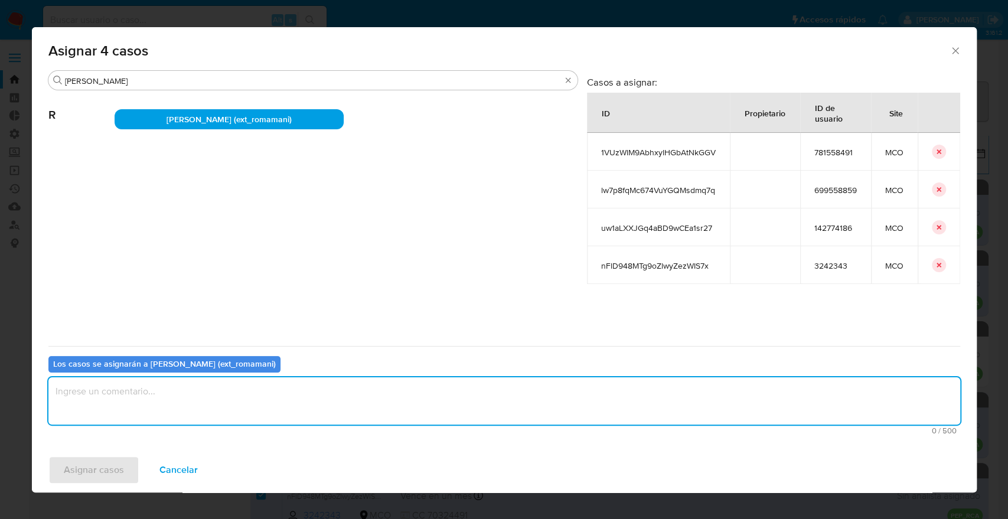
paste textarea "Asignación."
type textarea "Asignación."
click at [128, 473] on button "Asignar casos" at bounding box center [93, 470] width 91 height 28
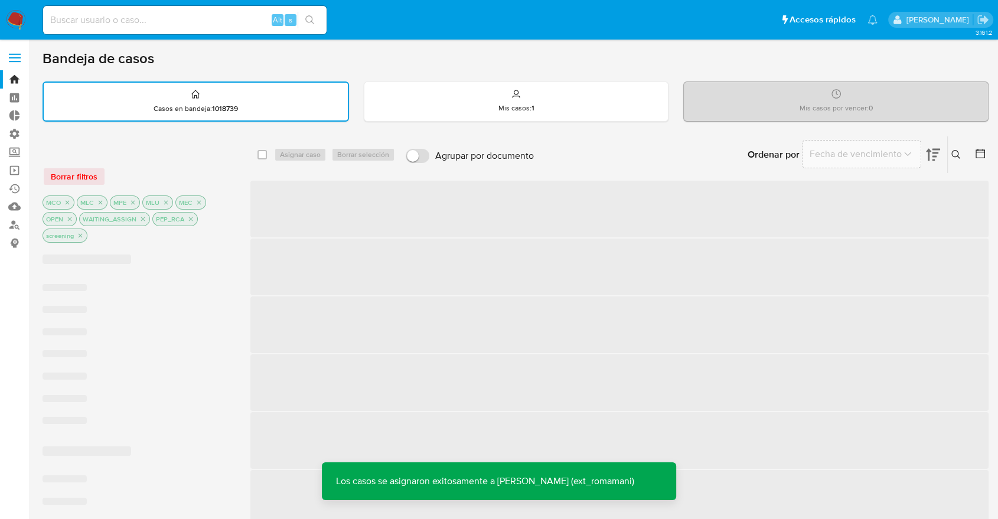
click at [720, 142] on div "Ordenar por Fecha de vencimiento No es posible ordenar los resultados mientras …" at bounding box center [764, 154] width 449 height 37
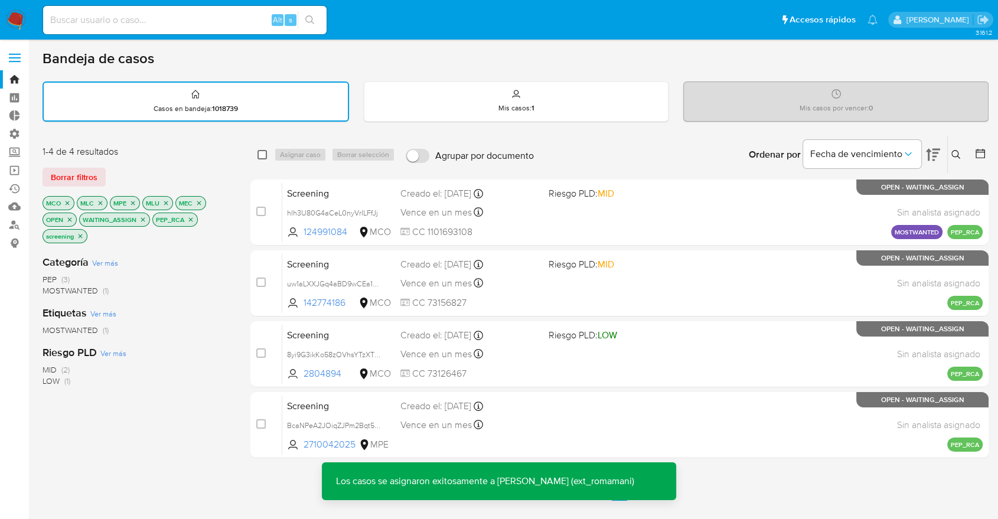
click at [260, 156] on input "checkbox" at bounding box center [261, 154] width 9 height 9
checkbox input "true"
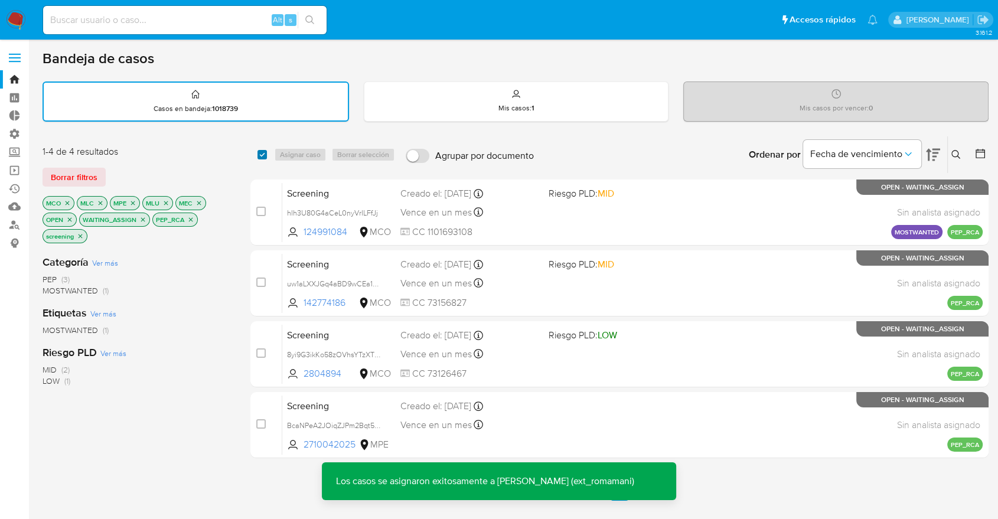
checkbox input "true"
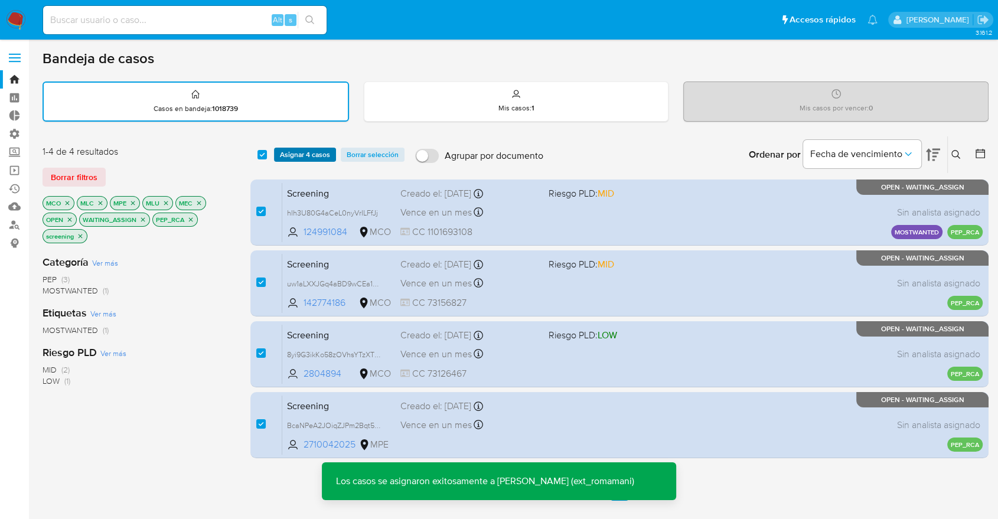
click at [287, 153] on span "Asignar 4 casos" at bounding box center [305, 155] width 50 height 12
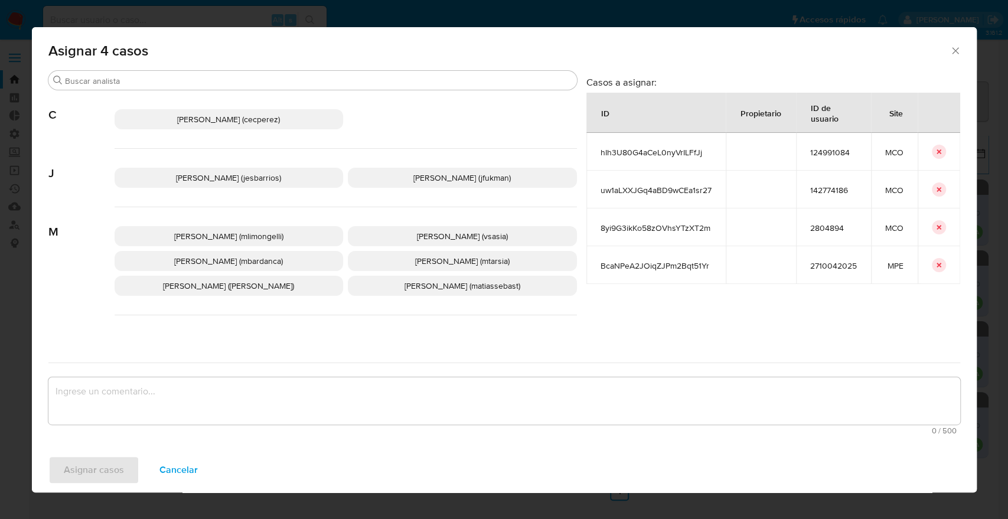
click at [205, 471] on button "Cancelar" at bounding box center [178, 470] width 69 height 28
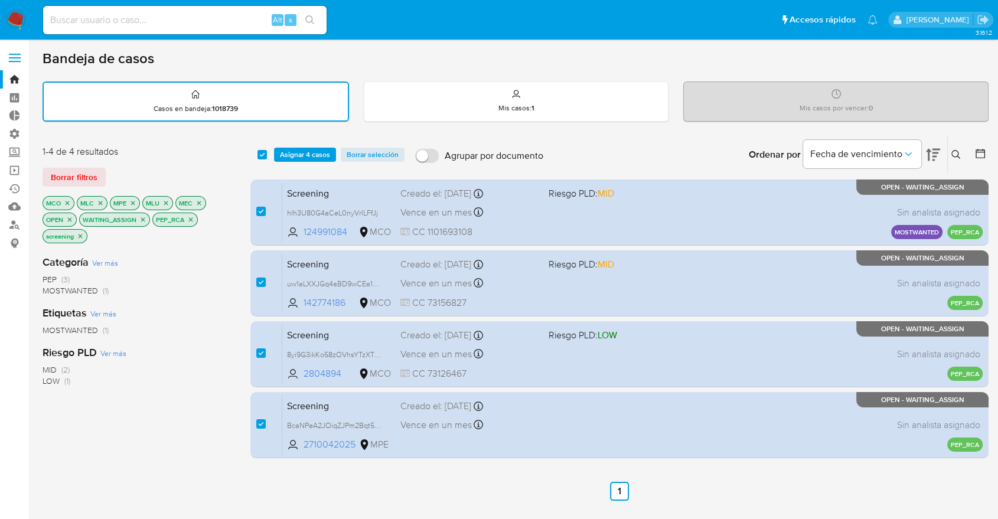
click at [286, 151] on span "Asignar 4 casos" at bounding box center [305, 155] width 50 height 12
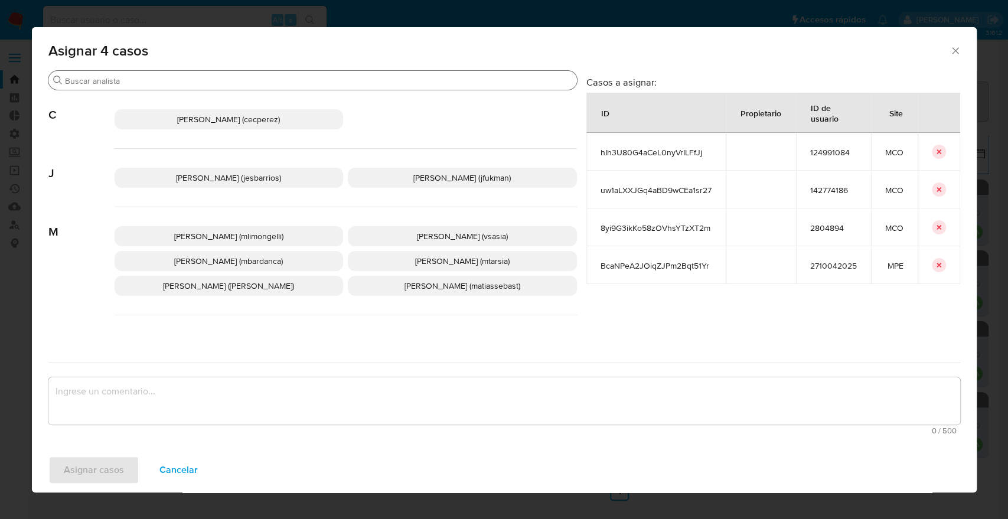
click at [301, 82] on input "Buscar" at bounding box center [318, 81] width 507 height 11
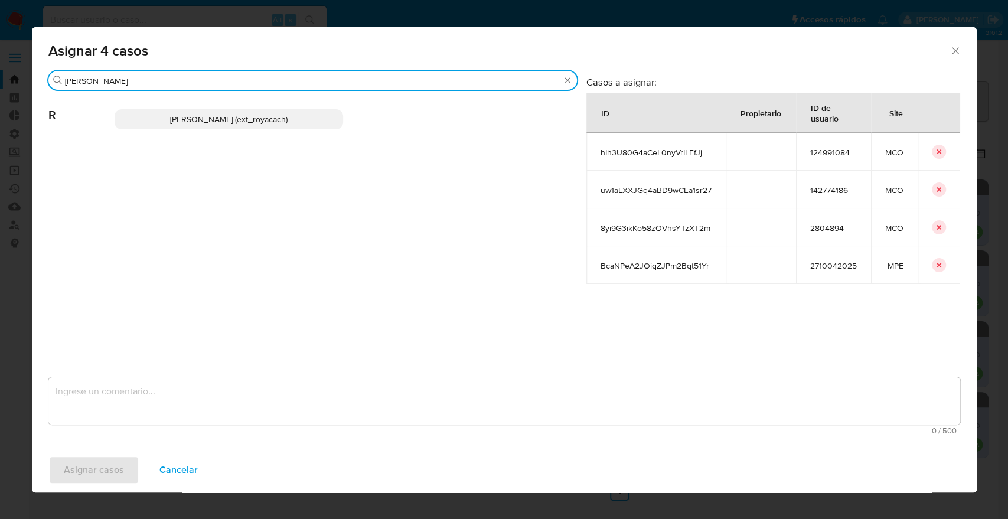
type input "romi"
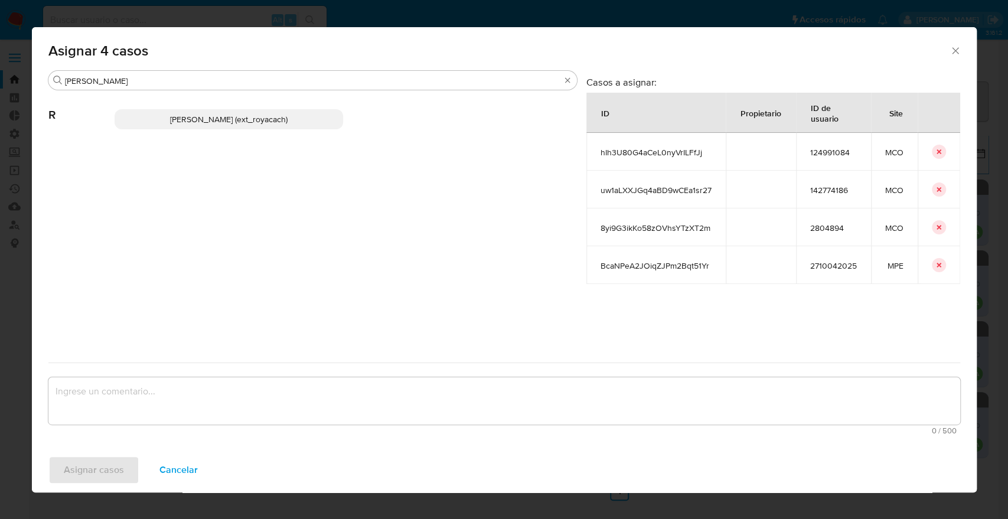
click at [326, 119] on p "Romina Isabel Yacachury (ext_royacach)" at bounding box center [229, 119] width 229 height 20
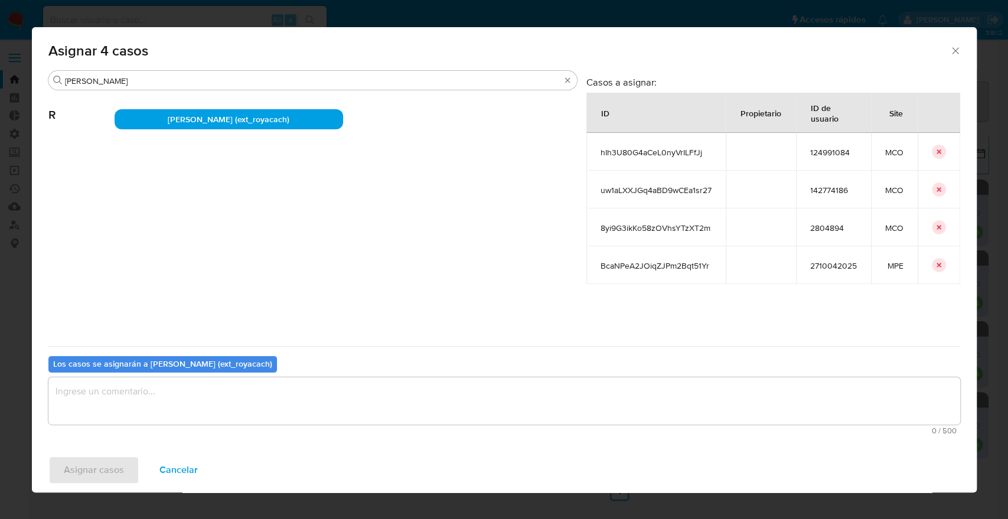
click at [306, 411] on textarea "assign-modal" at bounding box center [504, 400] width 912 height 47
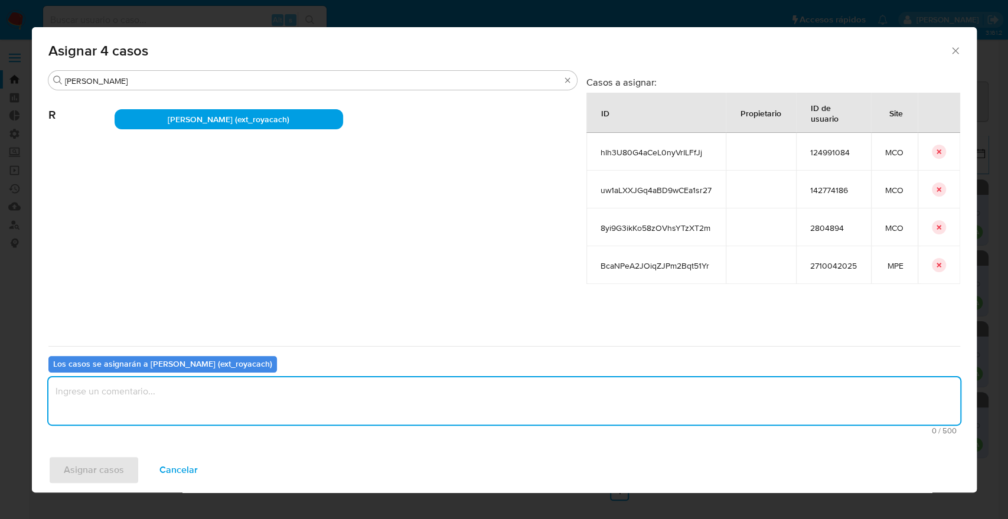
paste textarea "Asignación."
type textarea "Asignación."
click at [133, 466] on button "Asignar casos" at bounding box center [93, 470] width 91 height 28
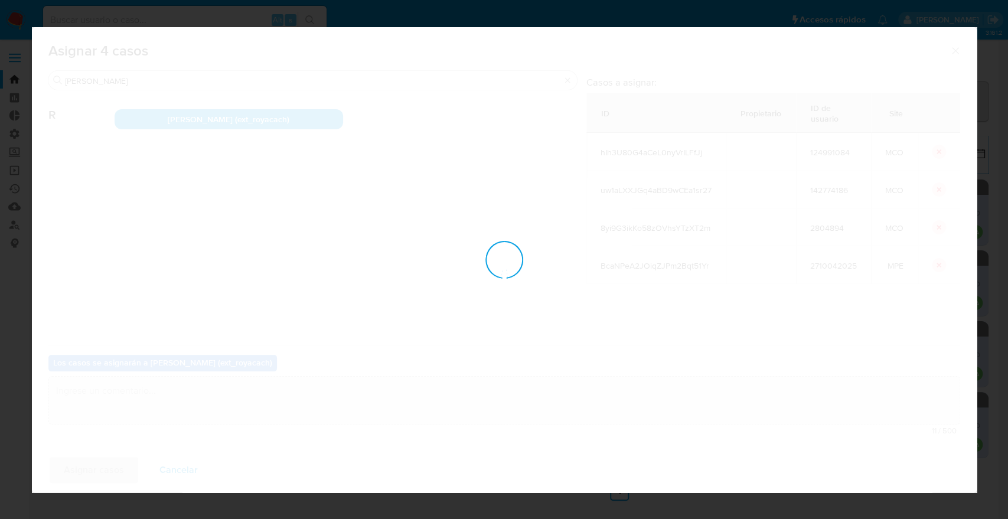
checkbox input "false"
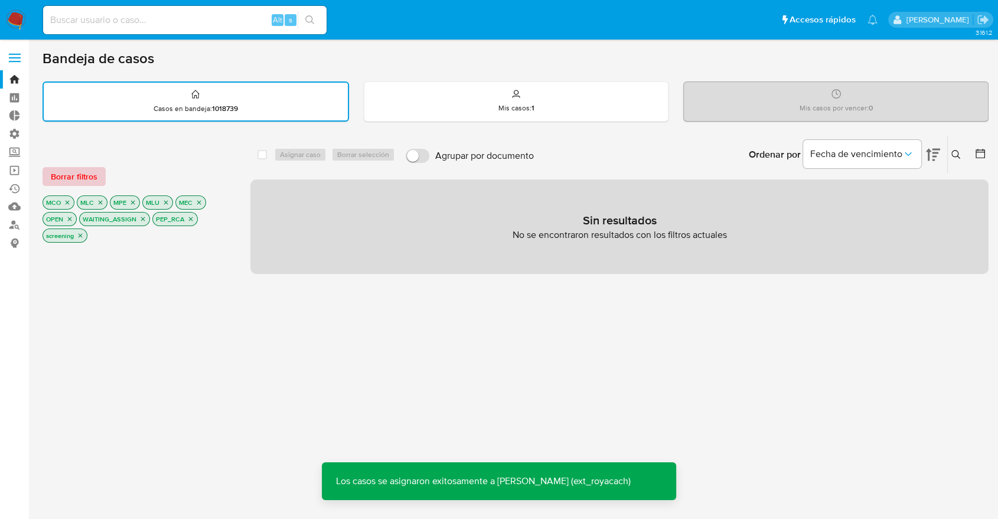
click at [99, 174] on button "Borrar filtros" at bounding box center [74, 176] width 63 height 19
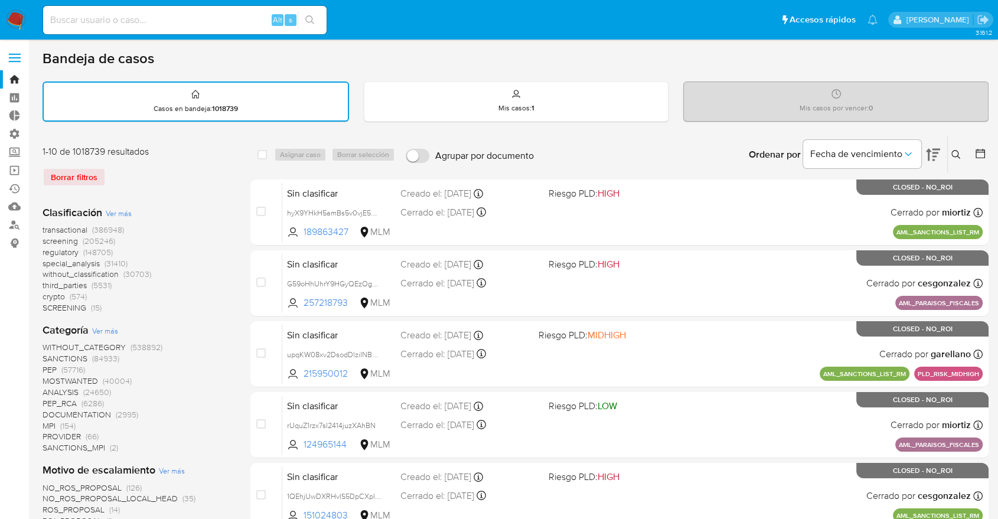
click at [47, 241] on span "screening" at bounding box center [60, 241] width 35 height 12
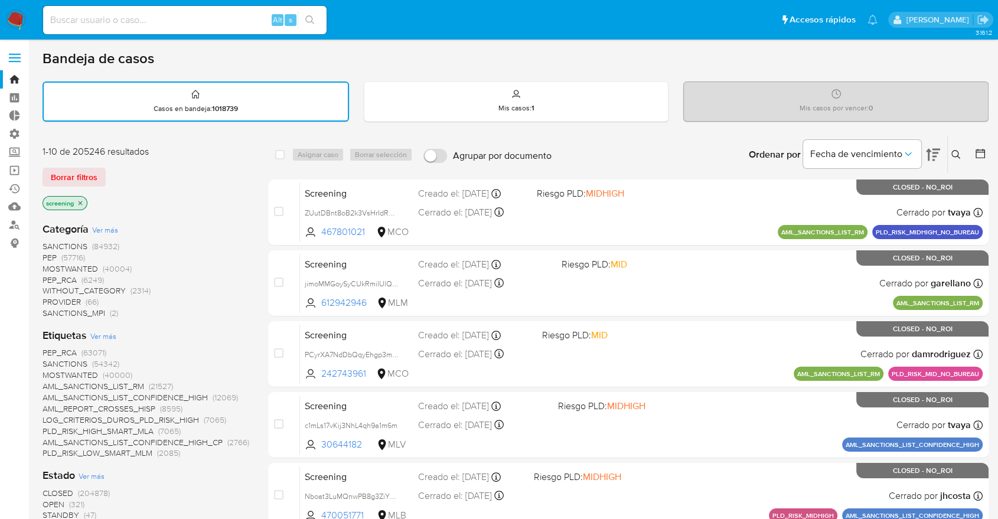
click at [146, 164] on div "1-10 de 205246 resultados Borrar filtros screening" at bounding box center [137, 178] width 189 height 67
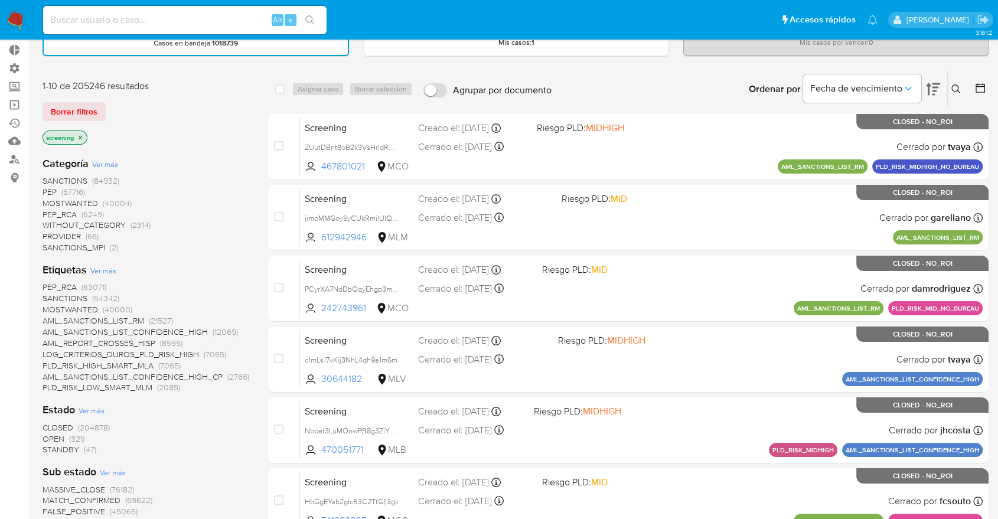
click at [47, 436] on span "OPEN" at bounding box center [54, 439] width 22 height 12
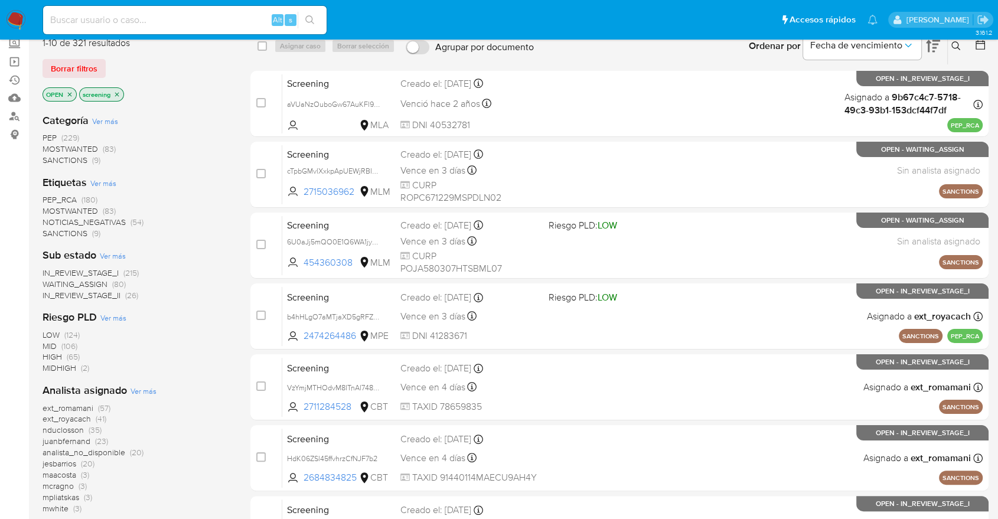
scroll to position [131, 0]
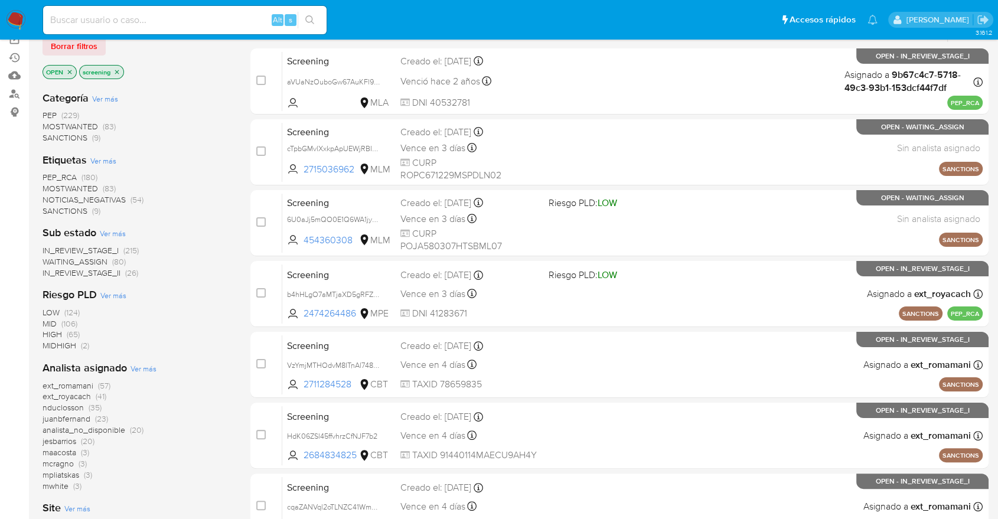
click at [54, 184] on span "MOSTWANTED" at bounding box center [70, 188] width 55 height 12
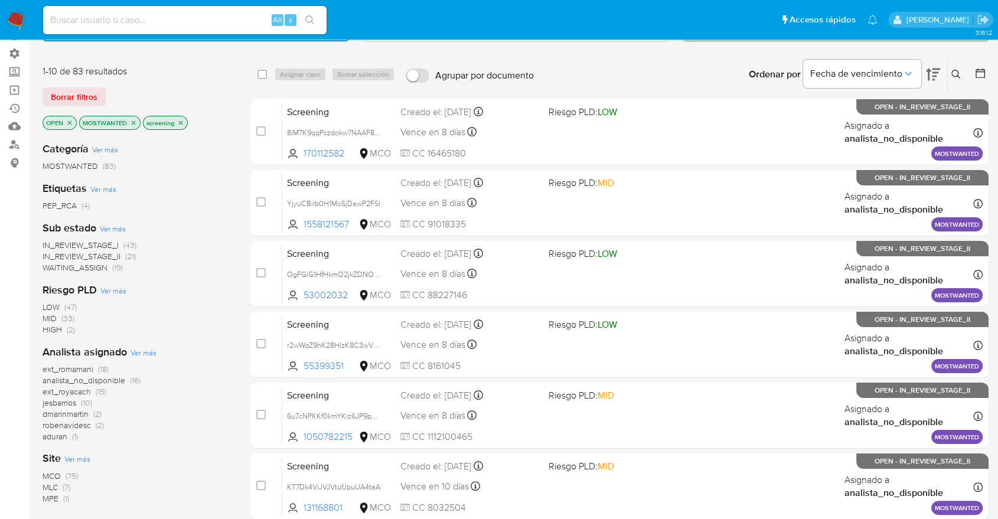
scroll to position [66, 0]
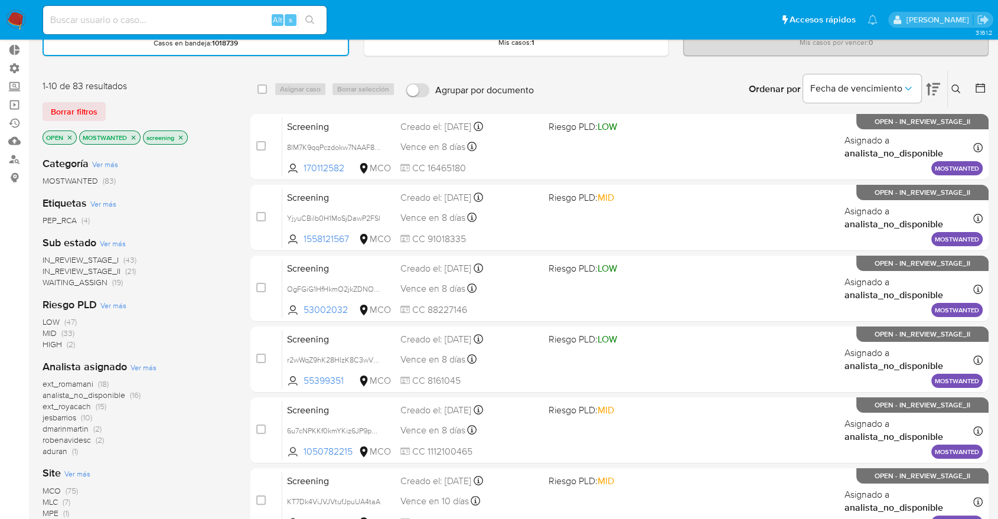
click at [53, 277] on span "WAITING_ASSIGN" at bounding box center [75, 282] width 65 height 12
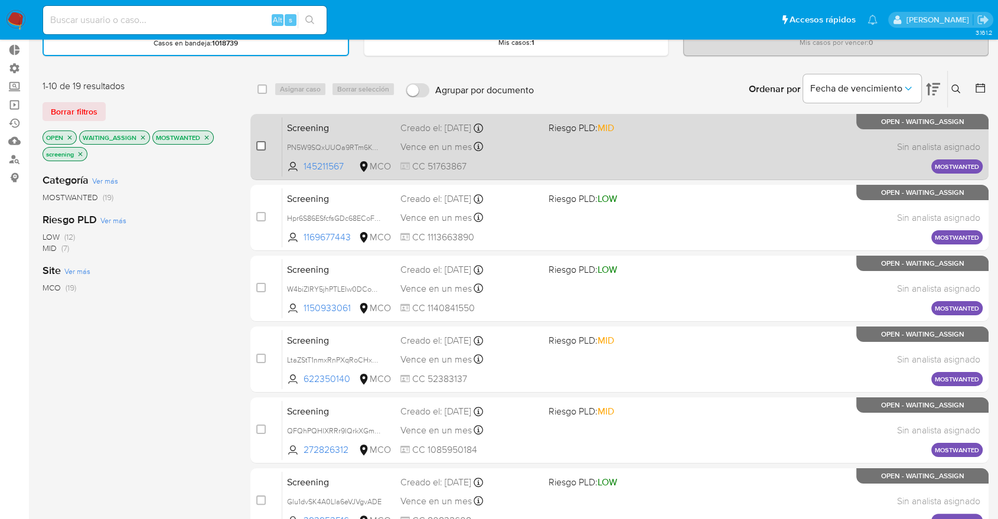
click at [260, 147] on input "checkbox" at bounding box center [260, 145] width 9 height 9
checkbox input "true"
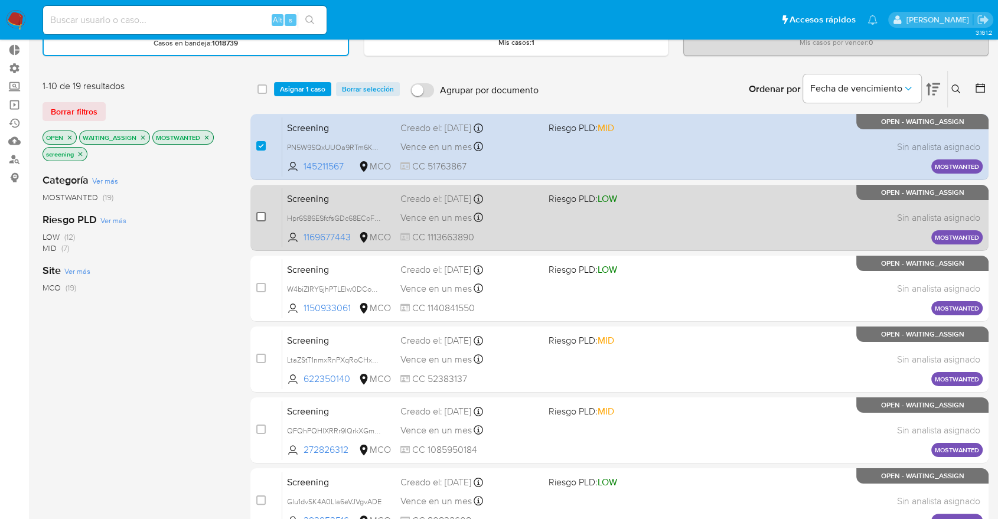
click at [264, 214] on input "checkbox" at bounding box center [260, 216] width 9 height 9
checkbox input "true"
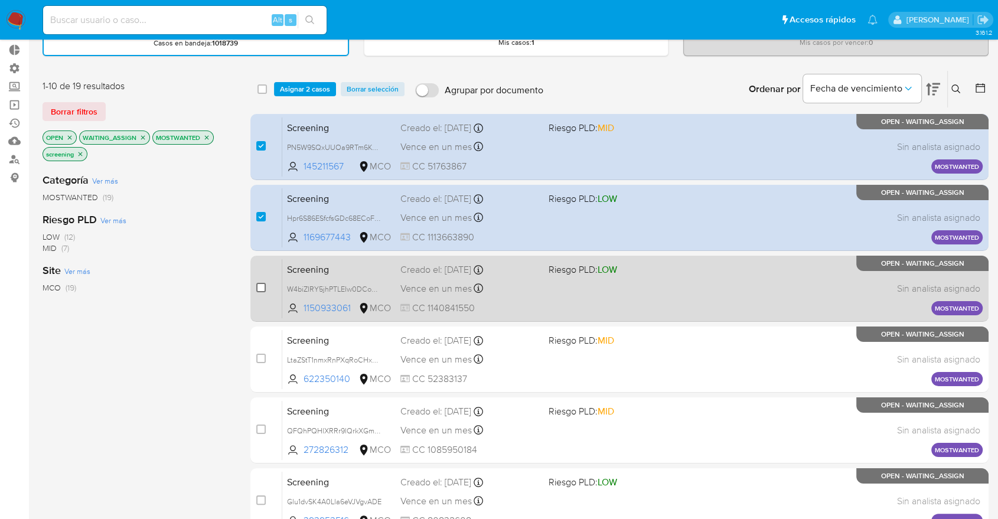
click at [260, 285] on input "checkbox" at bounding box center [260, 287] width 9 height 9
checkbox input "true"
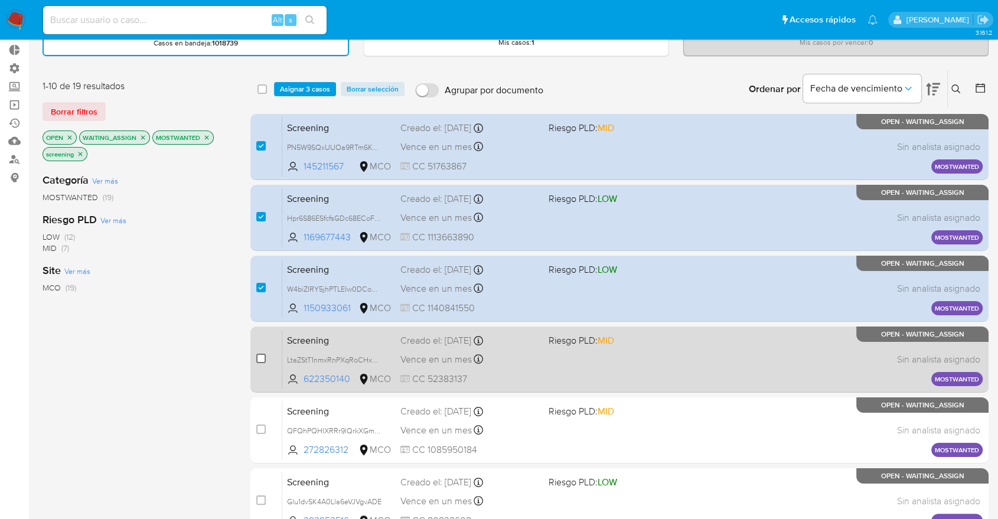
click at [263, 360] on input "checkbox" at bounding box center [260, 358] width 9 height 9
checkbox input "true"
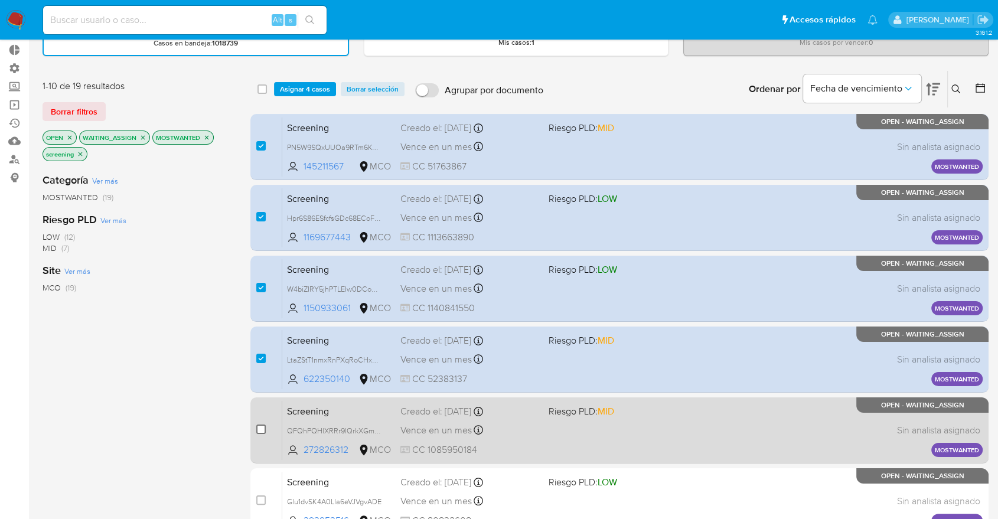
click at [263, 424] on input "checkbox" at bounding box center [260, 428] width 9 height 9
checkbox input "true"
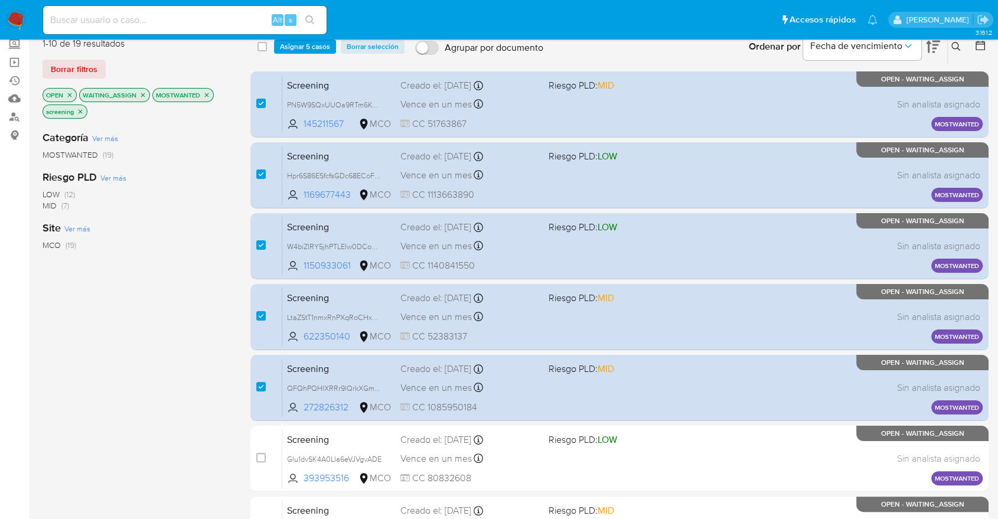
scroll to position [131, 0]
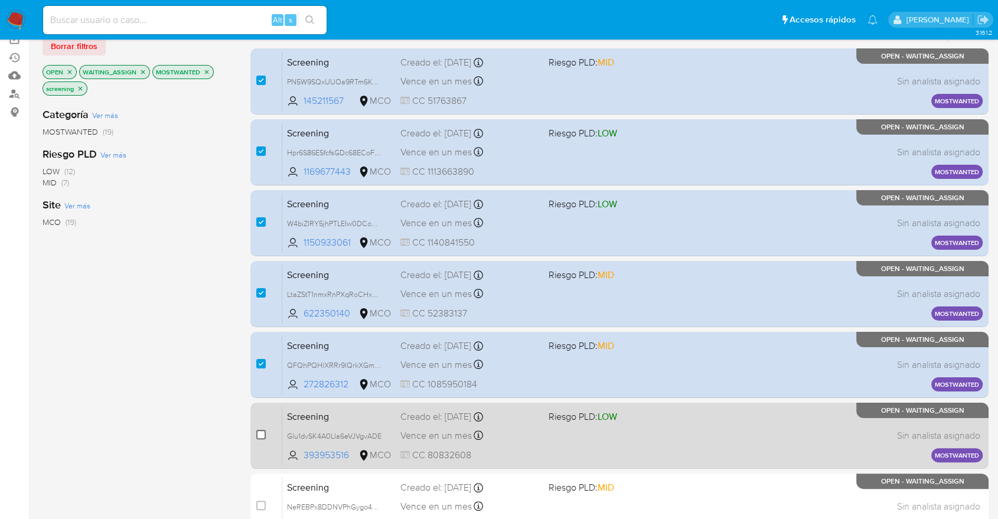
click at [257, 437] on input "checkbox" at bounding box center [260, 434] width 9 height 9
checkbox input "true"
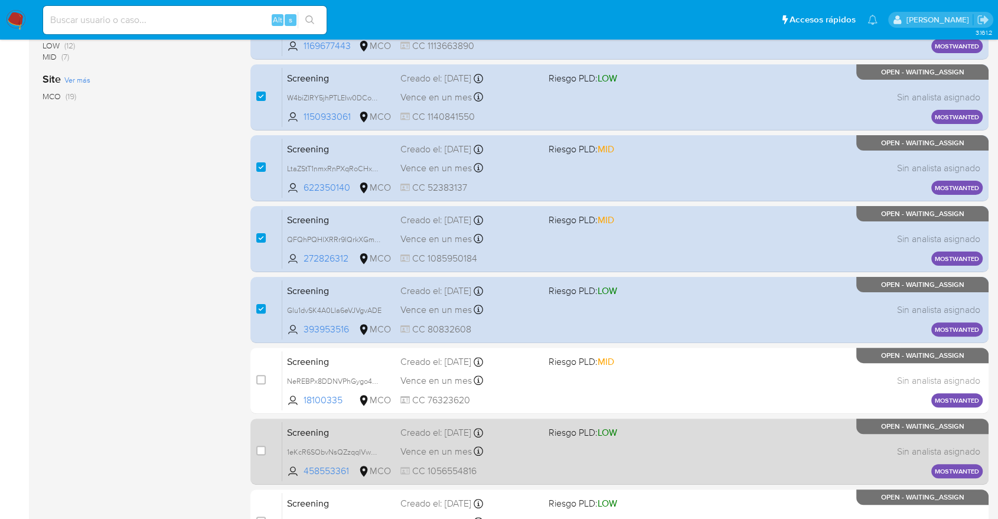
scroll to position [262, 0]
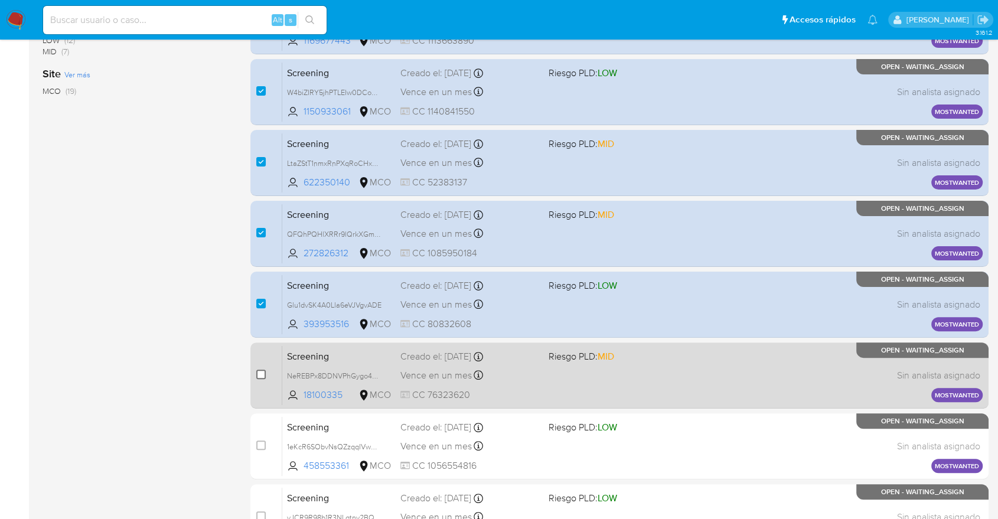
click at [259, 373] on input "checkbox" at bounding box center [260, 374] width 9 height 9
checkbox input "true"
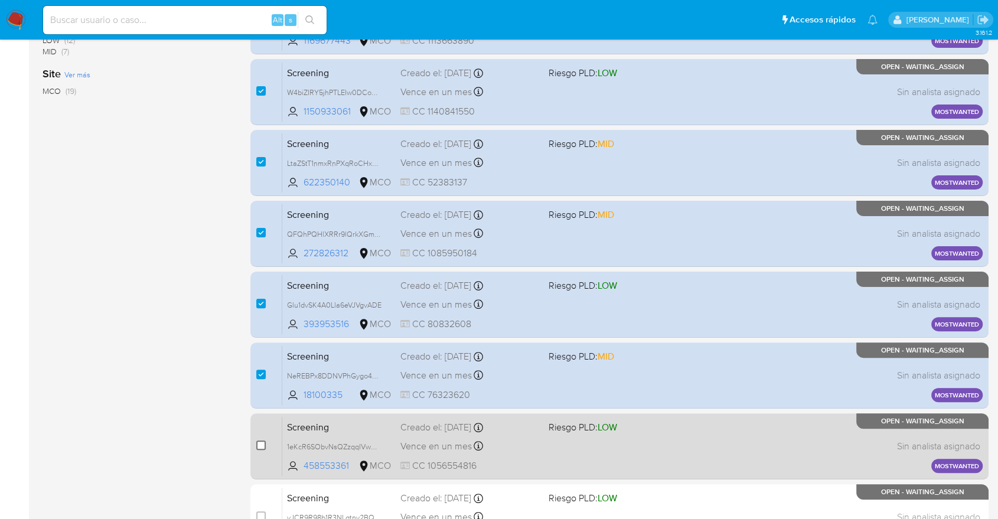
click at [261, 445] on input "checkbox" at bounding box center [260, 444] width 9 height 9
checkbox input "true"
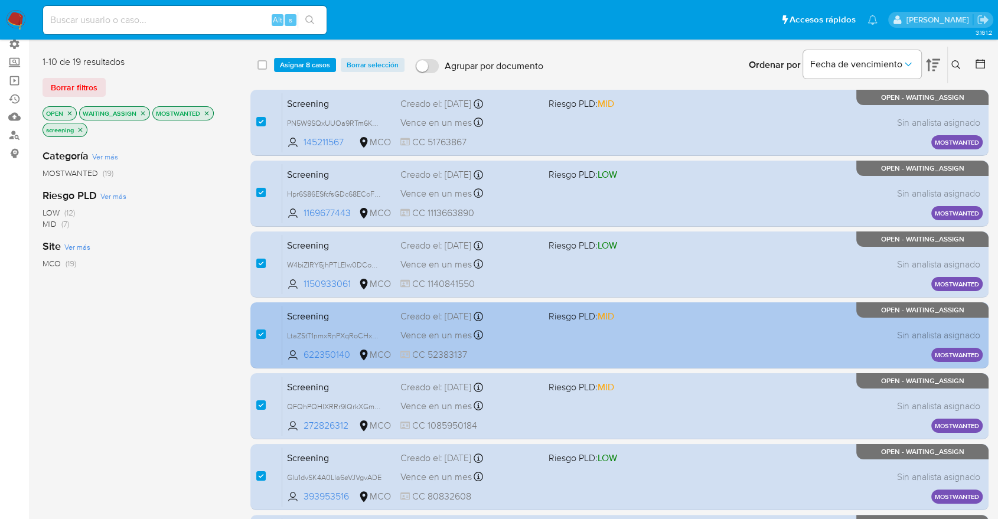
scroll to position [0, 0]
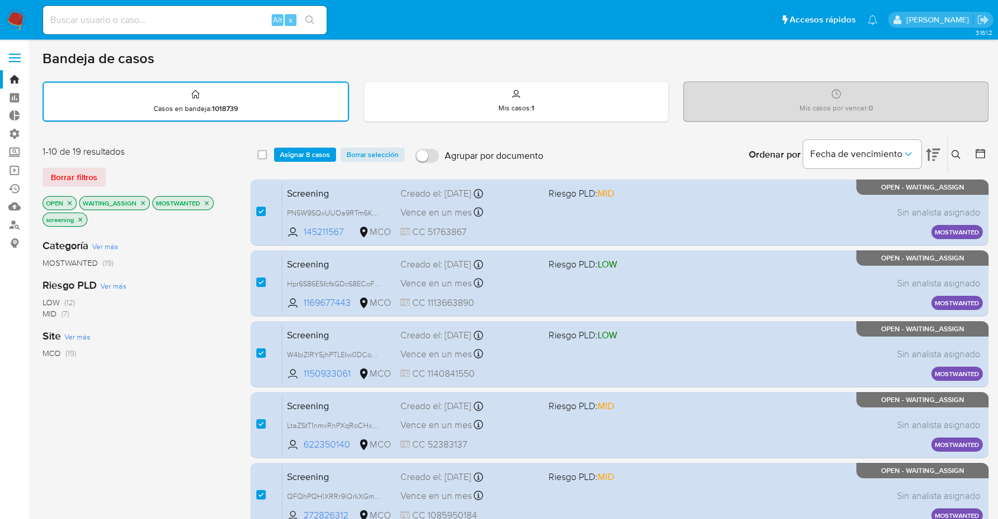
click at [327, 161] on div "select-all-cases-checkbox Asignar 8 casos Borrar selección Agrupar por document…" at bounding box center [619, 154] width 738 height 37
click at [328, 158] on span "Asignar 8 casos" at bounding box center [305, 155] width 50 height 12
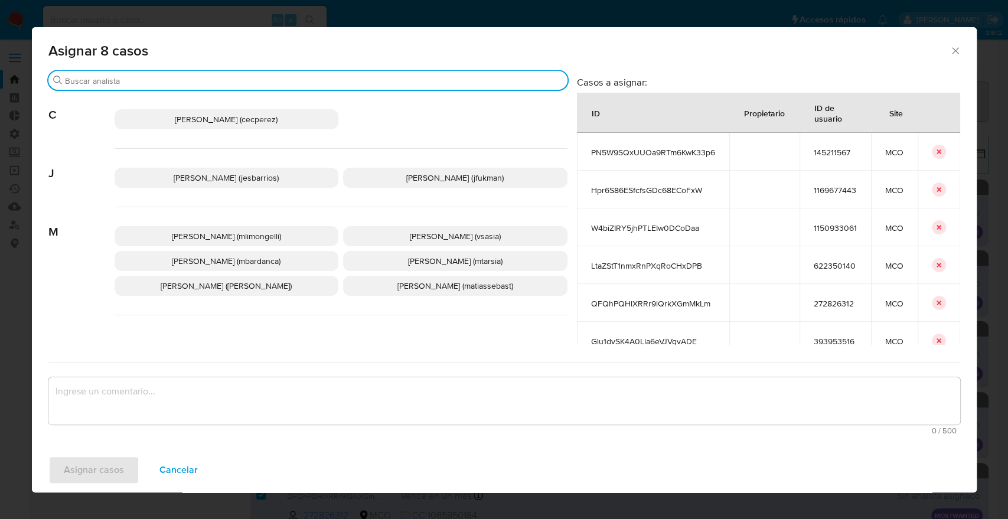
click at [322, 85] on input "Buscar" at bounding box center [314, 81] width 498 height 11
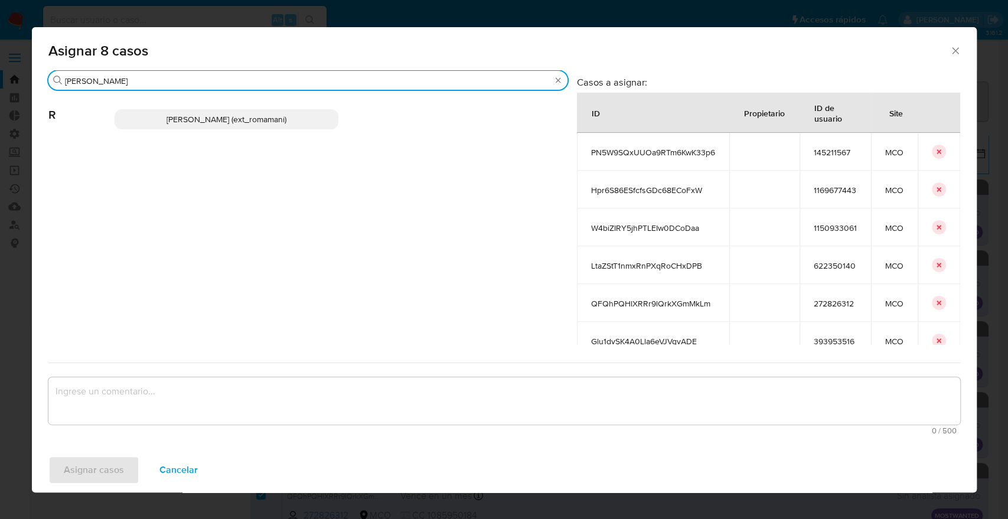
type input "rosa"
click at [316, 123] on p "Rosalia Mamani (ext_romamani)" at bounding box center [227, 119] width 224 height 20
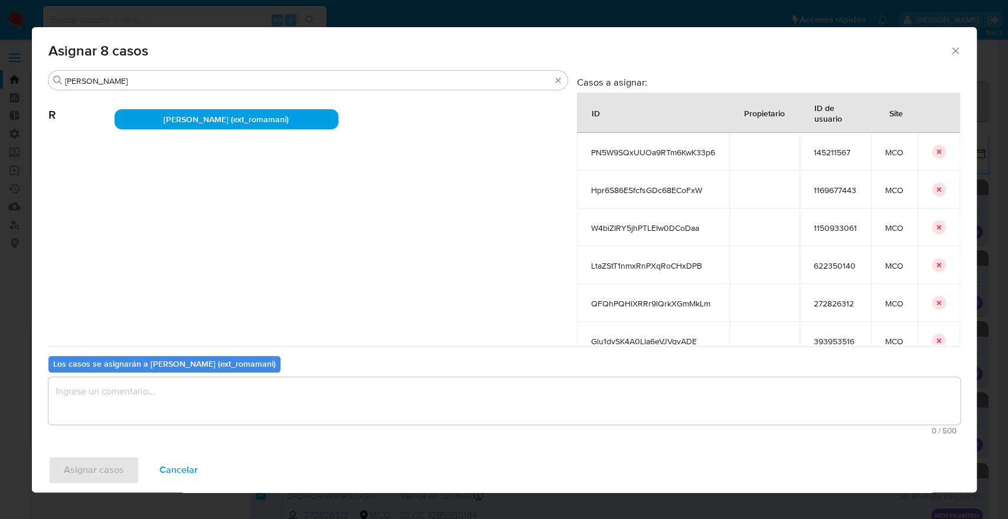
click at [231, 396] on textarea "assign-modal" at bounding box center [504, 400] width 912 height 47
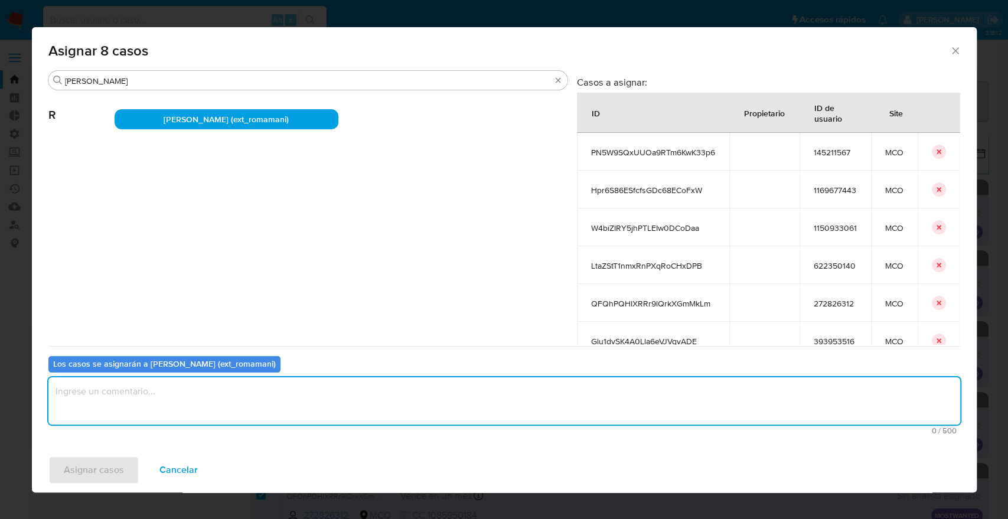
paste textarea "Asignación."
type textarea "Asignación."
click at [129, 474] on button "Asignar casos" at bounding box center [93, 470] width 91 height 28
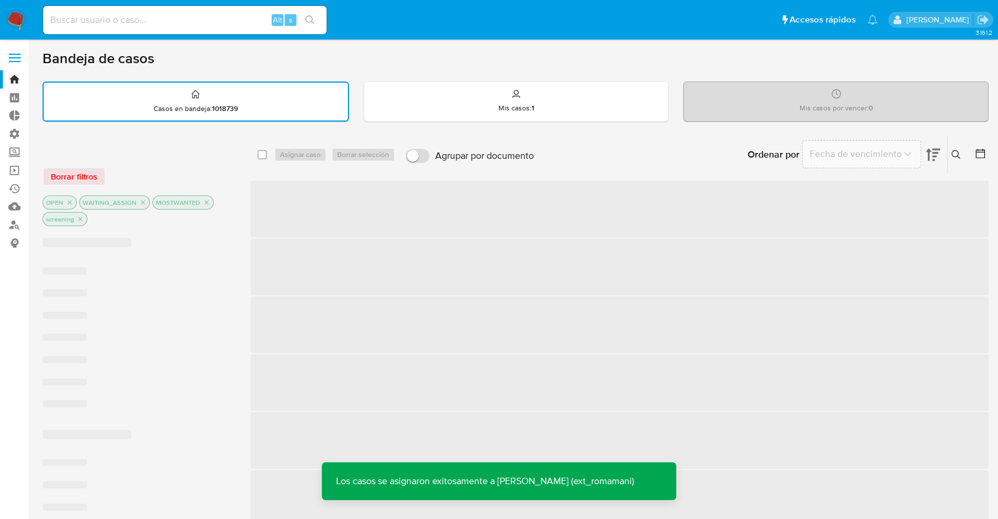
click at [701, 146] on div "Ordenar por Fecha de vencimiento No es posible ordenar los resultados mientras …" at bounding box center [764, 154] width 449 height 37
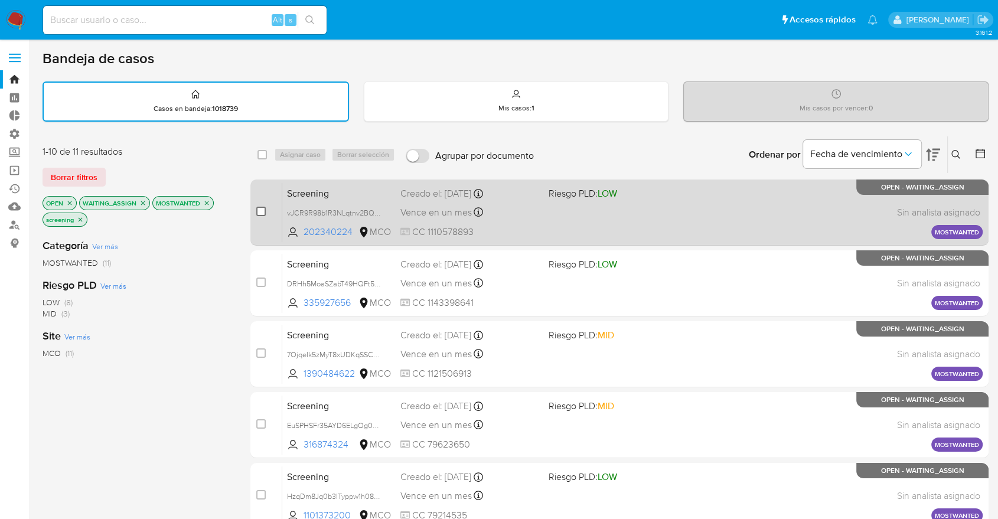
click at [259, 210] on input "checkbox" at bounding box center [260, 211] width 9 height 9
checkbox input "true"
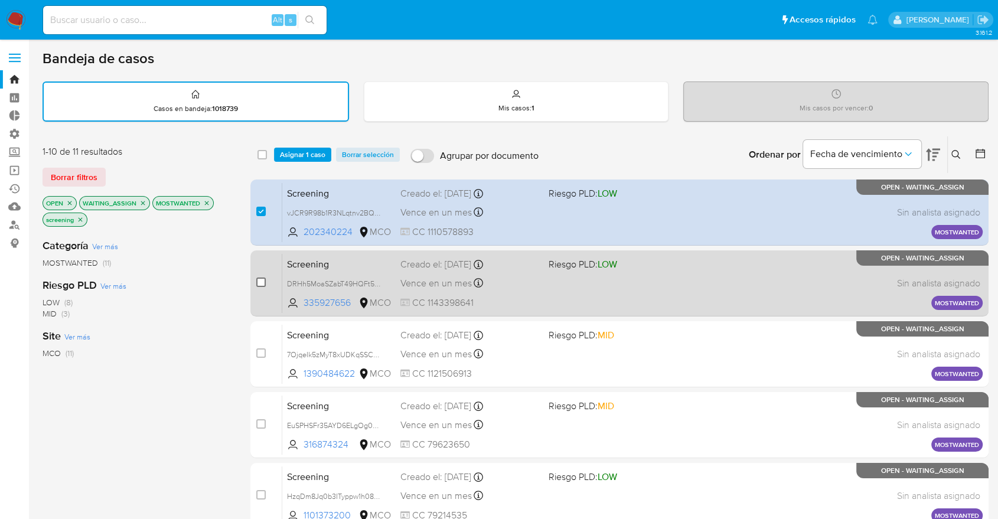
click at [258, 280] on input "checkbox" at bounding box center [260, 281] width 9 height 9
checkbox input "true"
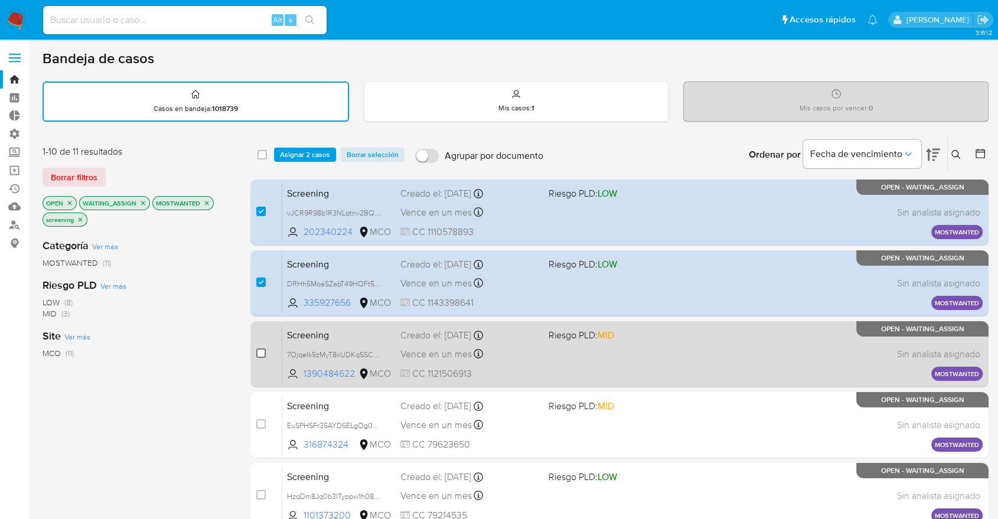
click at [260, 354] on input "checkbox" at bounding box center [260, 352] width 9 height 9
checkbox input "true"
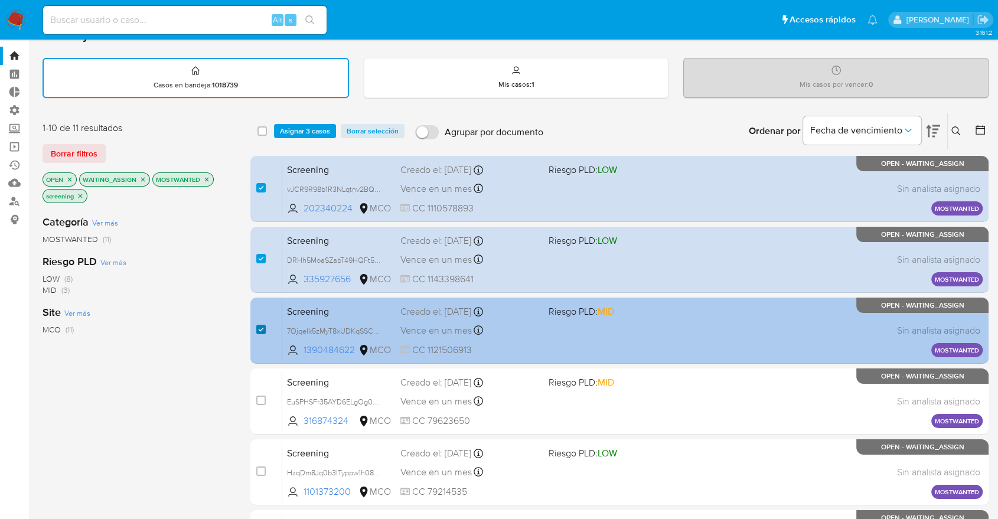
scroll to position [66, 0]
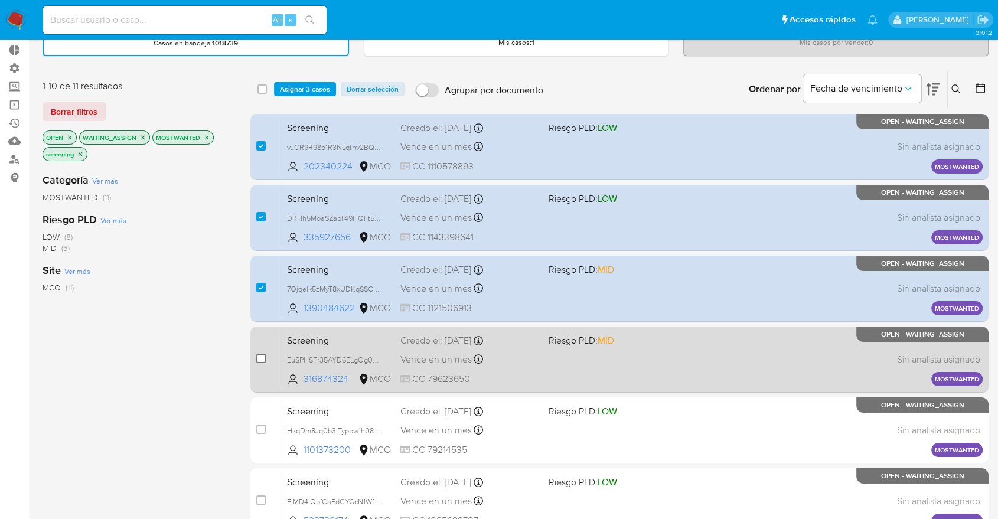
click at [260, 358] on input "checkbox" at bounding box center [260, 358] width 9 height 9
checkbox input "true"
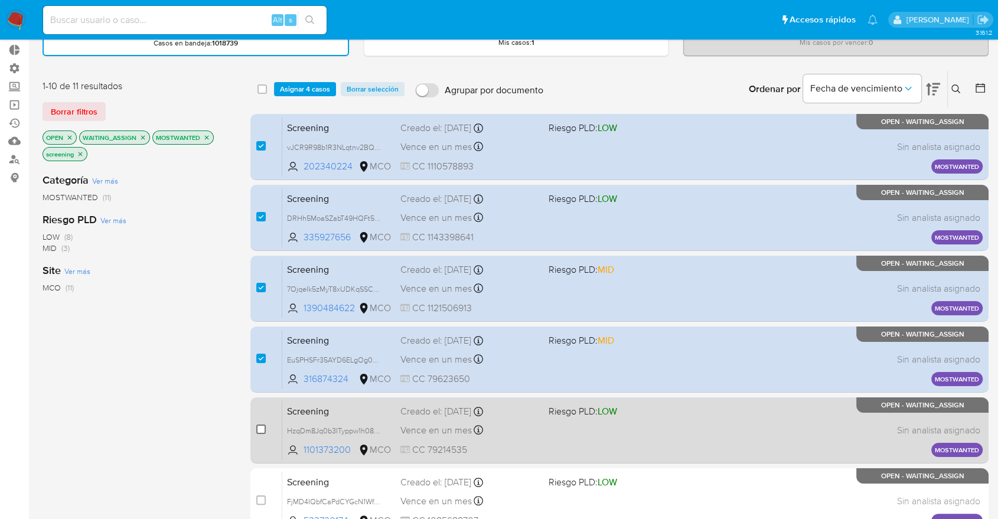
click at [262, 426] on input "checkbox" at bounding box center [260, 428] width 9 height 9
checkbox input "true"
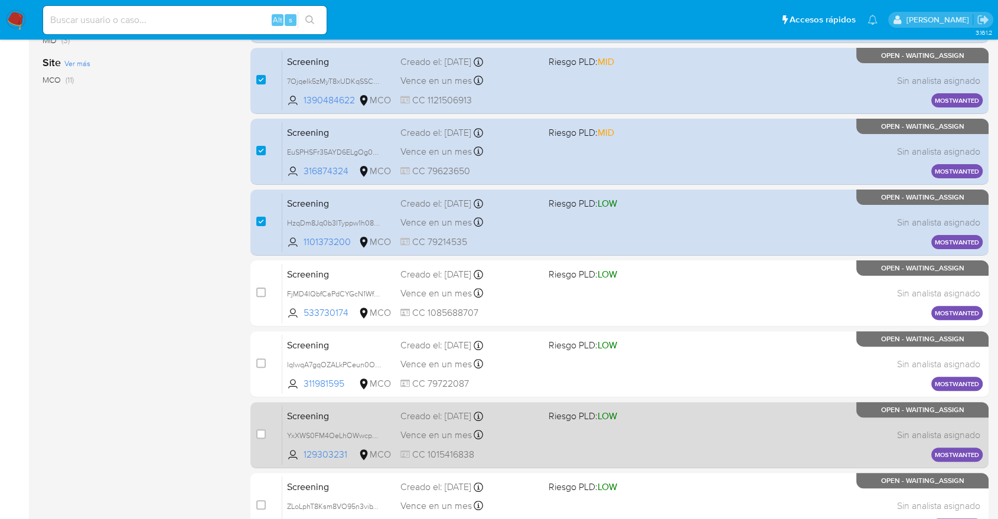
scroll to position [259, 0]
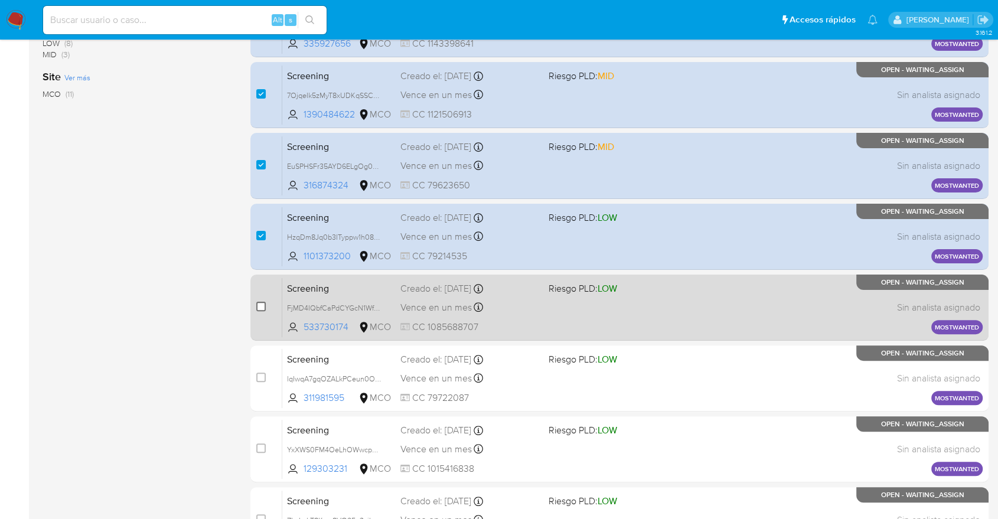
click at [259, 309] on input "checkbox" at bounding box center [260, 306] width 9 height 9
checkbox input "true"
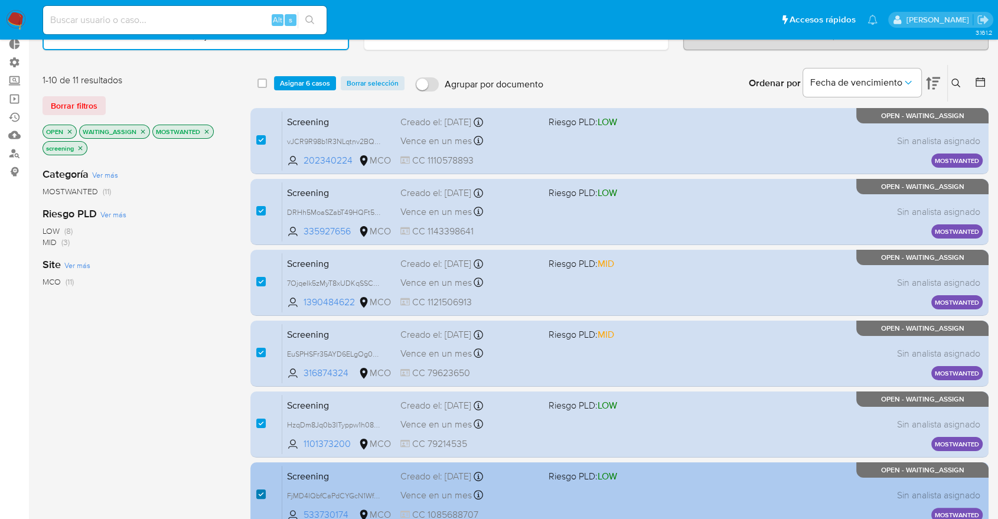
scroll to position [0, 0]
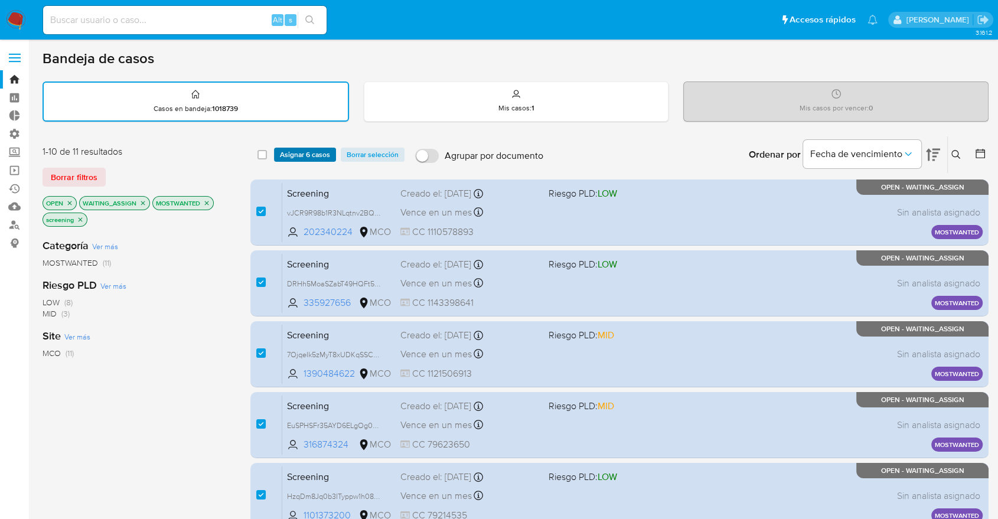
click at [331, 155] on button "Asignar 6 casos" at bounding box center [305, 155] width 62 height 14
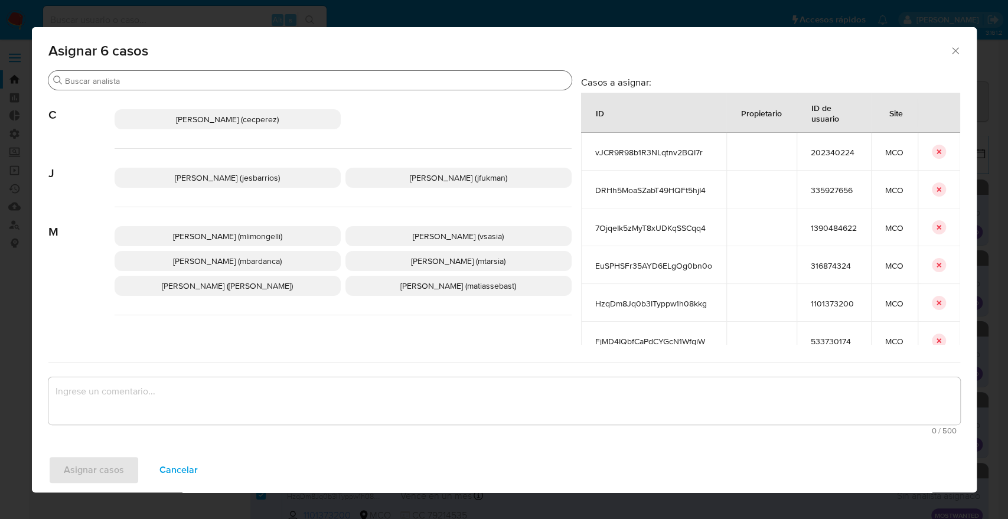
click at [316, 84] on input "Buscar" at bounding box center [316, 81] width 502 height 11
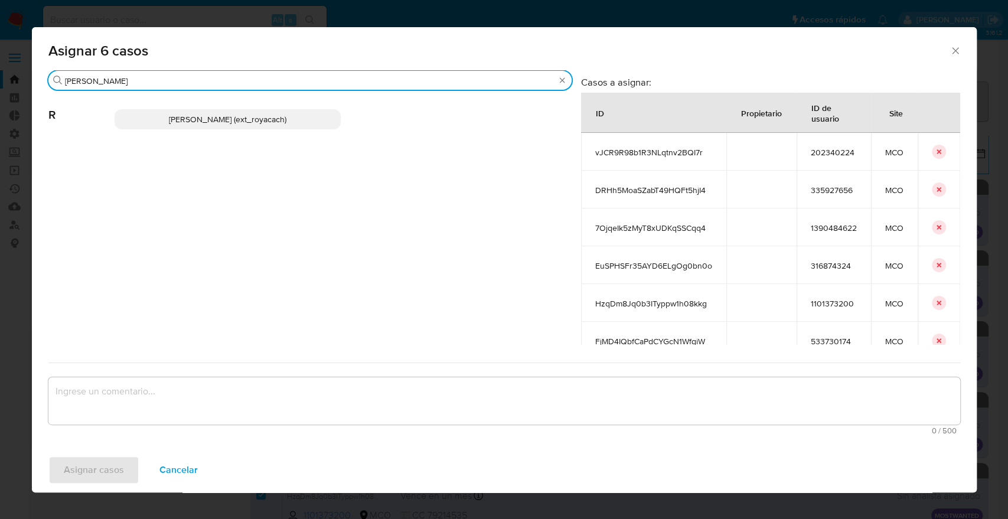
type input "romi"
click at [322, 119] on p "Romina Isabel Yacachury (ext_royacach)" at bounding box center [228, 119] width 226 height 20
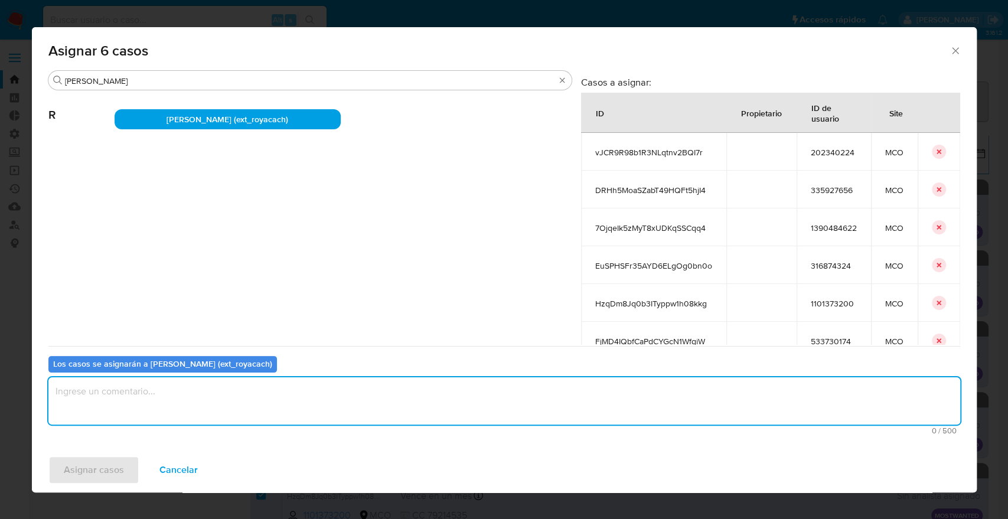
click at [261, 388] on textarea "assign-modal" at bounding box center [504, 400] width 912 height 47
paste textarea "Asignación."
type textarea "Asignación."
click at [129, 471] on button "Asignar casos" at bounding box center [93, 470] width 91 height 28
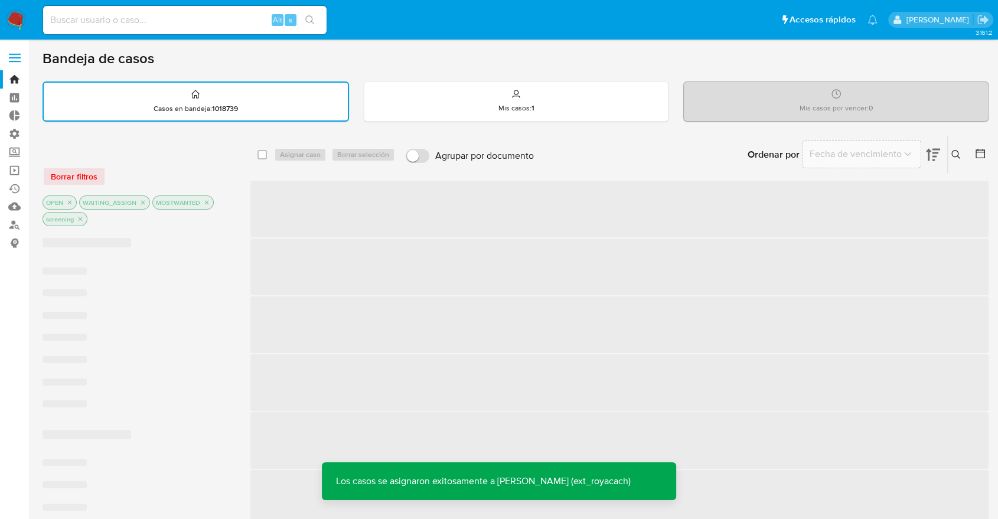
click at [691, 156] on div "Ordenar por Fecha de vencimiento No es posible ordenar los resultados mientras …" at bounding box center [764, 154] width 449 height 37
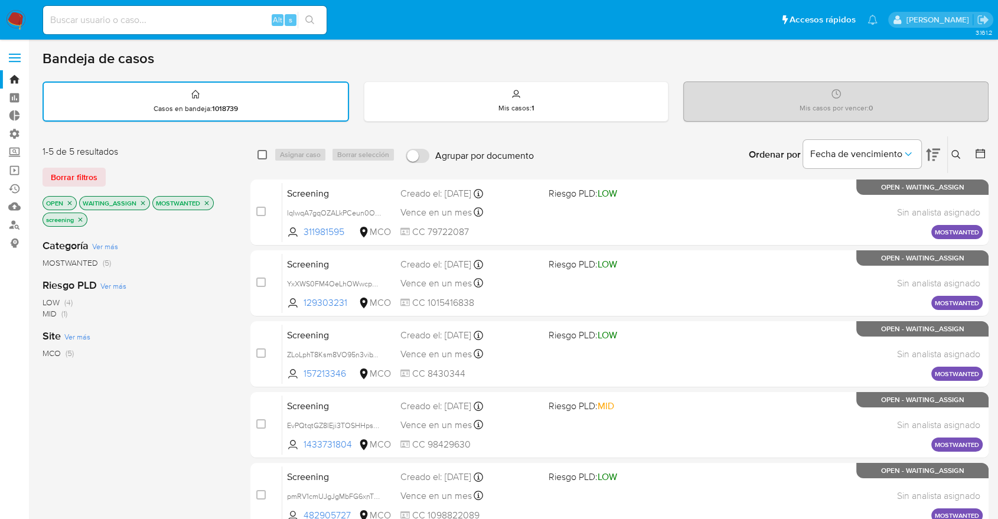
click at [266, 155] on input "checkbox" at bounding box center [261, 154] width 9 height 9
checkbox input "true"
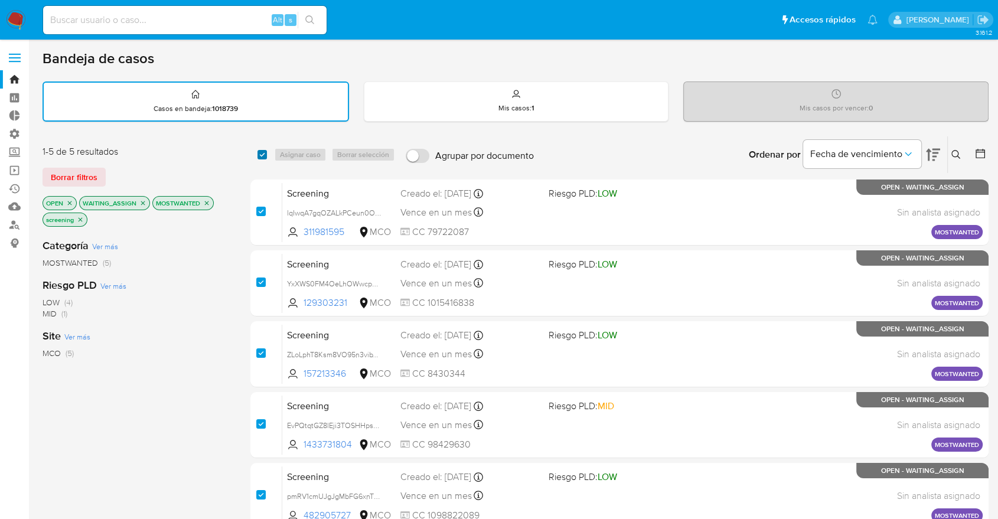
checkbox input "true"
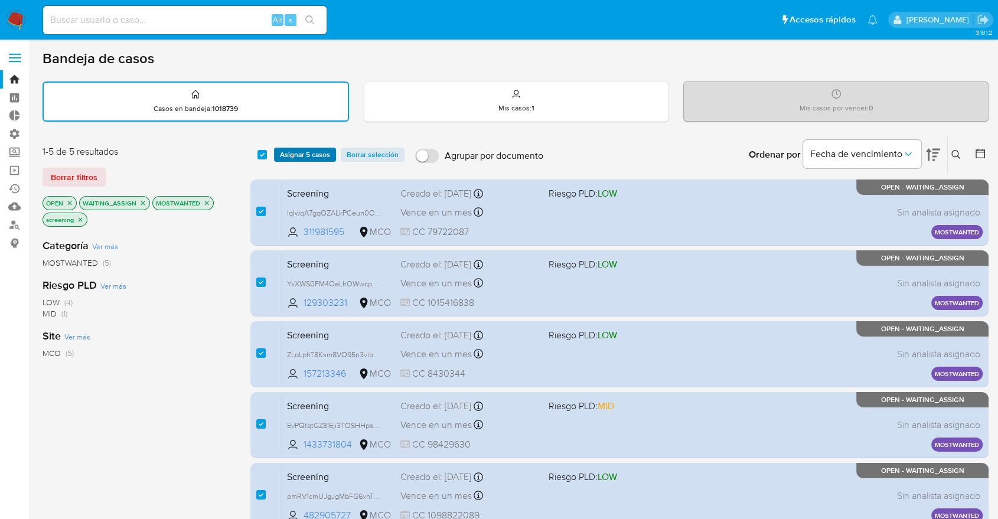
click at [326, 155] on span "Asignar 5 casos" at bounding box center [305, 155] width 50 height 12
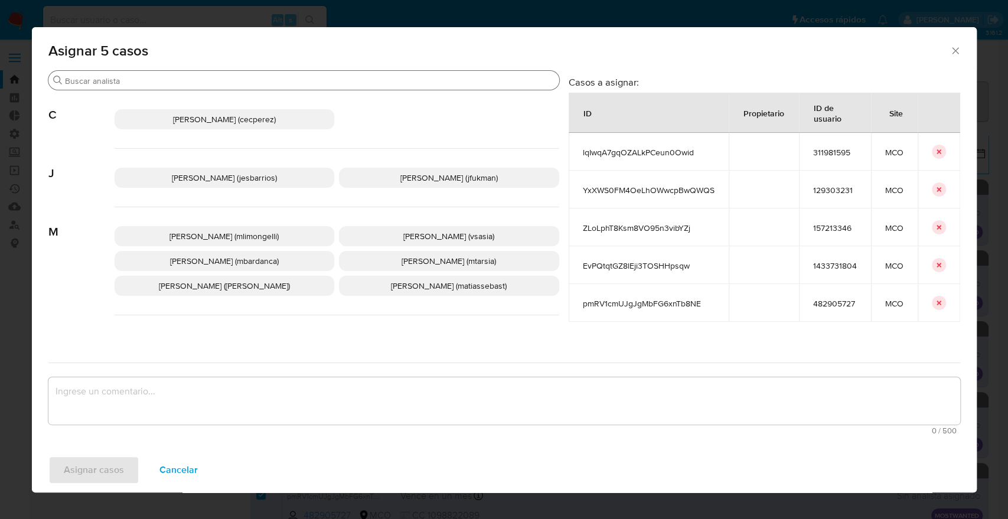
click at [324, 80] on input "Buscar" at bounding box center [309, 81] width 489 height 11
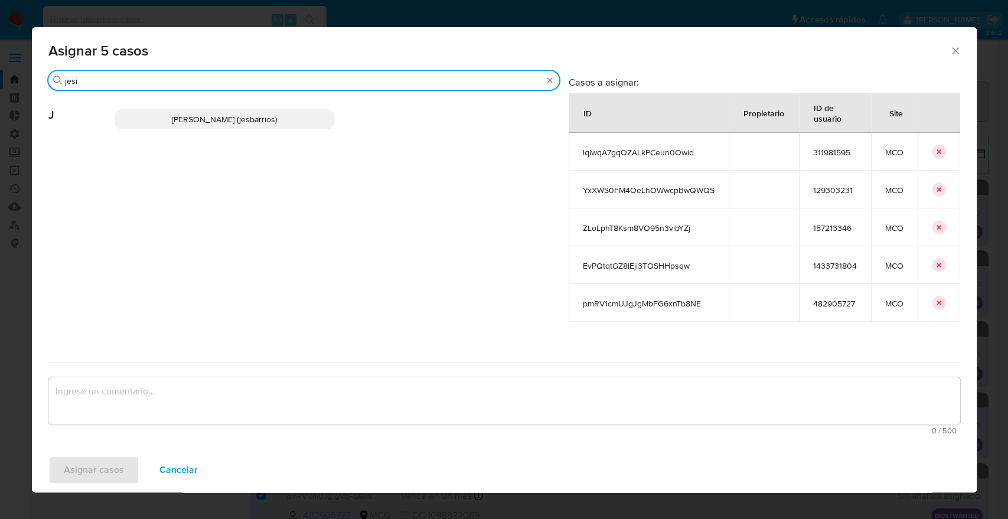
type input "jesi"
click at [319, 128] on p "Jesica Iris Barrios Leita (jesbarrios)" at bounding box center [225, 119] width 220 height 20
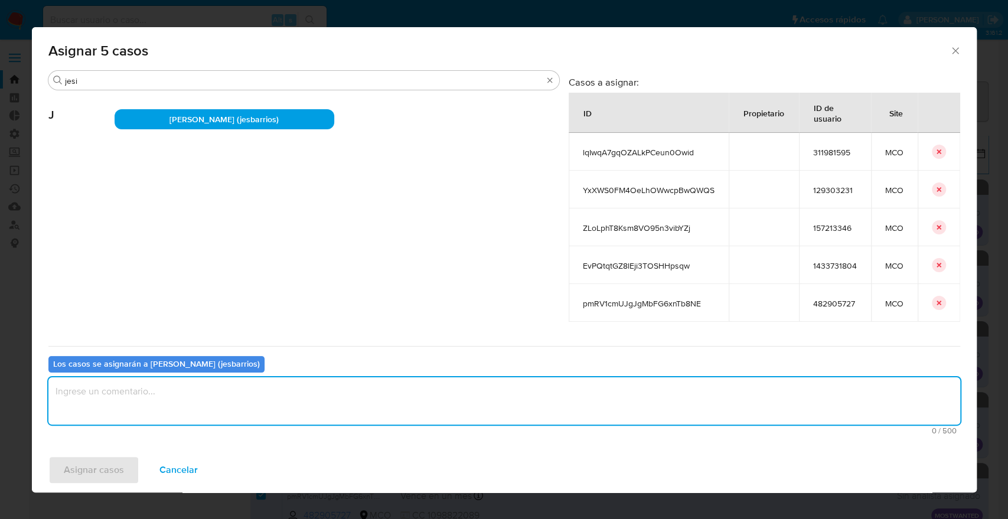
click at [285, 388] on textarea "assign-modal" at bounding box center [504, 400] width 912 height 47
paste textarea "Asignación."
type textarea "Asignación."
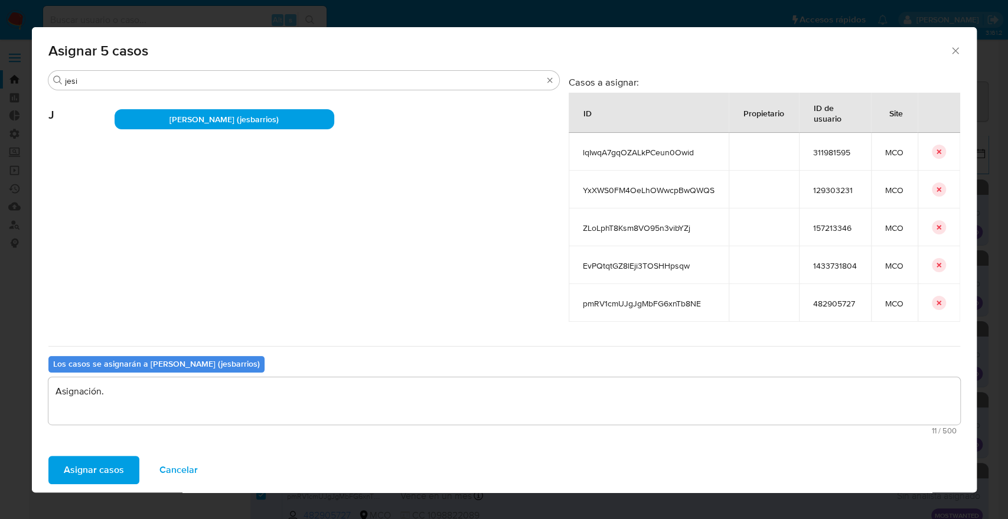
click at [128, 459] on button "Asignar casos" at bounding box center [93, 470] width 91 height 28
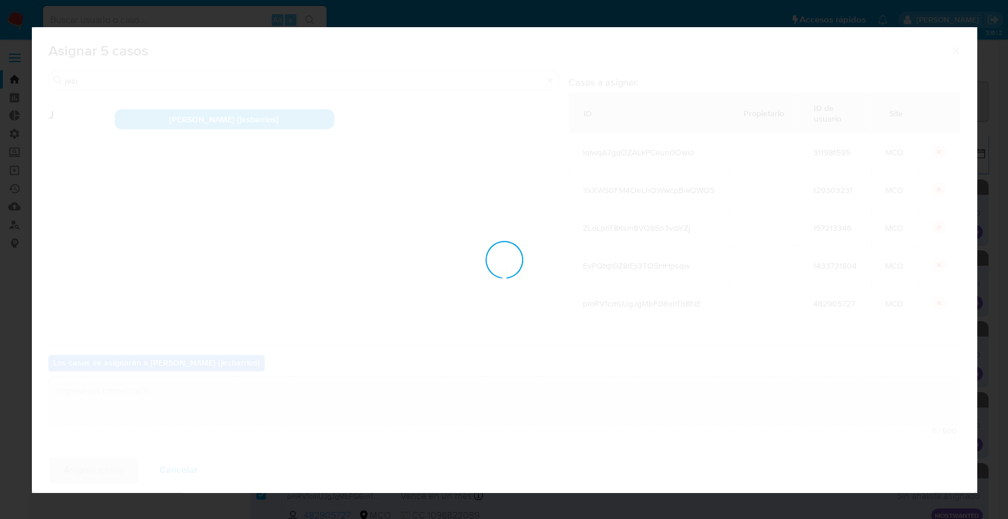
checkbox input "false"
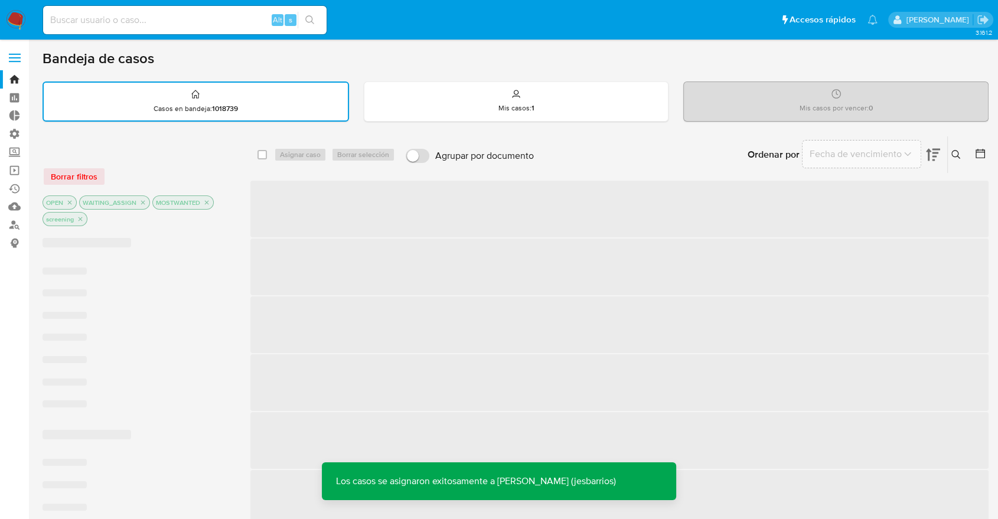
click at [665, 153] on div "Ordenar por Fecha de vencimiento No es posible ordenar los resultados mientras …" at bounding box center [764, 154] width 449 height 37
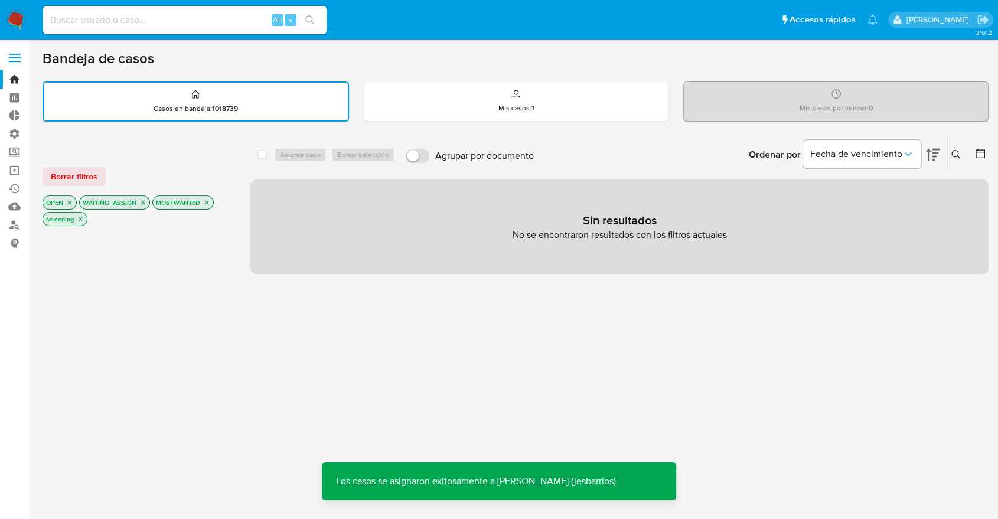
click at [630, 163] on div "Ordenar por Fecha de vencimiento No es posible ordenar los resultados mientras …" at bounding box center [764, 154] width 449 height 37
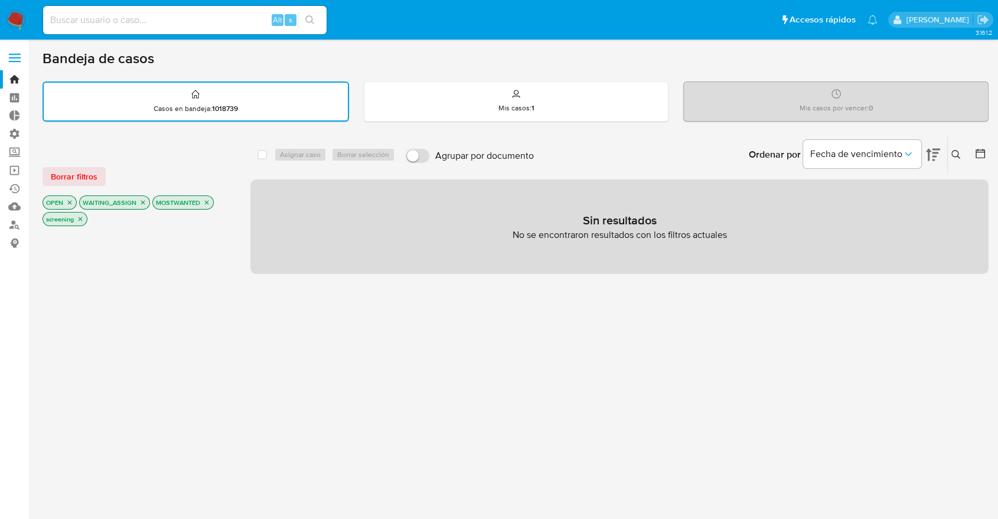
click at [614, 148] on div "Ordenar por Fecha de vencimiento No es posible ordenar los resultados mientras …" at bounding box center [764, 154] width 449 height 37
click at [641, 172] on div "select-all-cases-checkbox Asignar caso Borrar selección Agrupar por documento O…" at bounding box center [619, 155] width 738 height 38
click at [100, 176] on button "Borrar filtros" at bounding box center [74, 176] width 63 height 19
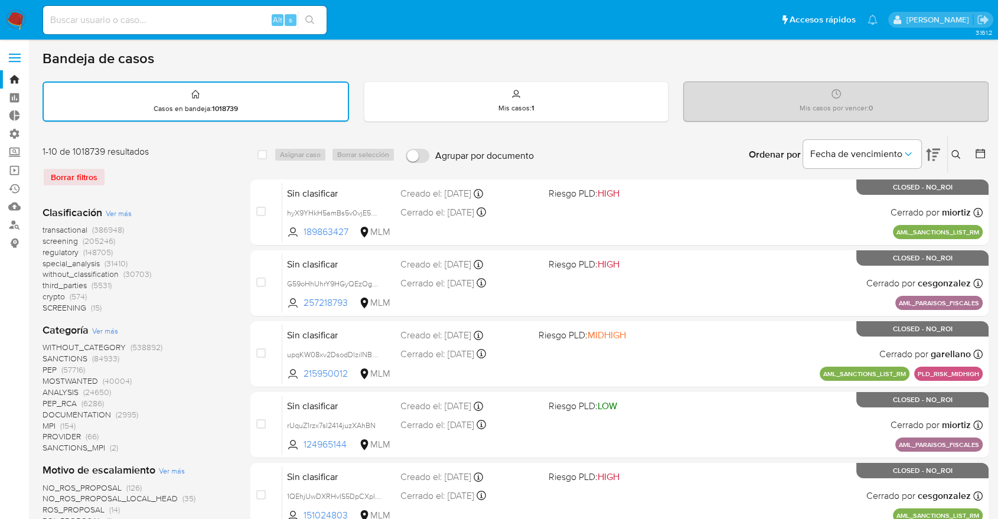
click at [47, 239] on span "screening" at bounding box center [60, 241] width 35 height 12
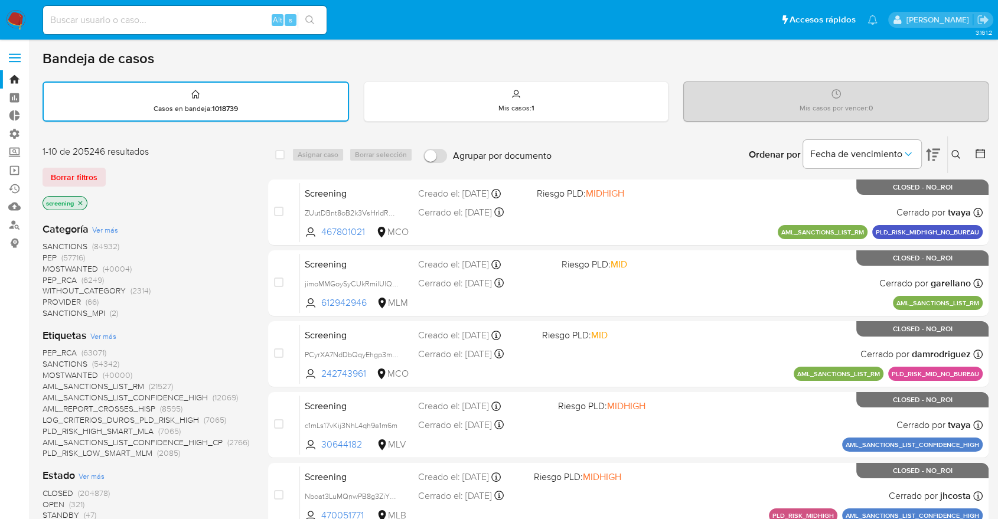
click at [47, 501] on span "OPEN" at bounding box center [54, 504] width 22 height 12
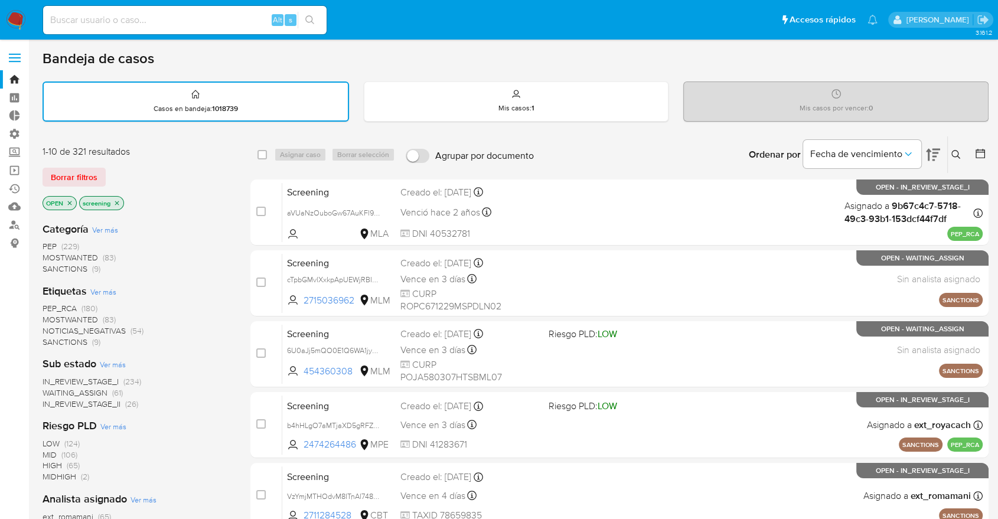
click at [124, 165] on div "1-10 de 321 resultados Borrar filtros OPEN screening" at bounding box center [137, 178] width 189 height 67
click at [110, 172] on div "Borrar filtros" at bounding box center [137, 177] width 189 height 19
click at [113, 168] on div "Borrar filtros" at bounding box center [137, 177] width 189 height 19
click at [145, 179] on div "Borrar filtros" at bounding box center [137, 177] width 189 height 19
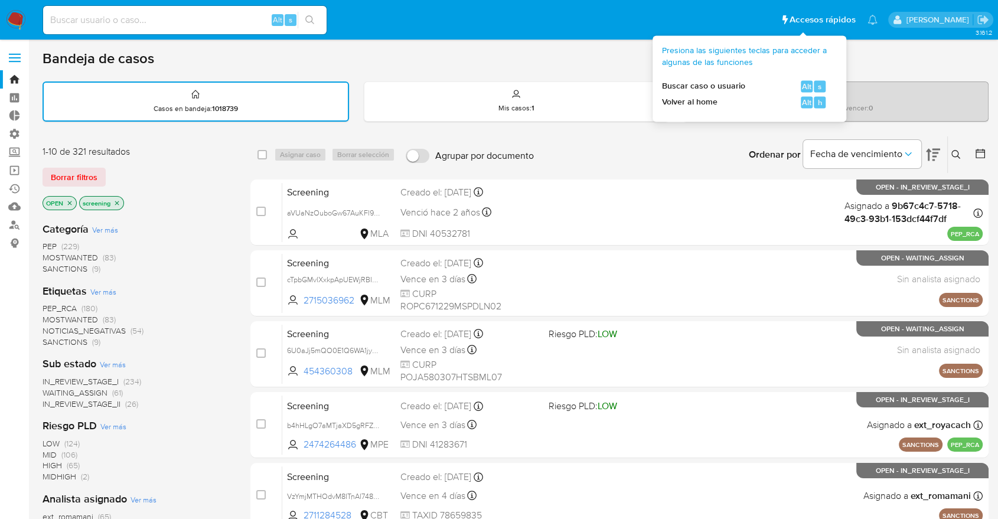
click at [778, 18] on li "Accesos rápidos Presiona las siguientes teclas para acceder a algunas de las fu…" at bounding box center [818, 20] width 81 height 30
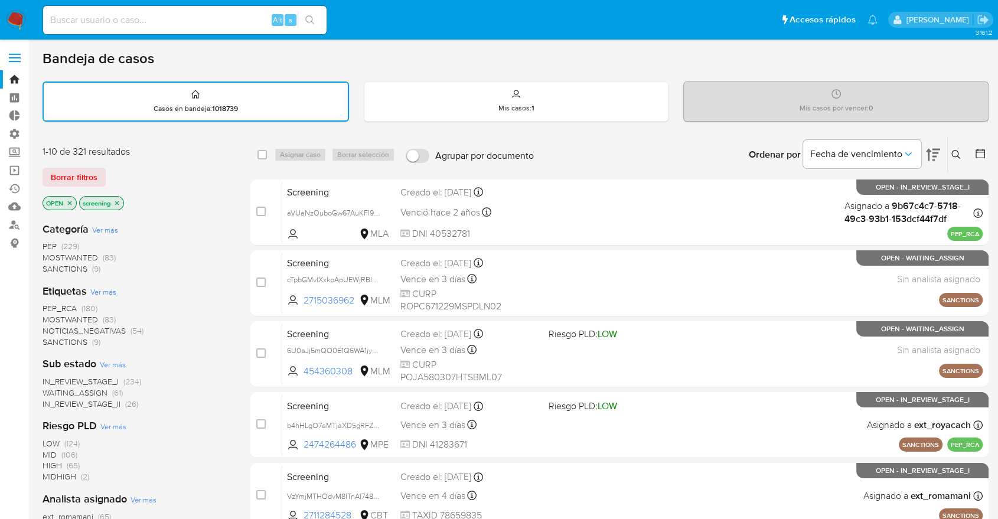
click at [691, 19] on ul "Pausado Ver notificaciones Alt s Accesos rápidos Presiona las siguientes teclas…" at bounding box center [460, 20] width 846 height 30
click at [120, 174] on div "Borrar filtros" at bounding box center [137, 177] width 189 height 19
click at [116, 171] on div "Borrar filtros" at bounding box center [137, 177] width 189 height 19
click at [710, 65] on div "Bandeja de casos" at bounding box center [516, 59] width 946 height 18
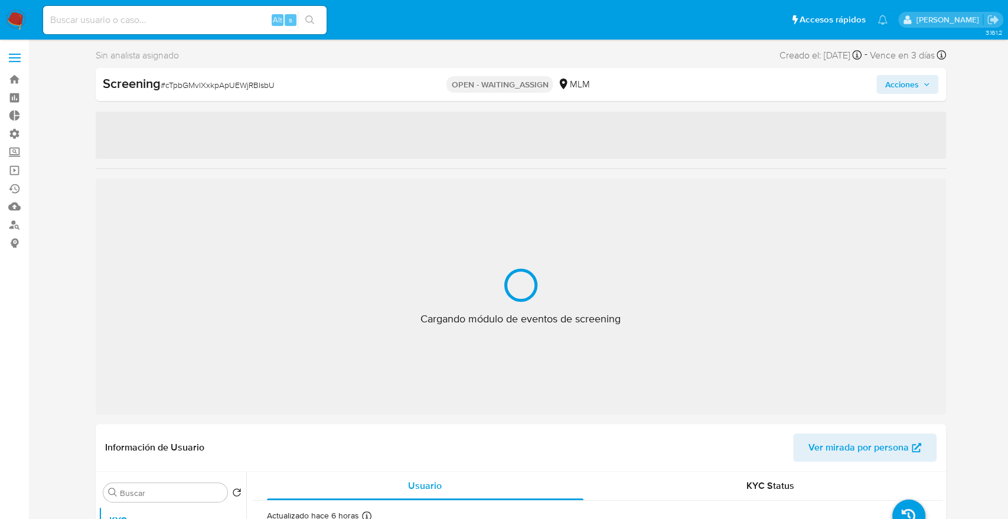
select select "10"
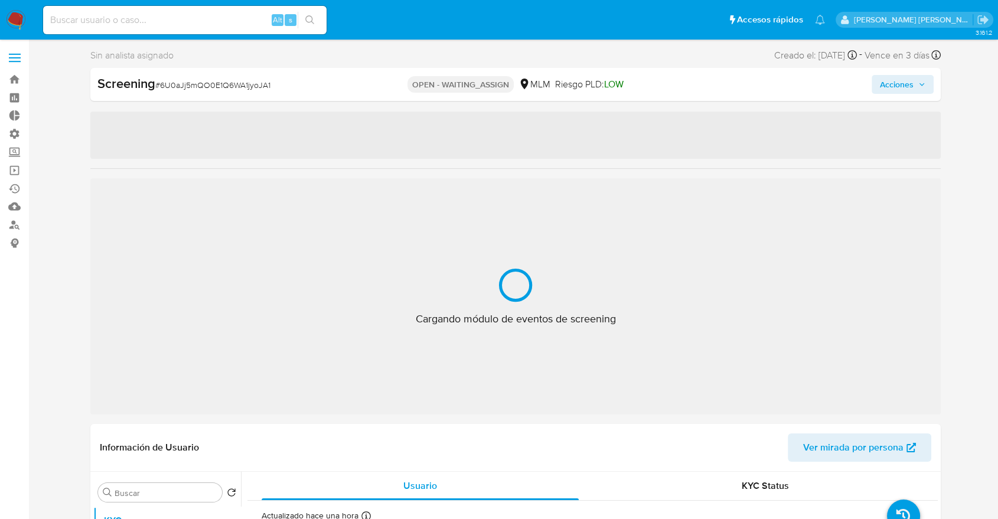
select select "10"
